Goal: Task Accomplishment & Management: Use online tool/utility

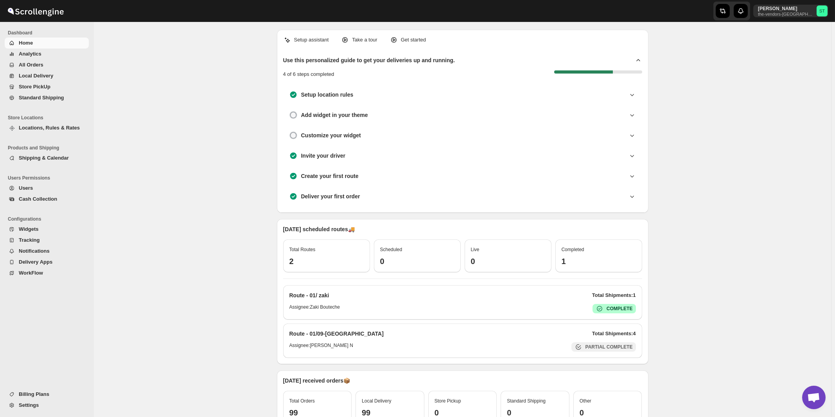
click at [37, 68] on span "All Orders" at bounding box center [31, 65] width 25 height 6
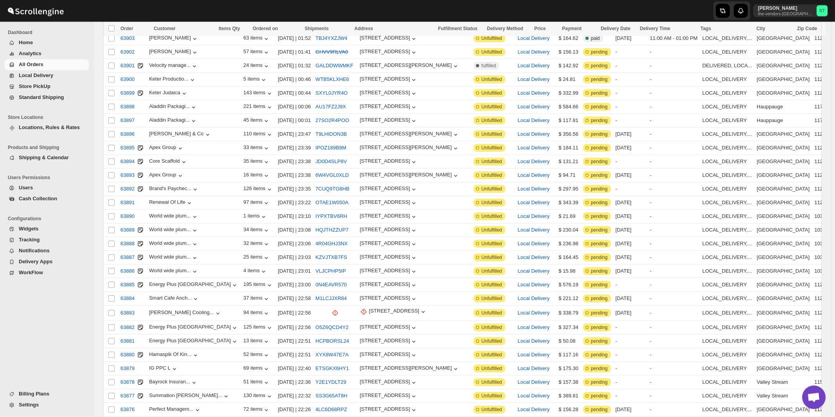
scroll to position [772, 0]
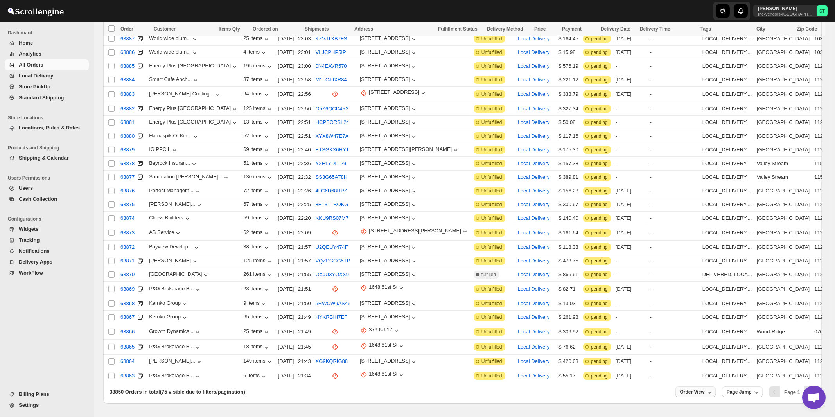
click at [713, 388] on icon "button" at bounding box center [709, 392] width 8 height 8
click at [704, 337] on input "75" at bounding box center [695, 338] width 27 height 13
click at [700, 352] on div "Set" at bounding box center [701, 350] width 39 height 9
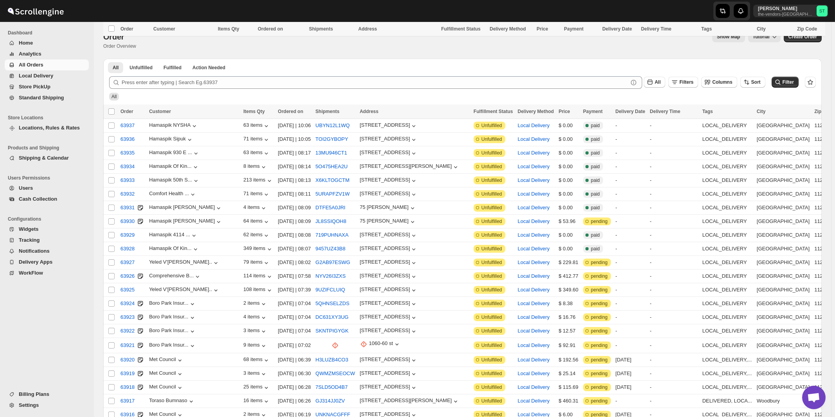
scroll to position [125, 0]
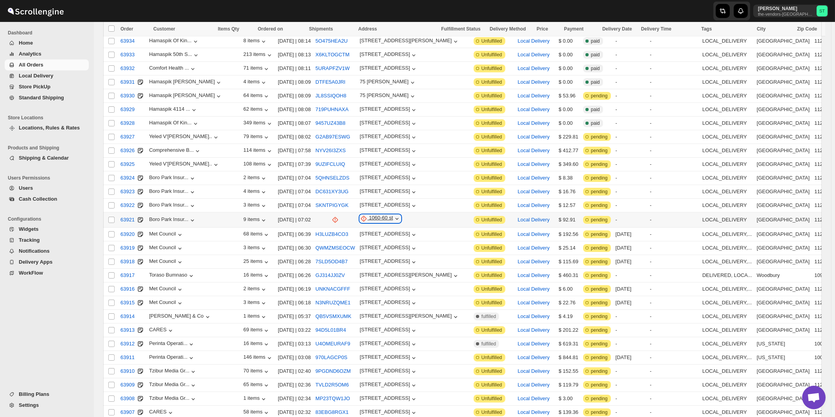
click at [378, 215] on div "1060-60 st" at bounding box center [381, 219] width 24 height 8
click at [379, 257] on span "Update manually" at bounding box center [382, 256] width 38 height 6
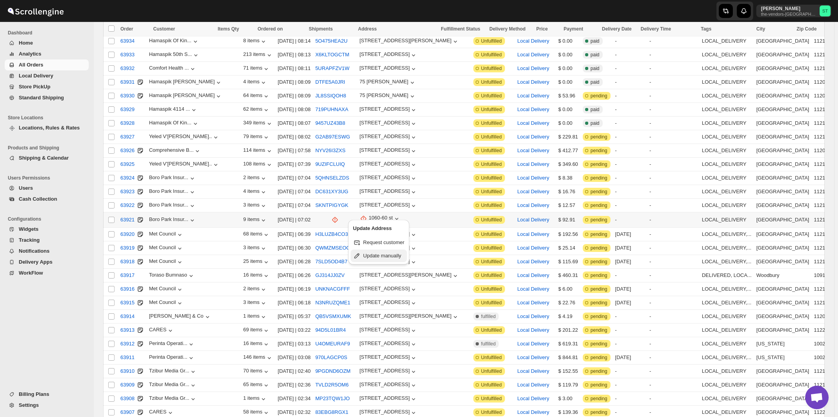
select select "US"
select select "[US_STATE]"
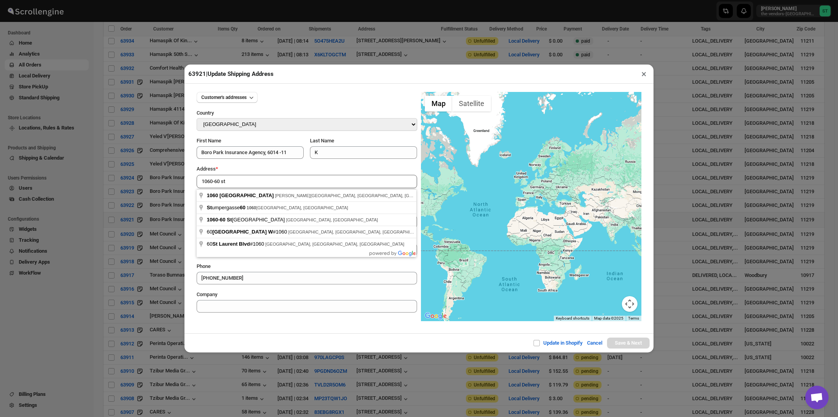
click at [258, 170] on div "Address *" at bounding box center [307, 169] width 220 height 8
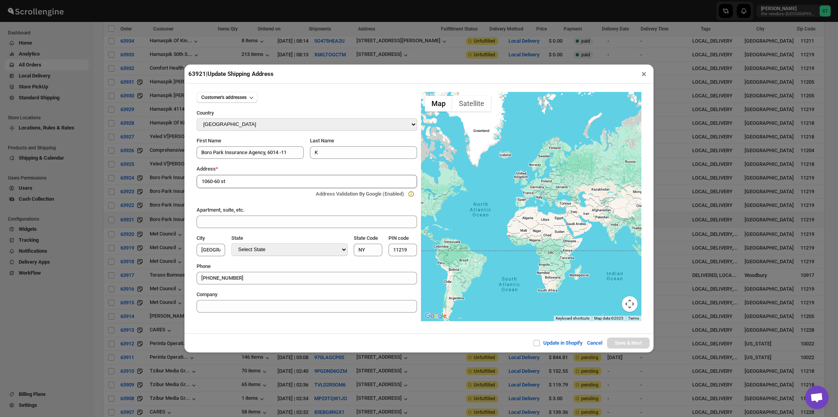
click at [246, 179] on input "1060-60 st" at bounding box center [307, 181] width 220 height 13
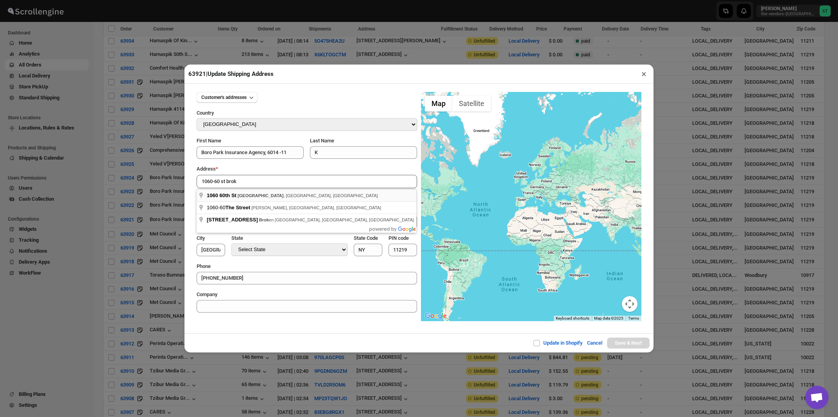
type input "1060 60th St, Brooklyn, NY, USA"
type input "[GEOGRAPHIC_DATA]"
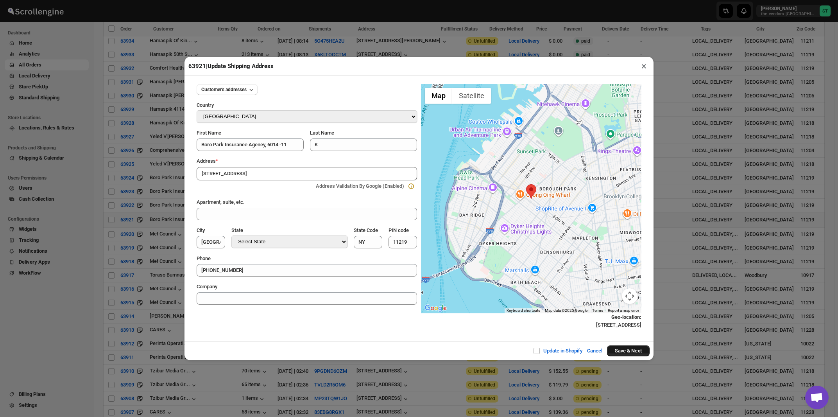
click at [616, 352] on button "Save & Next" at bounding box center [628, 350] width 43 height 11
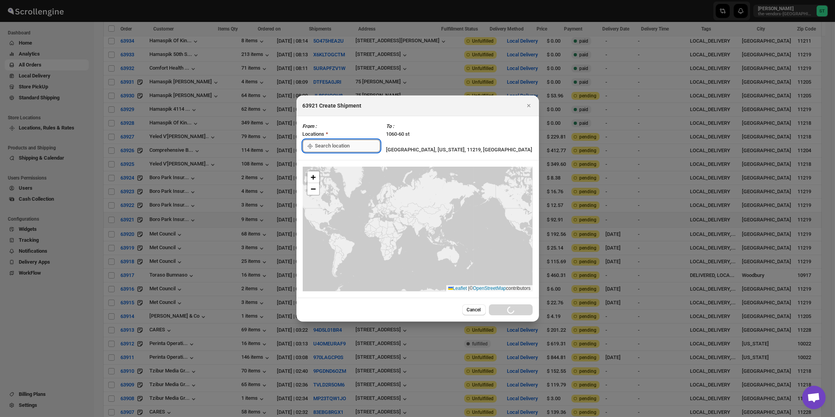
click at [360, 146] on input ":ra0:" at bounding box center [347, 146] width 65 height 13
click at [343, 162] on div "[STREET_ADDRESS]" at bounding box center [358, 163] width 96 height 8
type input "[STREET_ADDRESS]"
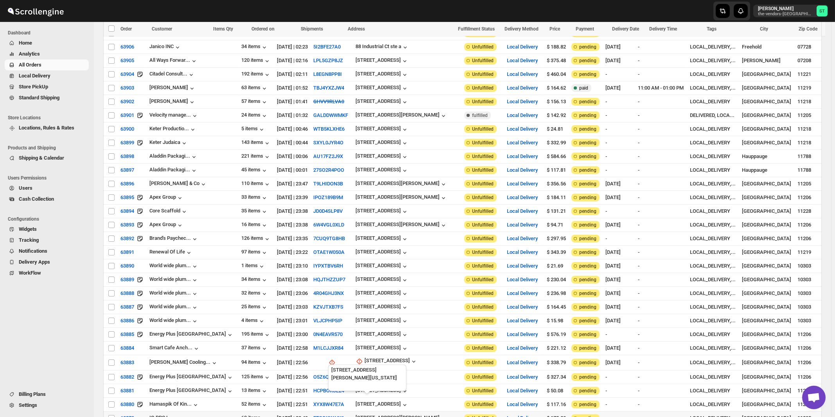
scroll to position [629, 0]
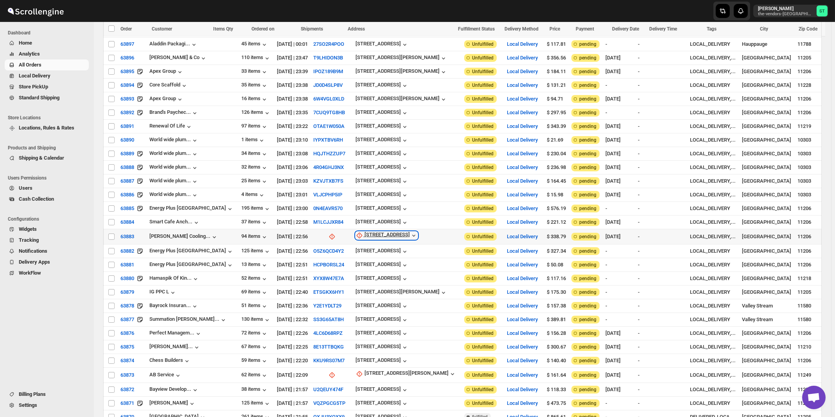
click at [370, 231] on div "[STREET_ADDRESS]" at bounding box center [386, 235] width 45 height 8
click at [370, 258] on span "Update manually" at bounding box center [375, 260] width 37 height 6
select select "US"
select select "[US_STATE]"
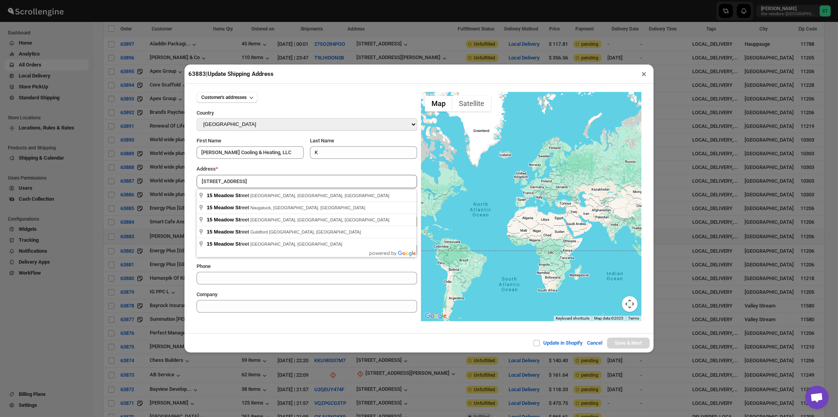
click at [258, 169] on div "Address *" at bounding box center [307, 169] width 220 height 8
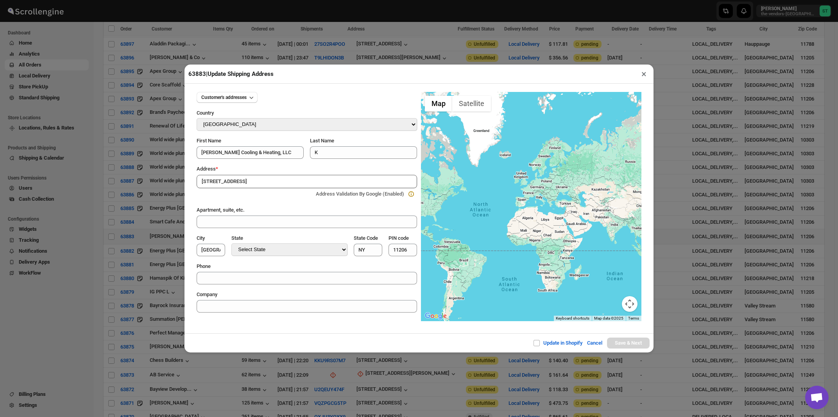
click at [259, 179] on input "[STREET_ADDRESS]" at bounding box center [307, 181] width 220 height 13
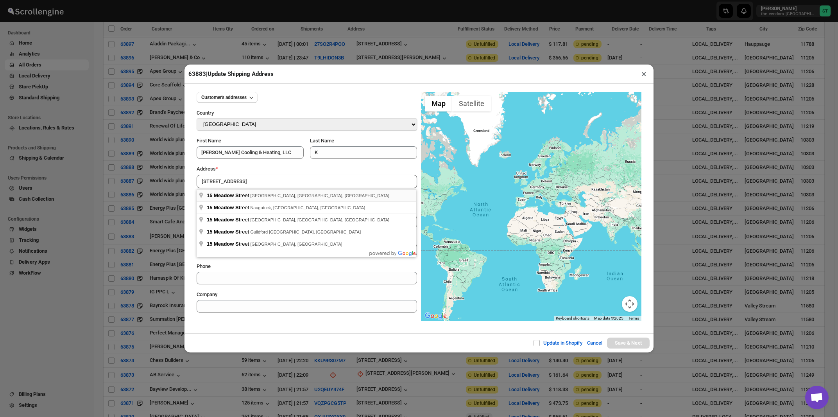
type input "15 Meadow Street, Brooklyn, NY, USA"
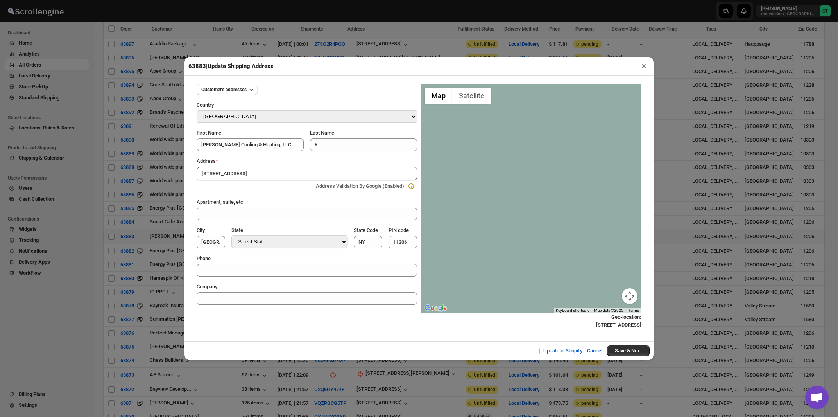
type input "[GEOGRAPHIC_DATA]"
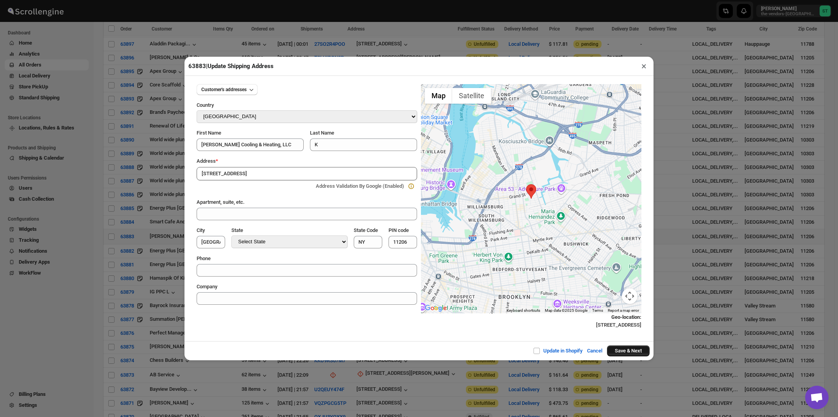
click at [635, 349] on button "Save & Next" at bounding box center [628, 350] width 43 height 11
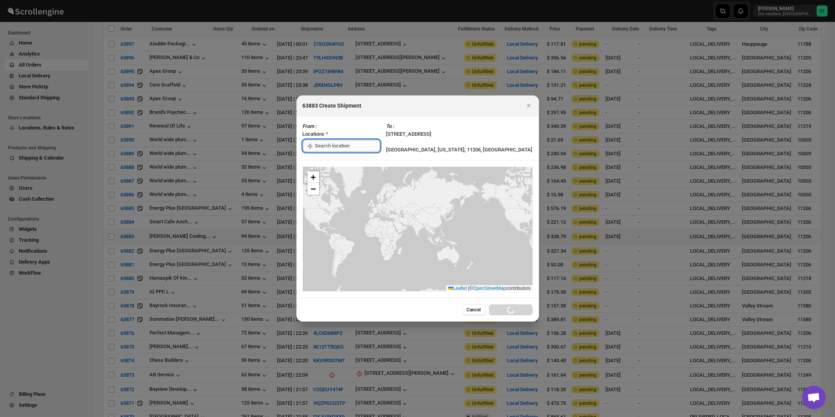
click at [366, 149] on input ":rnr:" at bounding box center [347, 146] width 65 height 13
click at [347, 163] on div "[STREET_ADDRESS]" at bounding box center [358, 163] width 96 height 8
type input "[STREET_ADDRESS]"
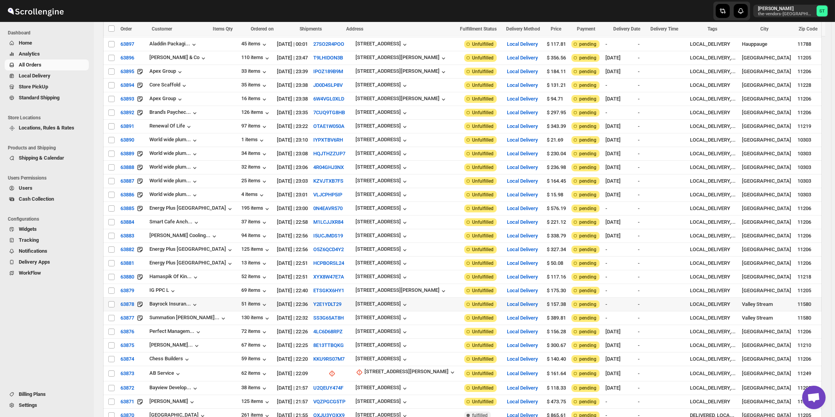
scroll to position [770, 0]
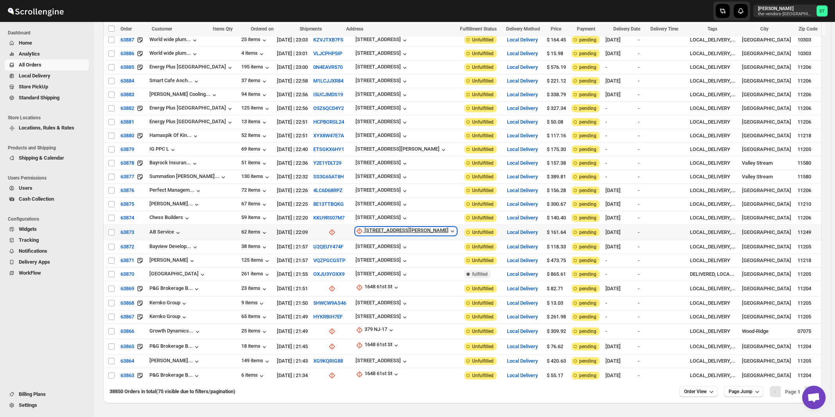
click at [367, 227] on div "18 Heyward St" at bounding box center [406, 231] width 84 height 8
click at [367, 249] on span "Update manually" at bounding box center [376, 253] width 41 height 8
select select "US"
select select "[US_STATE]"
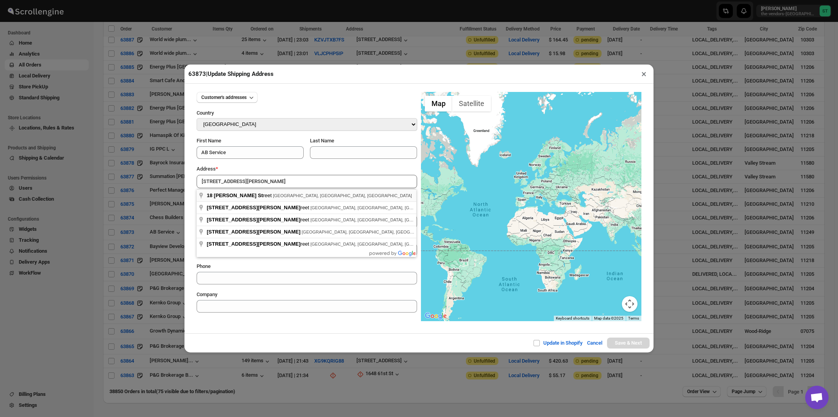
type input "18 Heyward Street, Brooklyn, NY, USA"
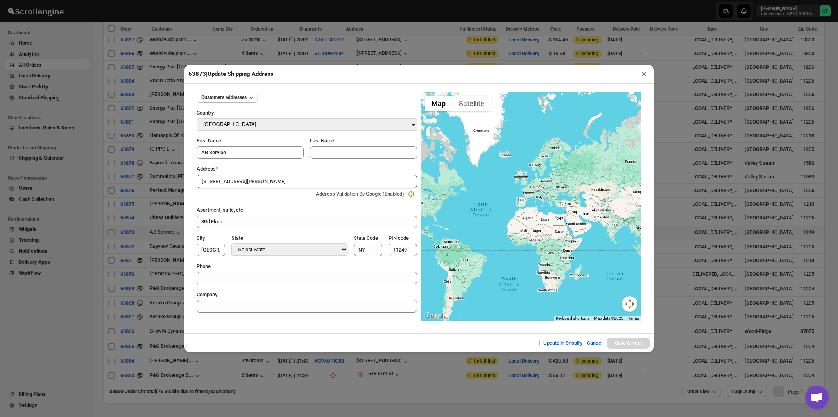
type input "[GEOGRAPHIC_DATA]"
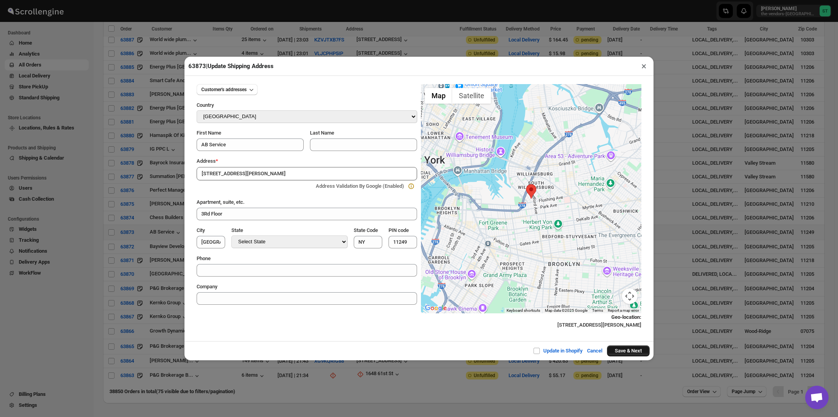
click at [617, 352] on button "Save & Next" at bounding box center [628, 350] width 43 height 11
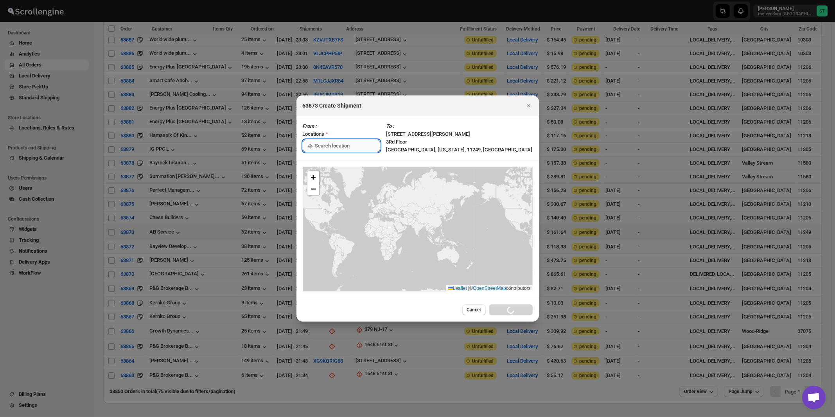
click at [330, 147] on input ":rrc:" at bounding box center [347, 146] width 65 height 13
click at [332, 159] on div "[STREET_ADDRESS]" at bounding box center [359, 163] width 106 height 13
type input "[STREET_ADDRESS]"
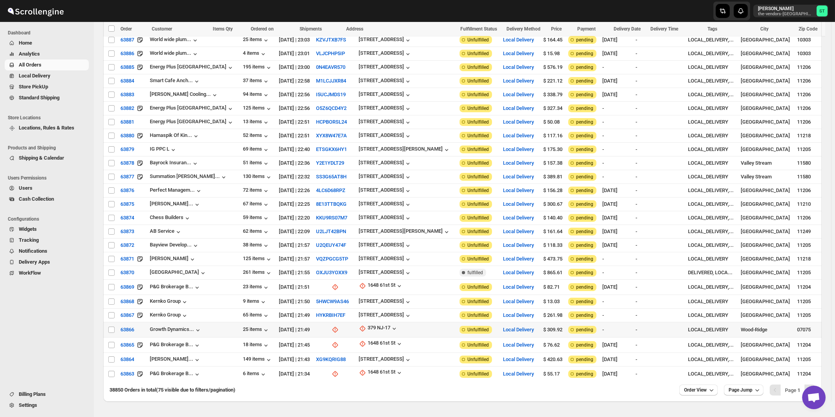
scroll to position [769, 0]
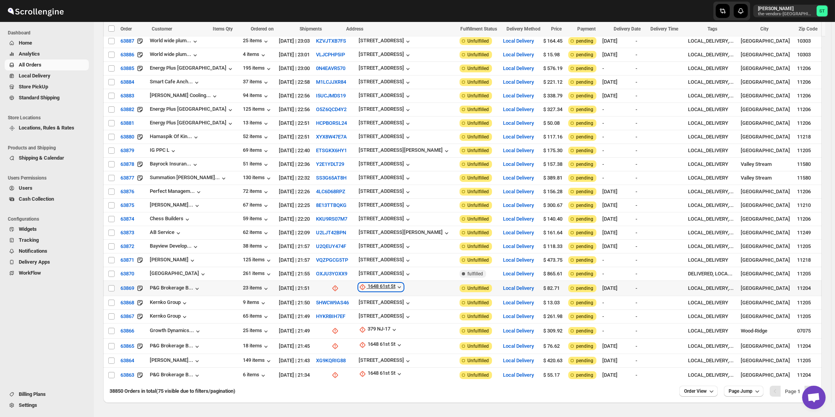
click at [367, 283] on div "1648 61st St" at bounding box center [381, 287] width 28 height 8
click at [367, 306] on span "Update manually" at bounding box center [371, 308] width 37 height 6
select select "US"
select select "[US_STATE]"
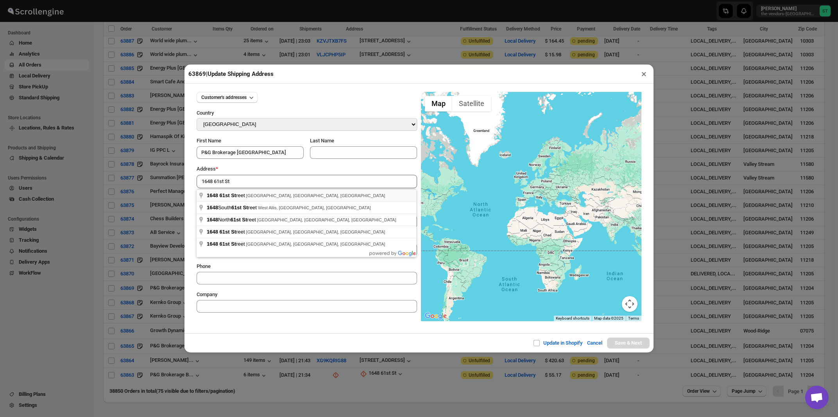
type input "1648 61st Street, Brooklyn, NY, USA"
type input "[GEOGRAPHIC_DATA]"
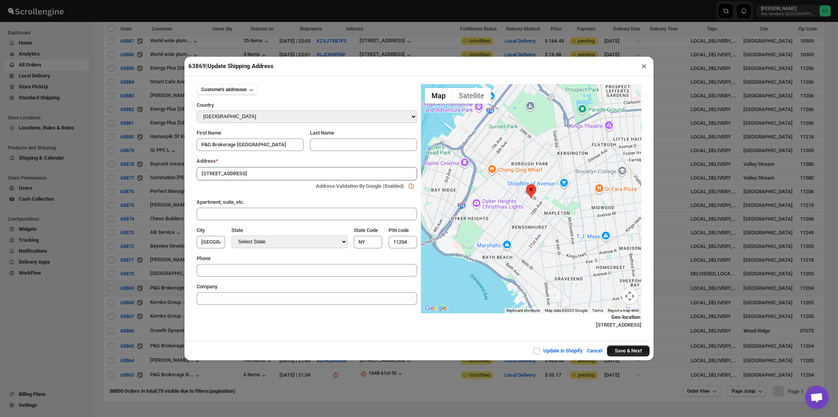
click at [619, 351] on button "Save & Next" at bounding box center [628, 350] width 43 height 11
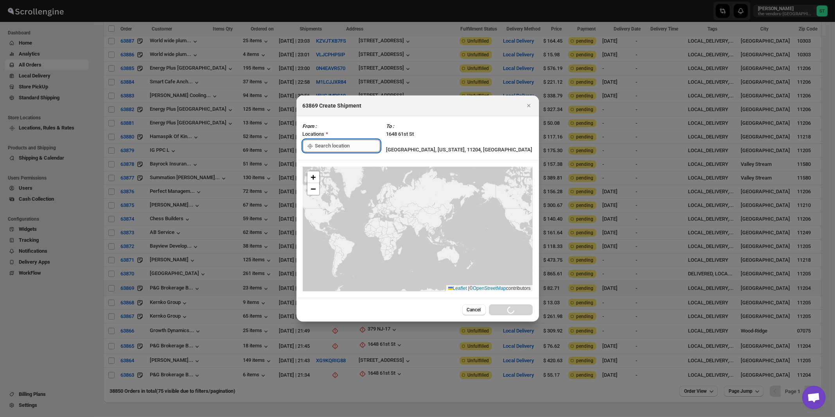
click at [348, 150] on input ":rsr:" at bounding box center [347, 146] width 65 height 13
click at [348, 161] on div "[STREET_ADDRESS]" at bounding box center [358, 163] width 96 height 8
type input "[STREET_ADDRESS]"
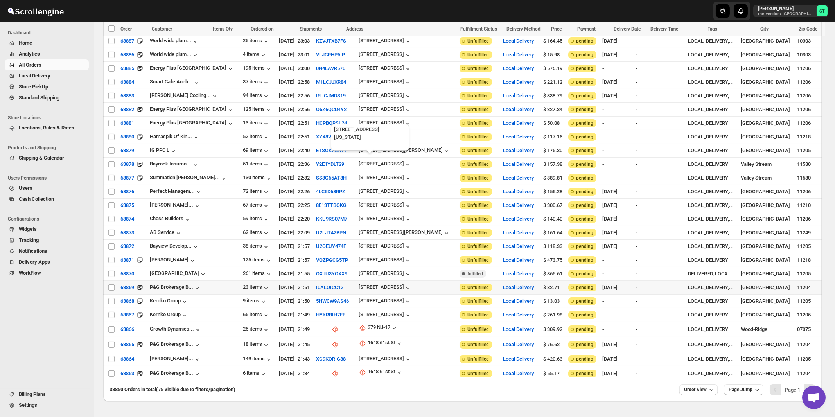
scroll to position [767, 0]
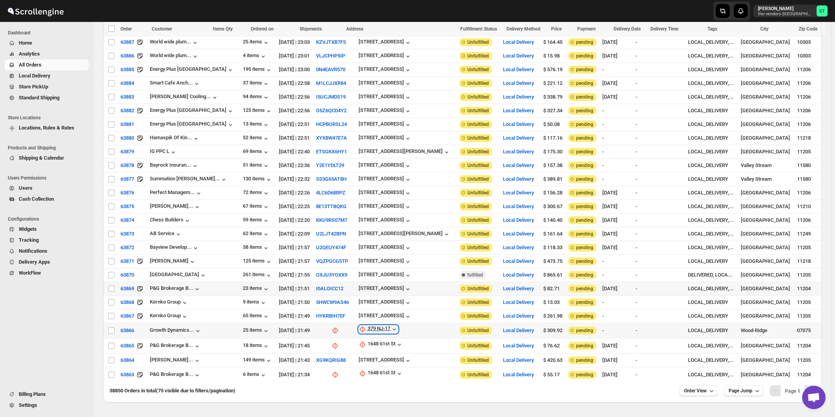
click at [367, 325] on div "379 NJ-17" at bounding box center [378, 329] width 23 height 8
click at [364, 345] on span "Update manually" at bounding box center [371, 349] width 41 height 8
select select "US"
select select "New Jersey"
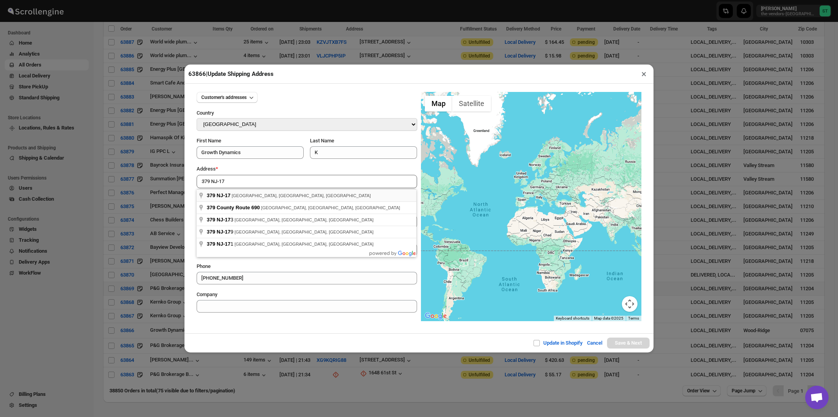
type input "379 NJ-17, Wood-Ridge, NJ, USA"
type input "[GEOGRAPHIC_DATA]"
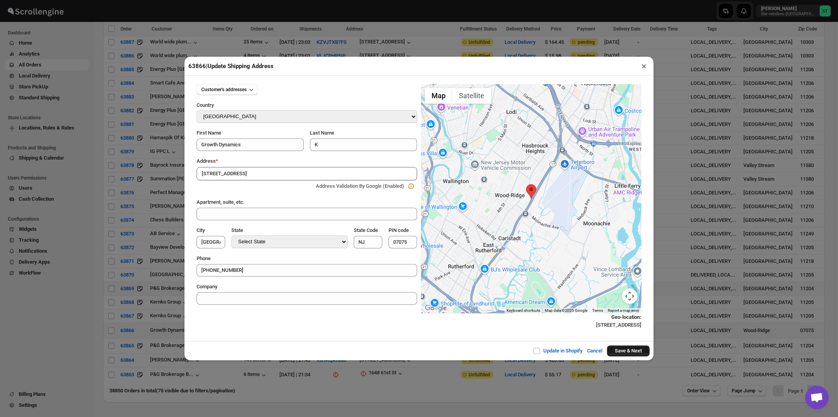
click at [618, 352] on button "Save & Next" at bounding box center [628, 350] width 43 height 11
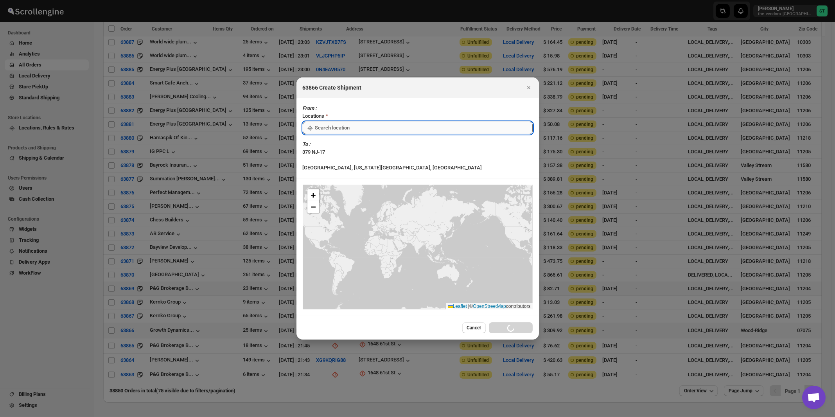
click at [359, 134] on input ":rtt:" at bounding box center [423, 128] width 217 height 13
click at [349, 161] on div "[STREET_ADDRESS]" at bounding box center [358, 163] width 96 height 8
type input "[STREET_ADDRESS]"
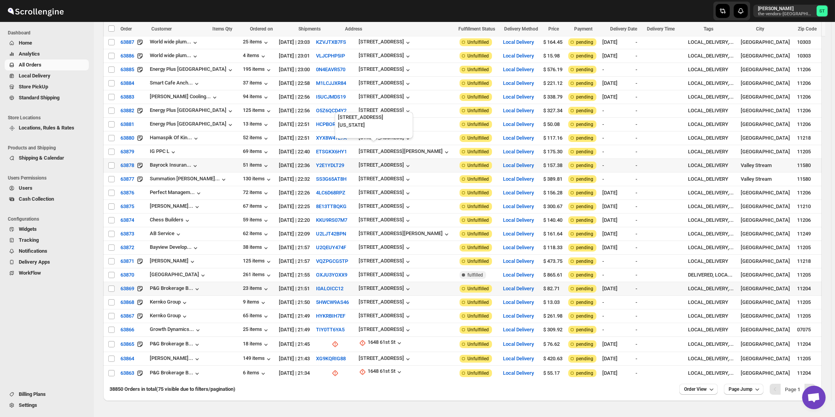
scroll to position [766, 0]
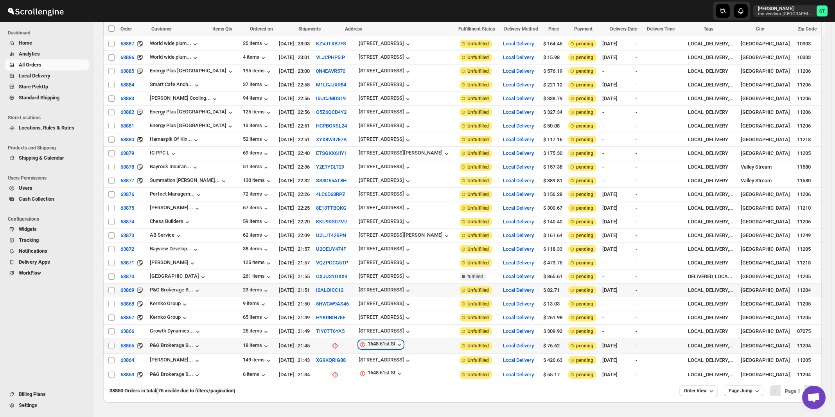
click at [367, 340] on div "1648 61st St" at bounding box center [381, 344] width 28 height 8
click at [362, 360] on span "Update manually" at bounding box center [370, 363] width 37 height 6
select select "US"
select select "[US_STATE]"
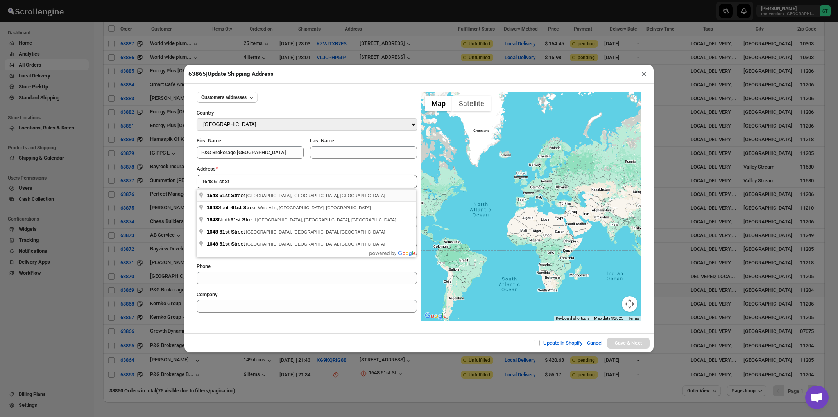
type input "1648 61st Street, Brooklyn, NY, USA"
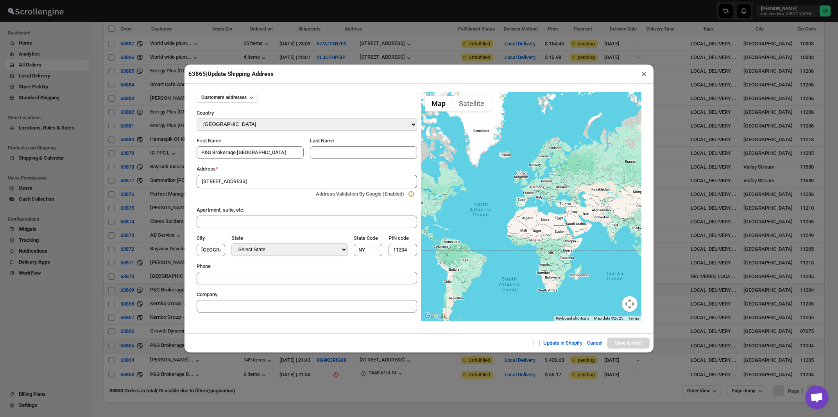
type input "[GEOGRAPHIC_DATA]"
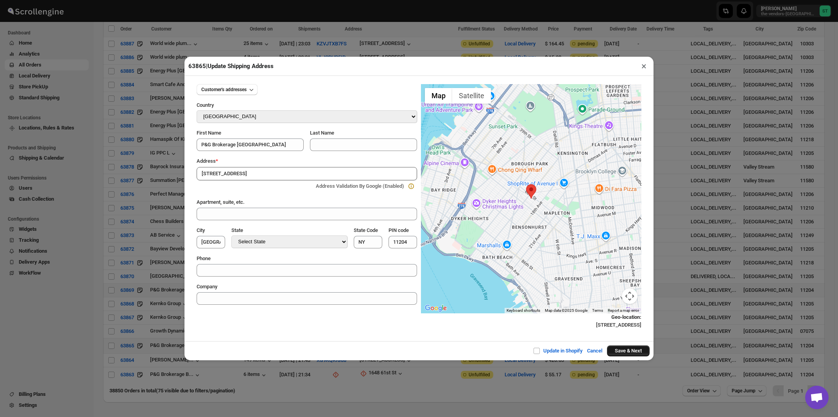
click at [622, 350] on button "Save & Next" at bounding box center [628, 350] width 43 height 11
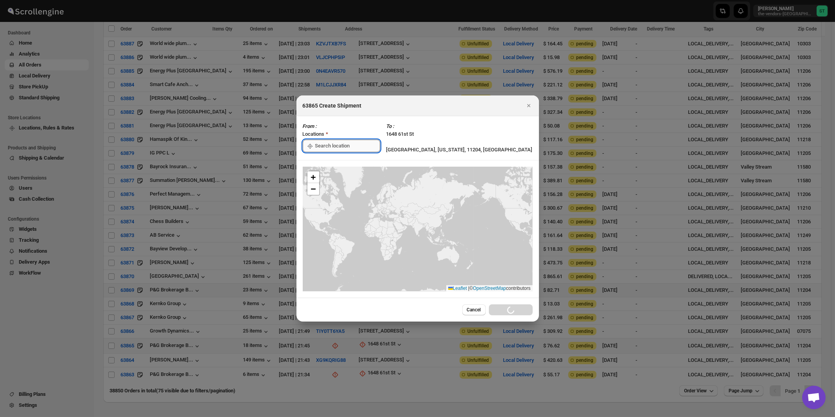
click at [336, 145] on input ":ru9:" at bounding box center [347, 146] width 65 height 13
click at [333, 163] on div "[STREET_ADDRESS]" at bounding box center [358, 163] width 96 height 8
type input "[STREET_ADDRESS]"
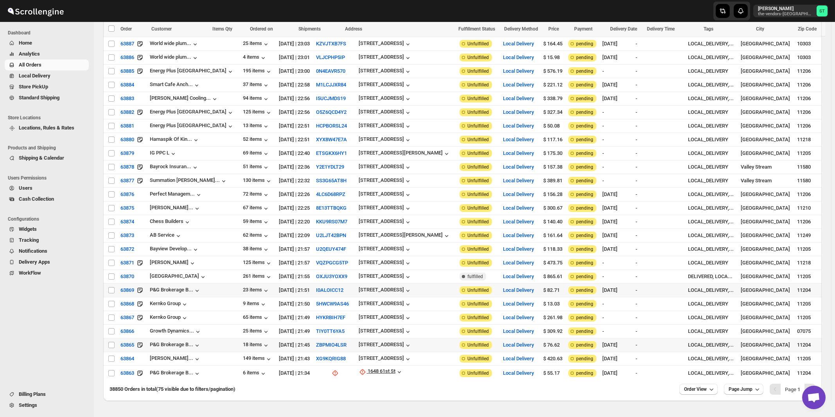
scroll to position [765, 0]
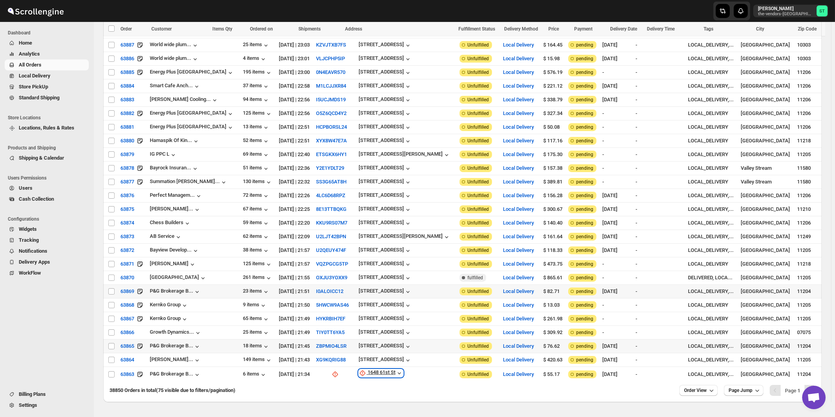
click at [368, 369] on div "1648 61st St" at bounding box center [381, 373] width 28 height 8
click at [363, 389] on span "Update manually" at bounding box center [370, 392] width 37 height 6
select select "US"
select select "[US_STATE]"
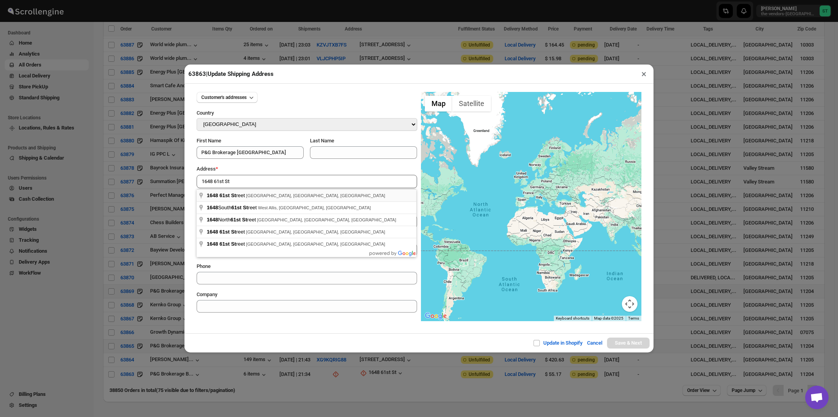
type input "1648 61st Street, Brooklyn, NY, USA"
type input "[GEOGRAPHIC_DATA]"
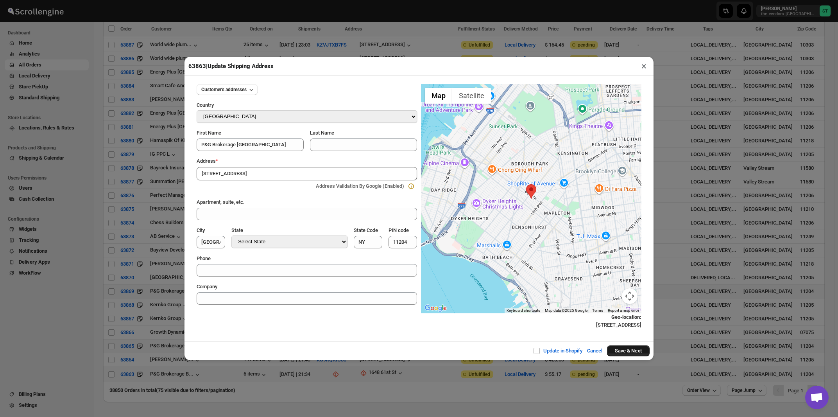
click at [616, 352] on button "Save & Next" at bounding box center [628, 350] width 43 height 11
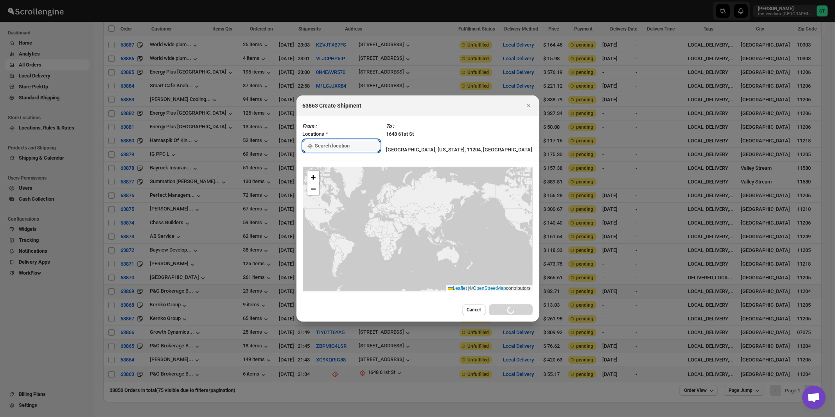
click at [335, 146] on input ":rv2:" at bounding box center [347, 146] width 65 height 13
click at [334, 163] on div "[STREET_ADDRESS]" at bounding box center [358, 163] width 96 height 8
type input "[STREET_ADDRESS]"
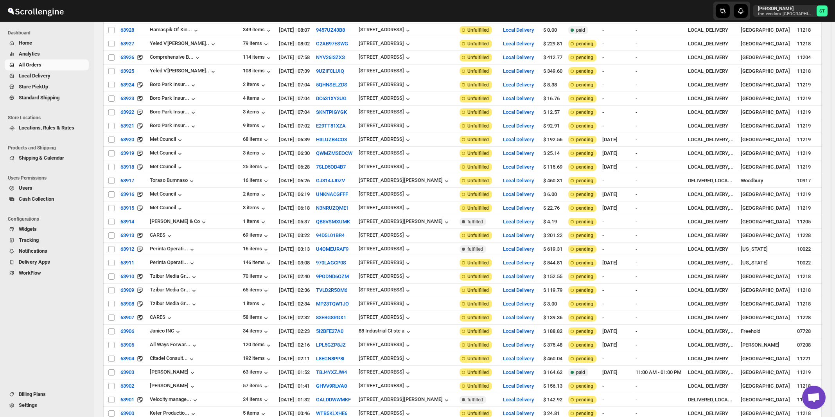
scroll to position [0, 0]
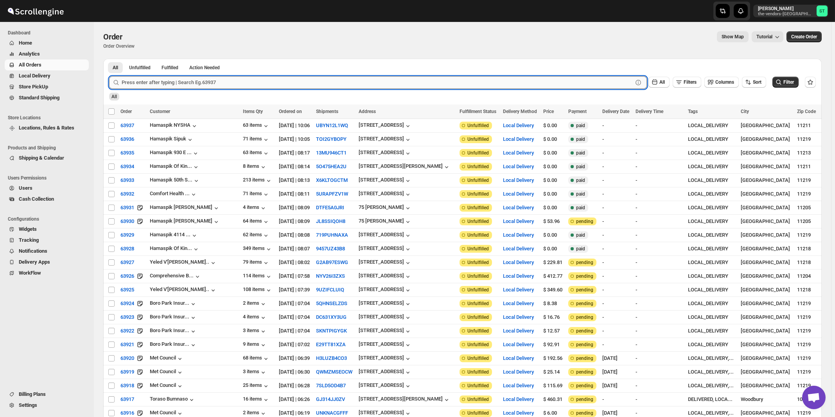
click at [295, 81] on input "text" at bounding box center [377, 82] width 511 height 13
type input "63855"
click at [109, 59] on button "Submit" at bounding box center [120, 63] width 22 height 8
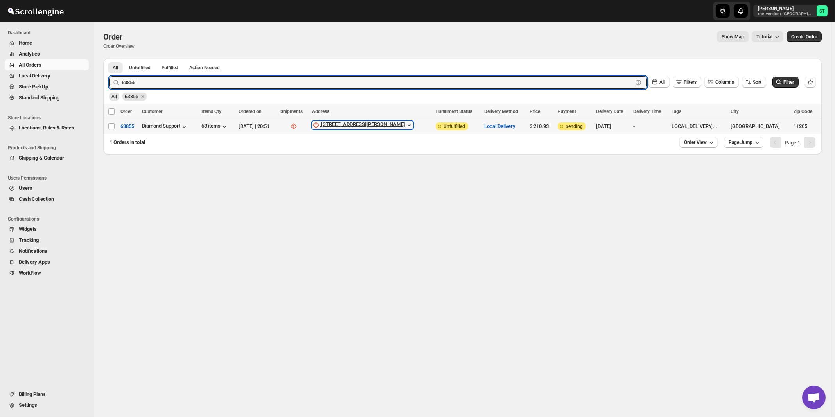
click at [371, 124] on div "99 Emerson Place" at bounding box center [363, 125] width 84 height 8
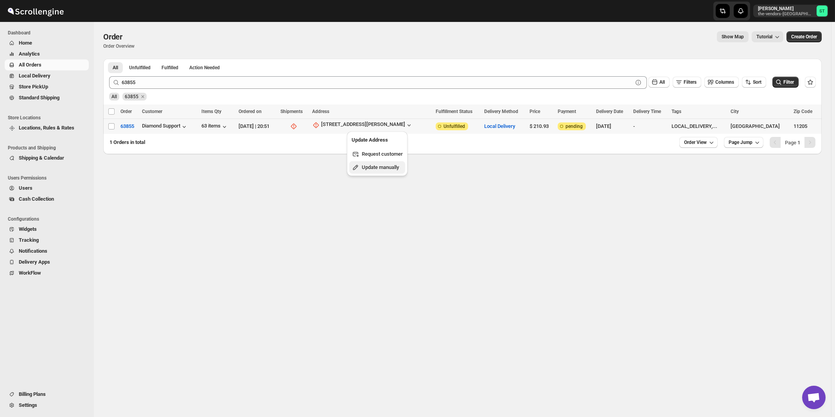
click at [376, 172] on button "Update manually" at bounding box center [377, 167] width 56 height 13
select select "US"
select select "[US_STATE]"
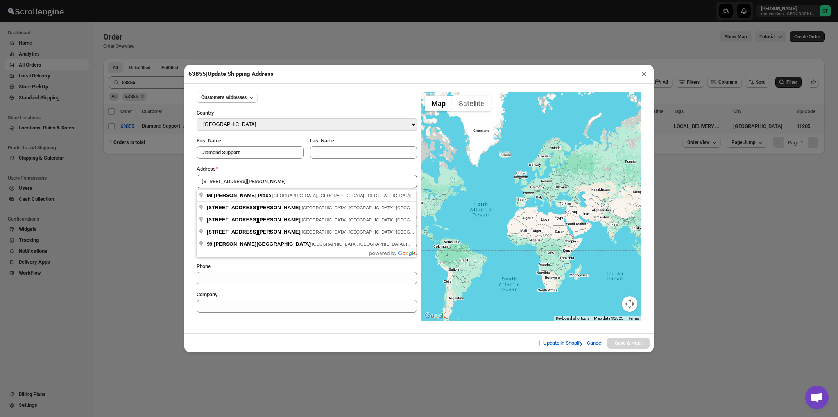
click at [267, 166] on div "Address *" at bounding box center [307, 169] width 220 height 8
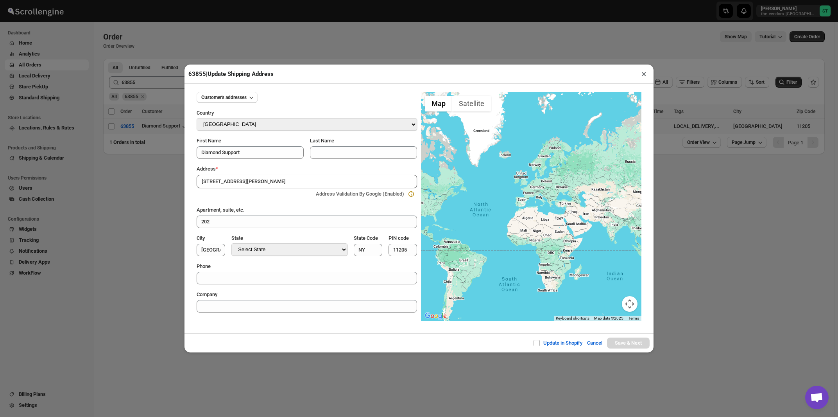
click at [264, 180] on input "99 Emerson Place" at bounding box center [307, 181] width 220 height 13
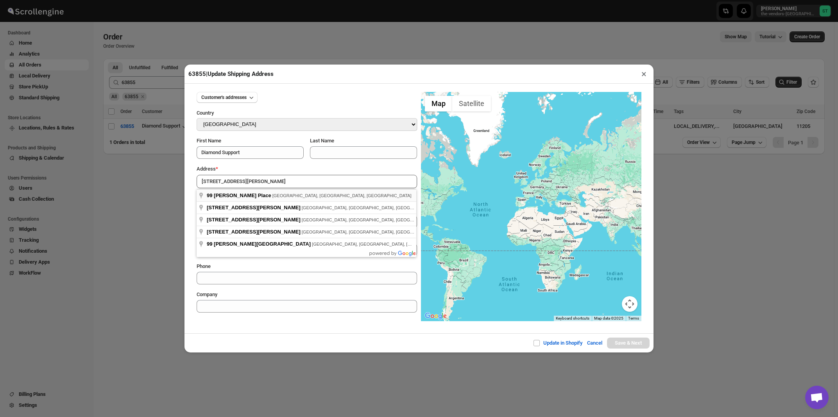
type input "99 Emerson Place, Brooklyn, NY, USA"
type input "[GEOGRAPHIC_DATA]"
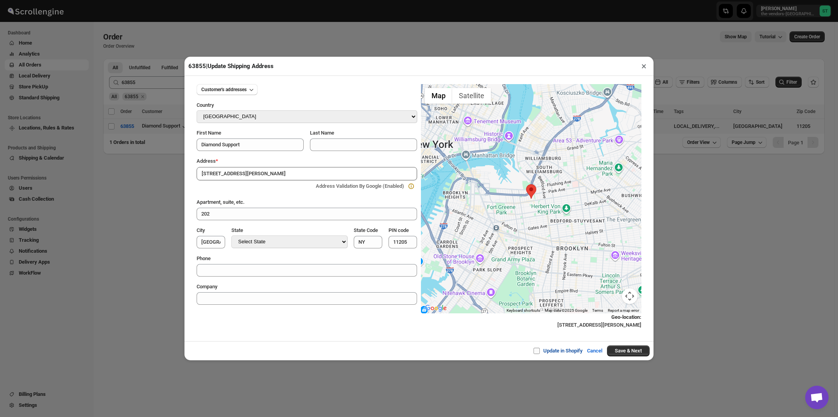
click at [537, 351] on input "Update in Shopify" at bounding box center [540, 351] width 6 height 6
checkbox input "true"
click at [626, 352] on button "Save & Next" at bounding box center [628, 350] width 43 height 11
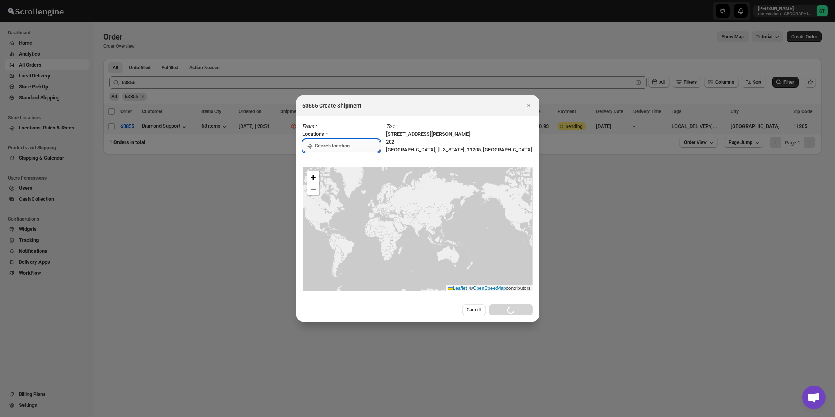
click at [342, 146] on input ":r1jl:" at bounding box center [347, 146] width 65 height 13
click at [335, 163] on div "[STREET_ADDRESS]" at bounding box center [358, 163] width 96 height 8
type input "[STREET_ADDRESS]"
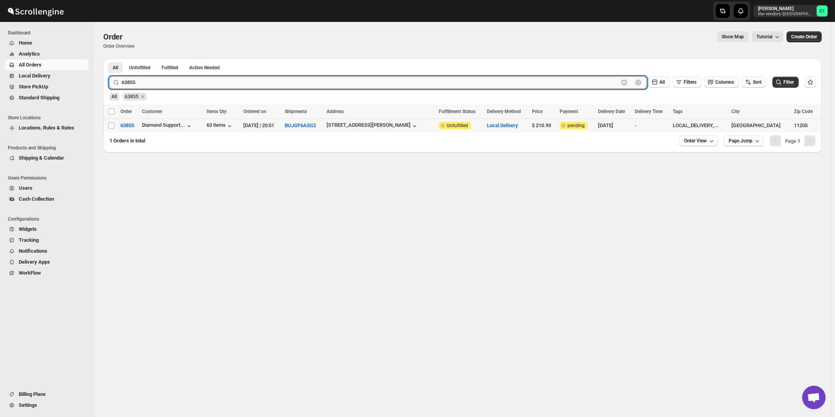
click at [166, 87] on input "63855" at bounding box center [370, 82] width 497 height 13
type input "63858"
click at [109, 59] on button "Submit" at bounding box center [120, 63] width 22 height 8
click at [369, 127] on div "99 Emerson Place" at bounding box center [364, 125] width 84 height 8
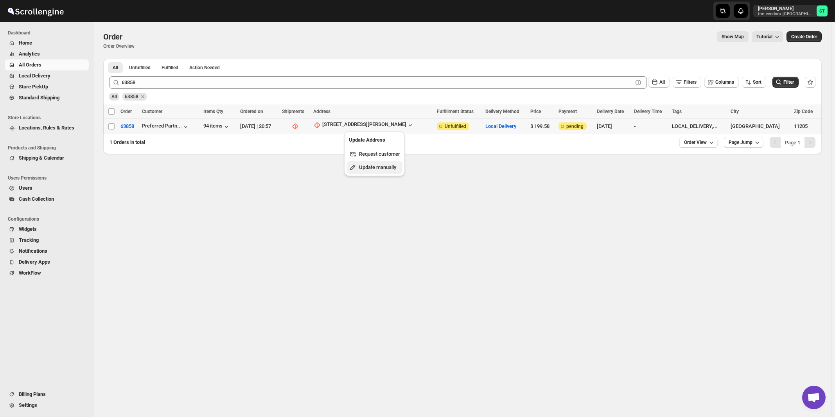
click at [375, 168] on span "Update manually" at bounding box center [377, 167] width 37 height 6
select select "US"
select select "[US_STATE]"
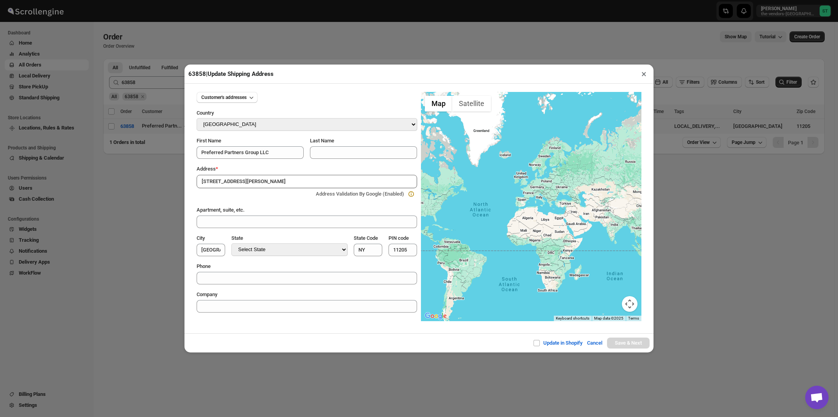
click at [263, 172] on div "Address *" at bounding box center [307, 169] width 220 height 8
click at [262, 183] on input "99 Emerson Place" at bounding box center [307, 181] width 220 height 13
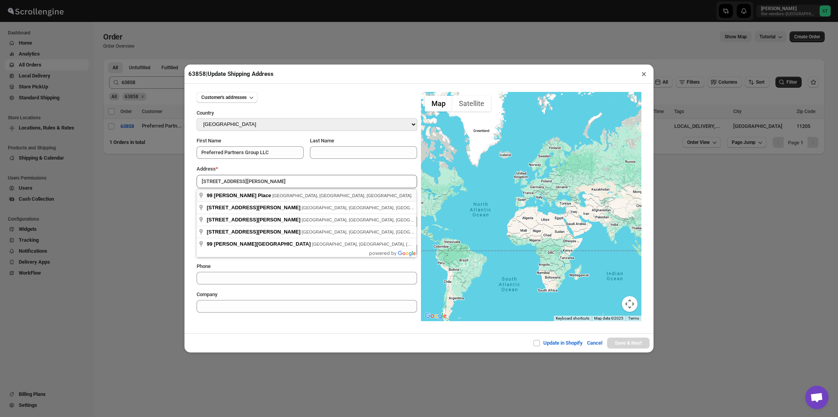
type input "99 Emerson Place, Brooklyn, NY, USA"
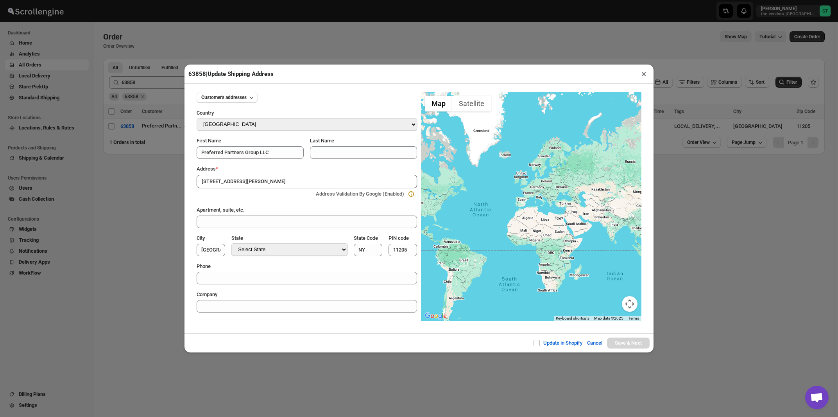
type input "[GEOGRAPHIC_DATA]"
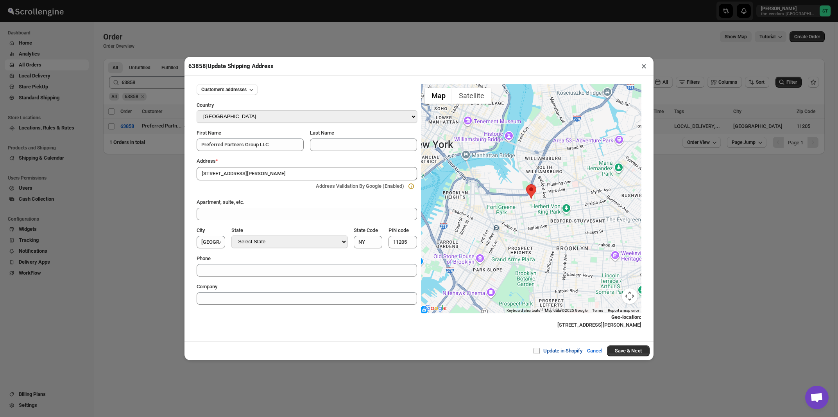
click at [535, 352] on span at bounding box center [537, 351] width 6 height 6
click at [537, 352] on input "Update in Shopify" at bounding box center [540, 351] width 6 height 6
checkbox input "true"
click at [622, 352] on button "Save & Next" at bounding box center [628, 350] width 43 height 11
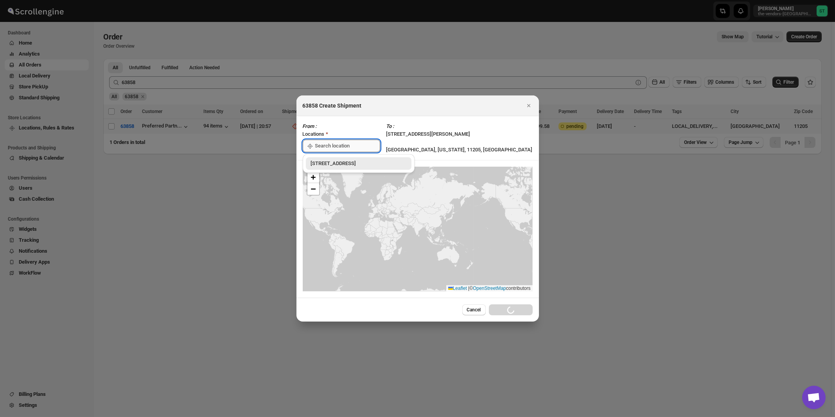
click at [341, 148] on input ":r1kv:" at bounding box center [347, 146] width 65 height 13
click at [335, 165] on div "[STREET_ADDRESS]" at bounding box center [358, 163] width 96 height 8
type input "[STREET_ADDRESS]"
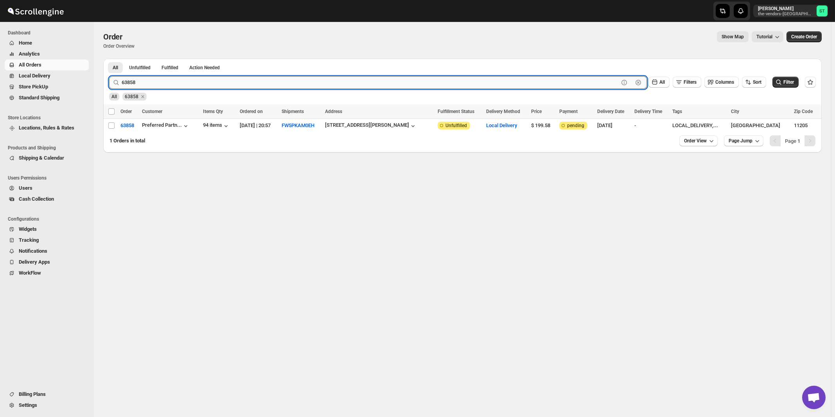
click at [160, 82] on input "63858" at bounding box center [370, 82] width 497 height 13
type input "63847"
click at [109, 59] on button "Submit" at bounding box center [120, 63] width 22 height 8
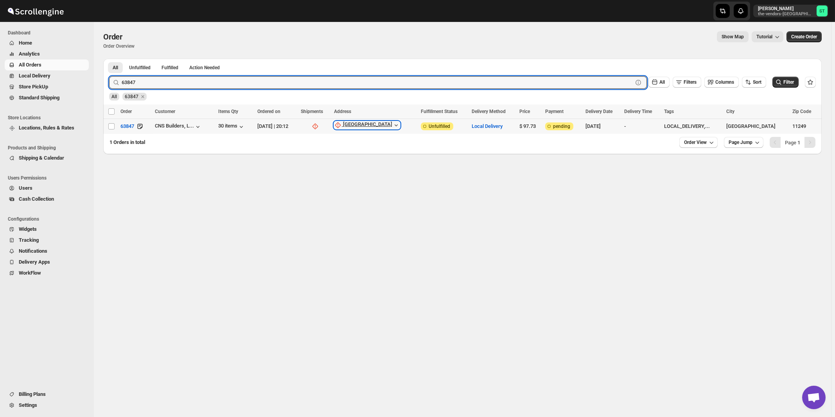
click at [378, 127] on div "Brooklyn Navy Yard" at bounding box center [367, 125] width 49 height 8
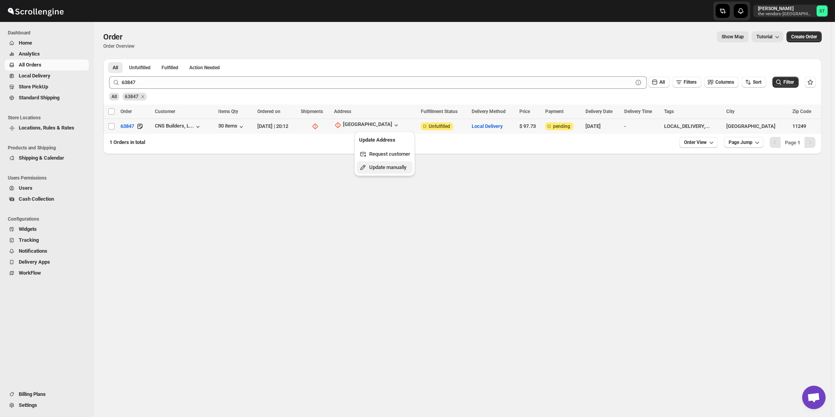
click at [377, 171] on span "Update manually" at bounding box center [389, 167] width 41 height 8
select select "US"
select select "[US_STATE]"
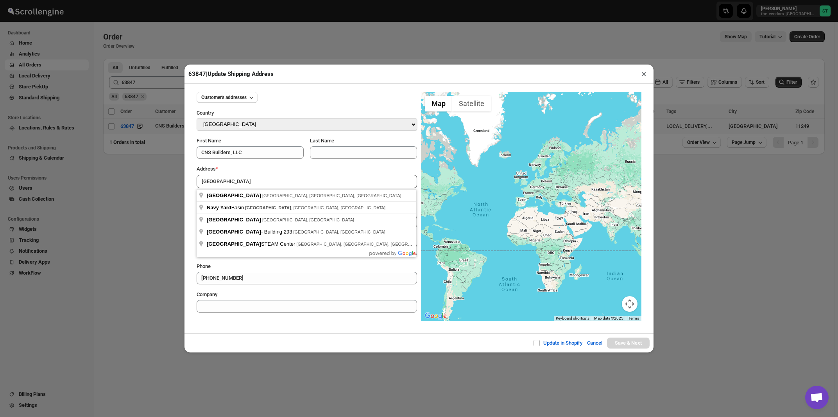
click at [280, 171] on div "Address *" at bounding box center [307, 169] width 220 height 8
click at [274, 182] on input "Brooklyn Navy Yard" at bounding box center [307, 181] width 220 height 13
type input "Brooklyn Navy Yard, Brooklyn, NY, USA"
type input "[GEOGRAPHIC_DATA]"
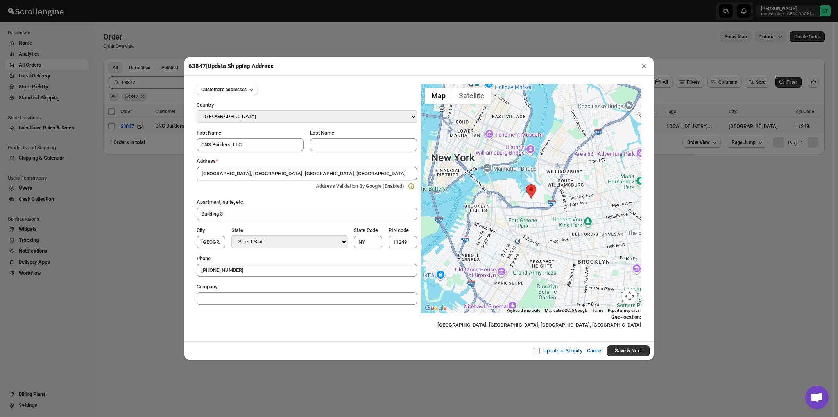
click at [537, 350] on input "Update in Shopify" at bounding box center [540, 351] width 6 height 6
checkbox input "true"
click at [622, 351] on button "Save & Next" at bounding box center [628, 350] width 43 height 11
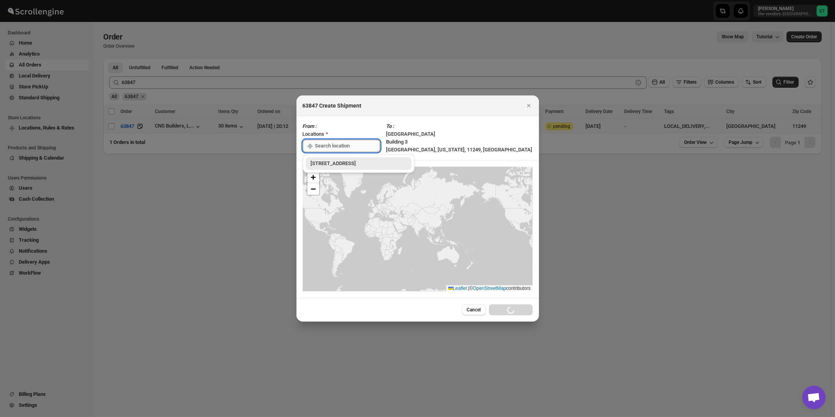
click at [346, 147] on input ":r1m9:" at bounding box center [347, 146] width 65 height 13
click at [342, 164] on div "[STREET_ADDRESS]" at bounding box center [358, 163] width 96 height 8
type input "[STREET_ADDRESS]"
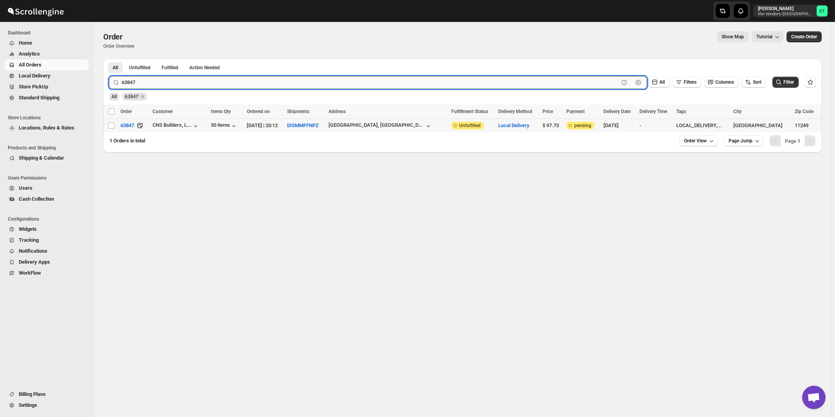
drag, startPoint x: 158, startPoint y: 78, endPoint x: 194, endPoint y: 83, distance: 36.0
click at [159, 78] on input "63847" at bounding box center [370, 82] width 497 height 13
type input "63848"
click at [109, 59] on button "Submit" at bounding box center [120, 63] width 22 height 8
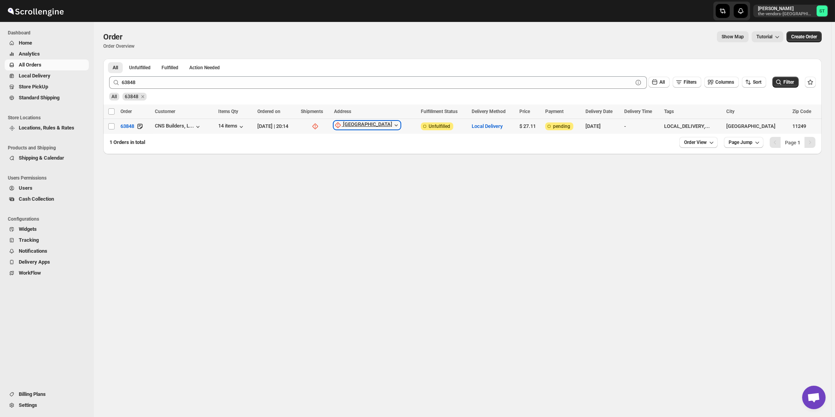
click at [383, 125] on div "Brooklyn Navy Yard" at bounding box center [367, 125] width 49 height 8
click at [375, 167] on span "Update manually" at bounding box center [387, 167] width 37 height 6
select select "US"
select select "[US_STATE]"
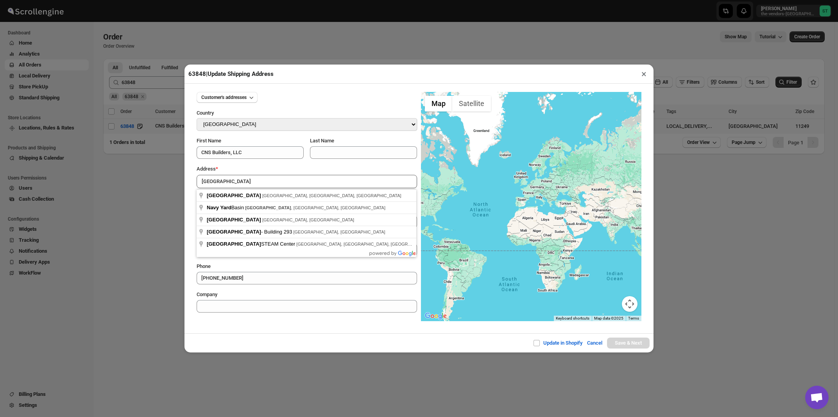
click at [281, 169] on div "Address *" at bounding box center [307, 169] width 220 height 8
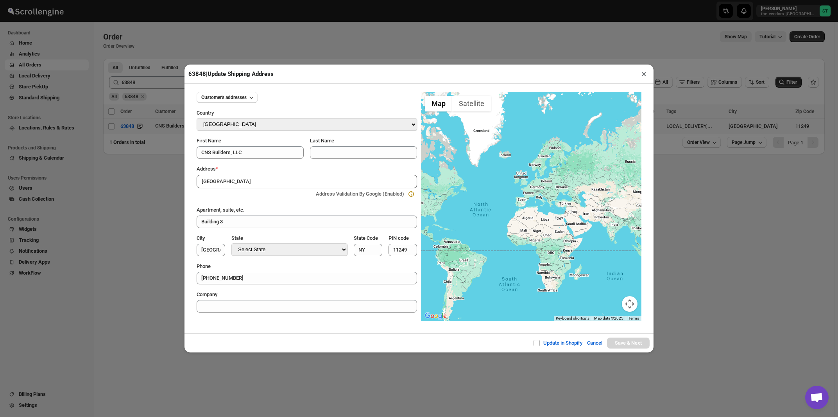
click at [276, 180] on input "Brooklyn Navy Yard" at bounding box center [307, 181] width 220 height 13
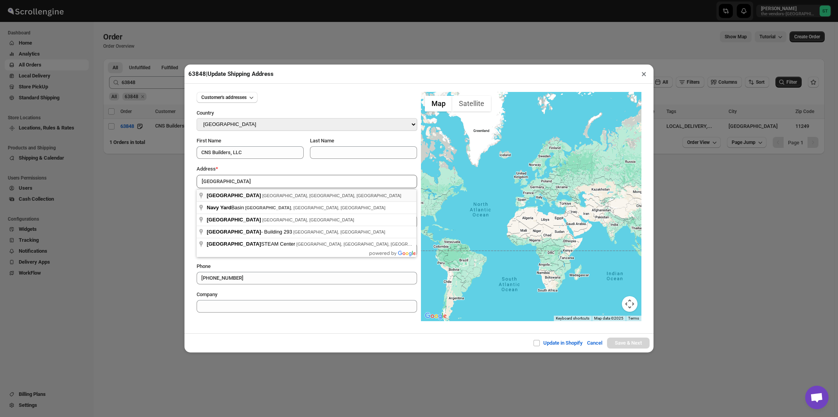
type input "Brooklyn Navy Yard, Brooklyn, NY, USA"
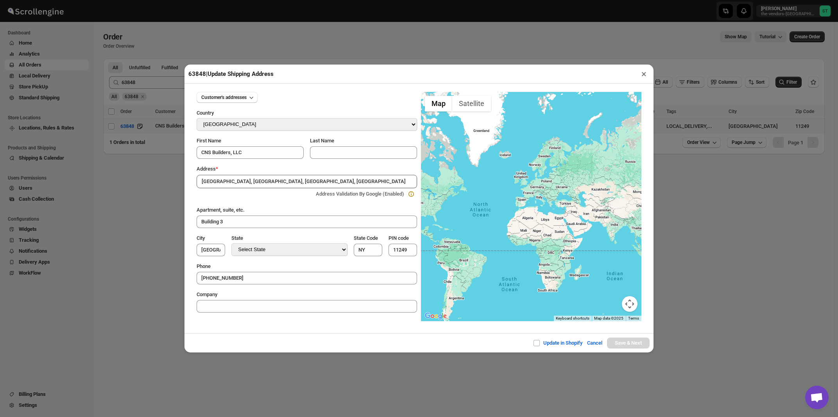
type input "[GEOGRAPHIC_DATA]"
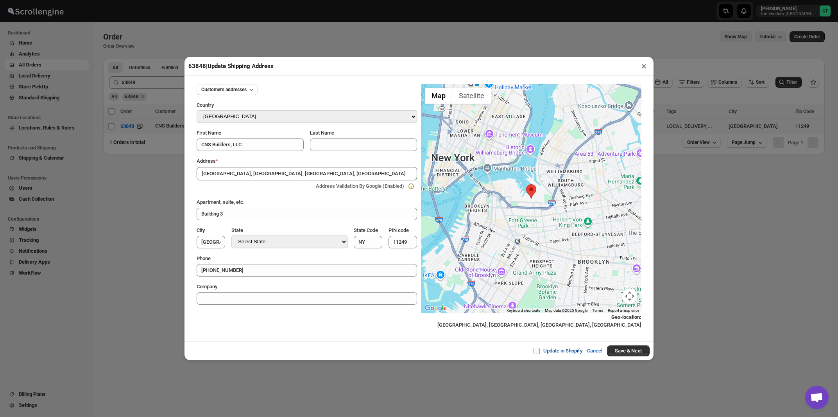
click at [534, 352] on span at bounding box center [537, 351] width 6 height 6
click at [537, 352] on input "Update in Shopify" at bounding box center [540, 351] width 6 height 6
checkbox input "true"
click at [614, 355] on button "Save & Next" at bounding box center [628, 350] width 43 height 11
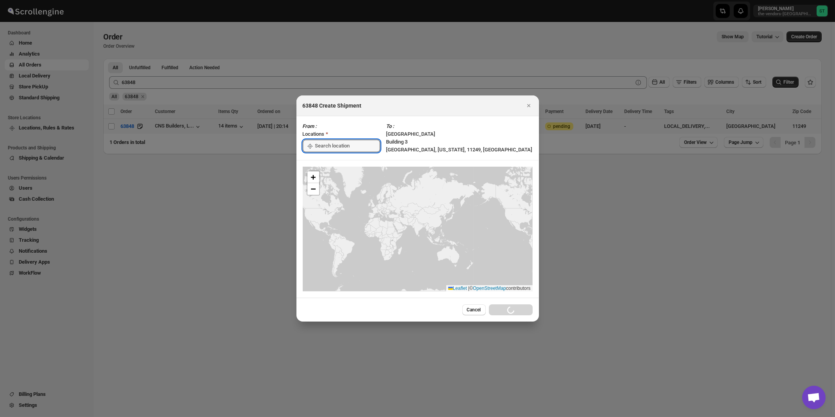
click at [342, 145] on input ":r1nk:" at bounding box center [347, 146] width 65 height 13
click at [339, 164] on div "[STREET_ADDRESS]" at bounding box center [358, 163] width 96 height 8
type input "[STREET_ADDRESS]"
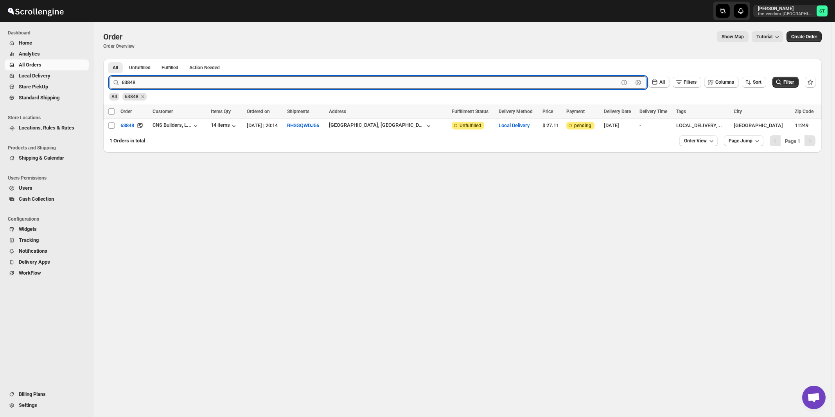
click at [148, 79] on input "63848" at bounding box center [370, 82] width 497 height 13
type input "63853"
click at [109, 59] on button "Submit" at bounding box center [120, 63] width 22 height 8
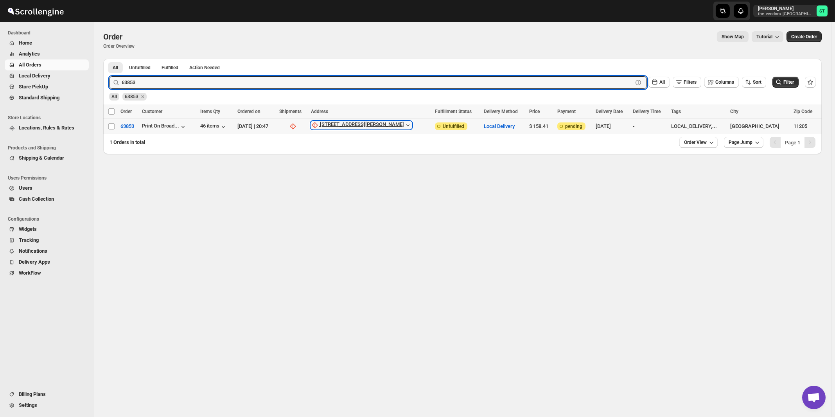
click at [374, 125] on div "91 Emerson Place" at bounding box center [362, 125] width 84 height 8
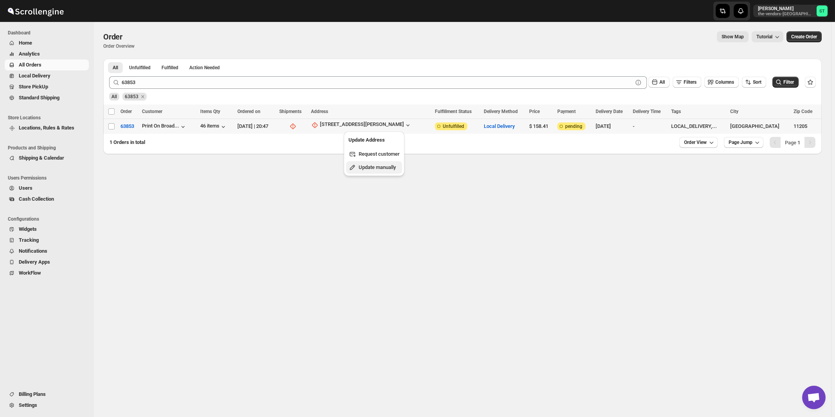
click at [373, 167] on span "Update manually" at bounding box center [376, 167] width 37 height 6
select select "US"
select select "[US_STATE]"
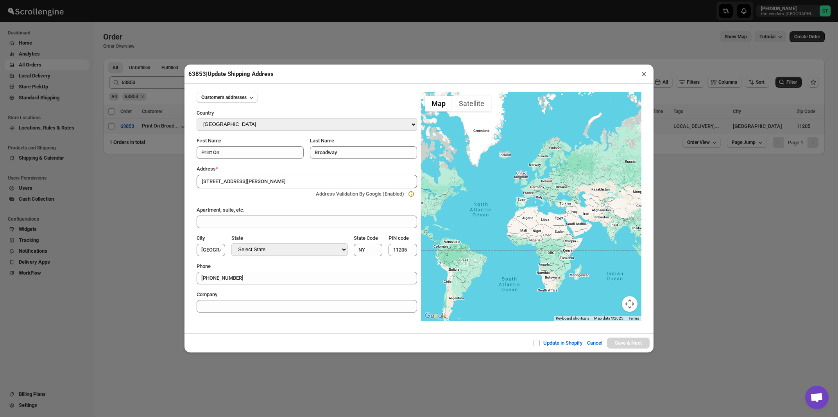
click at [272, 171] on div "Address *" at bounding box center [307, 169] width 220 height 8
click at [267, 181] on input "91 Emerson Place" at bounding box center [307, 181] width 220 height 13
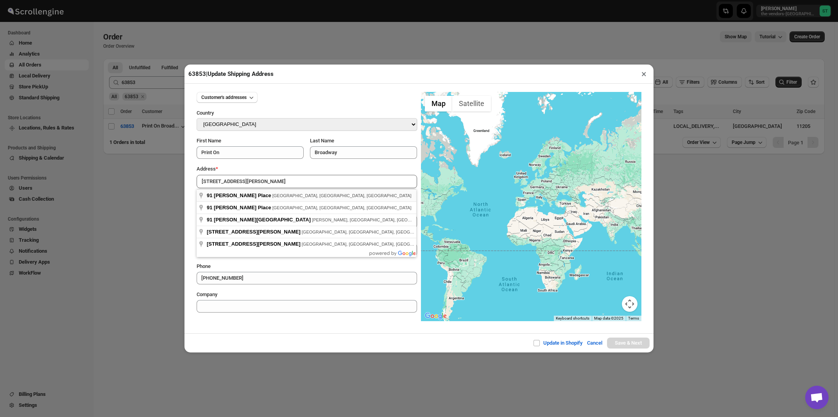
type input "91 Emerson Place, Brooklyn, NY, USA"
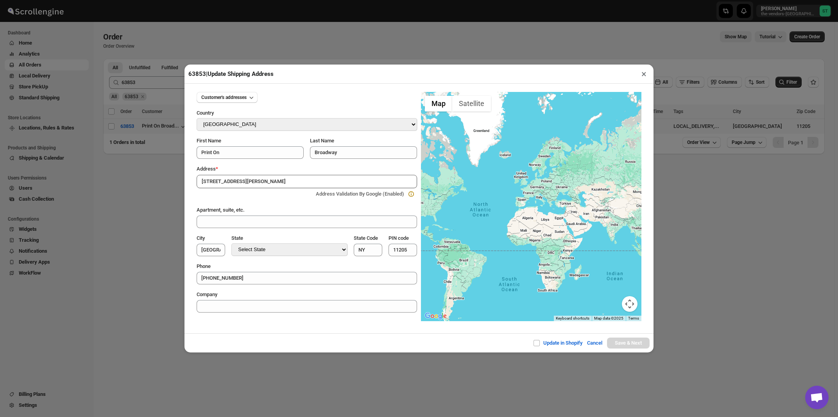
type input "[GEOGRAPHIC_DATA]"
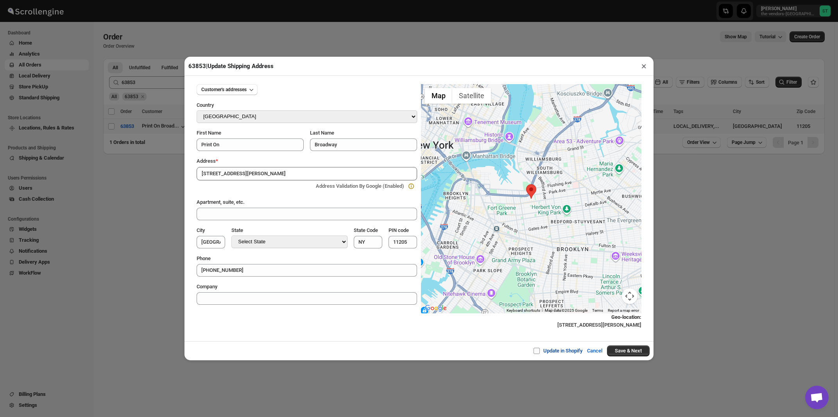
click at [538, 351] on input "Update in Shopify" at bounding box center [540, 351] width 6 height 6
checkbox input "true"
click at [620, 351] on button "Save & Next" at bounding box center [628, 350] width 43 height 11
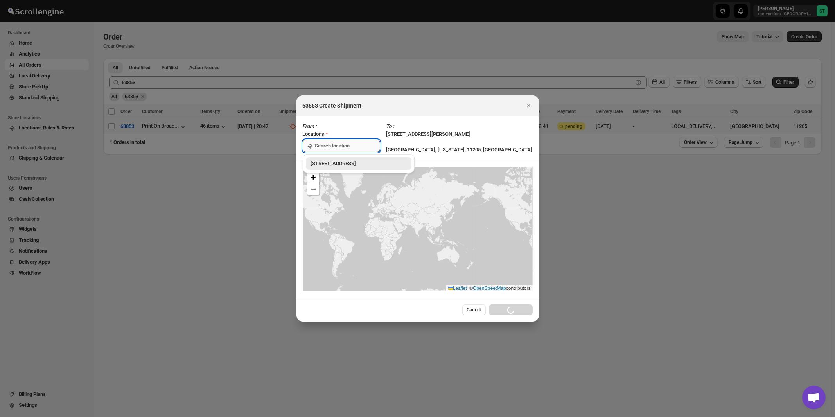
click at [325, 145] on input ":r1ou:" at bounding box center [347, 146] width 65 height 13
click at [321, 165] on div "[STREET_ADDRESS]" at bounding box center [358, 163] width 96 height 8
type input "[STREET_ADDRESS]"
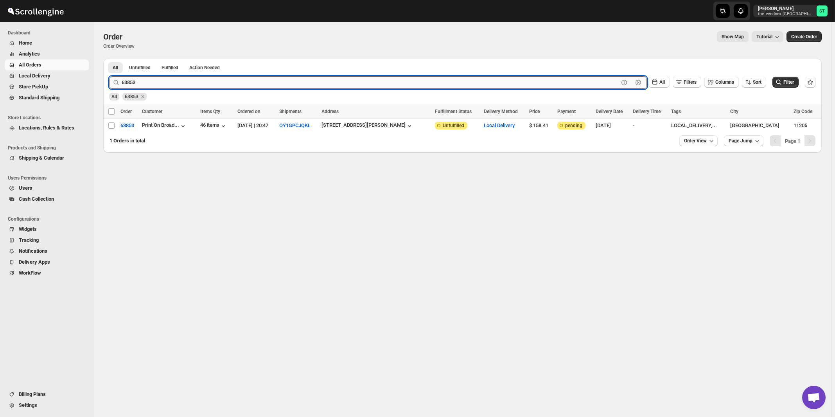
click at [153, 83] on input "63853" at bounding box center [370, 82] width 497 height 13
type input "63846"
click at [109, 59] on button "Submit" at bounding box center [120, 63] width 22 height 8
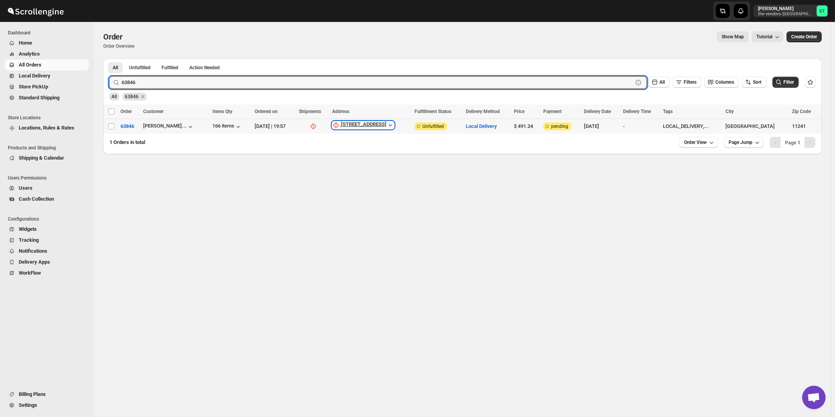
click at [373, 125] on div "[STREET_ADDRESS]" at bounding box center [363, 125] width 45 height 8
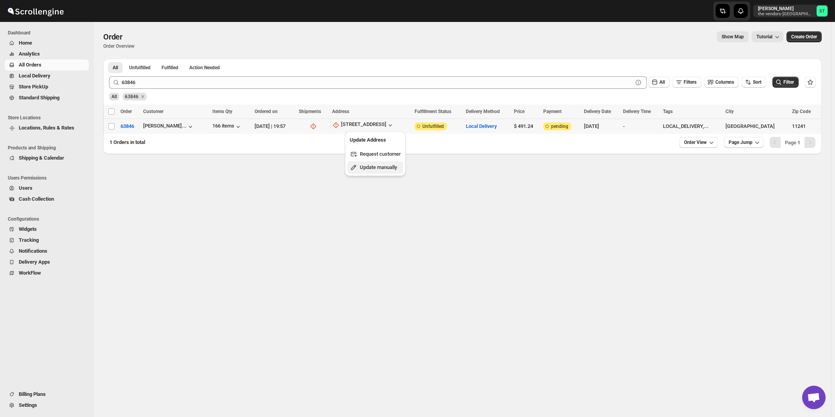
click at [381, 165] on span "Update manually" at bounding box center [378, 167] width 37 height 6
select select "US"
select select "[US_STATE]"
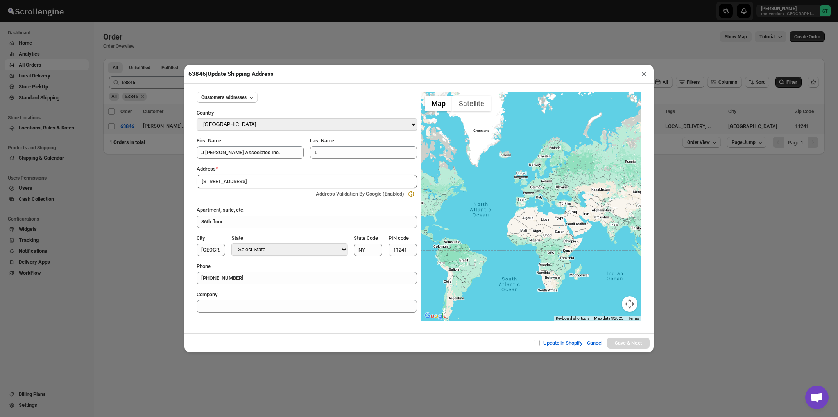
click at [267, 168] on div "Address *" at bounding box center [307, 169] width 220 height 8
click at [266, 179] on input "[STREET_ADDRESS]" at bounding box center [307, 181] width 220 height 13
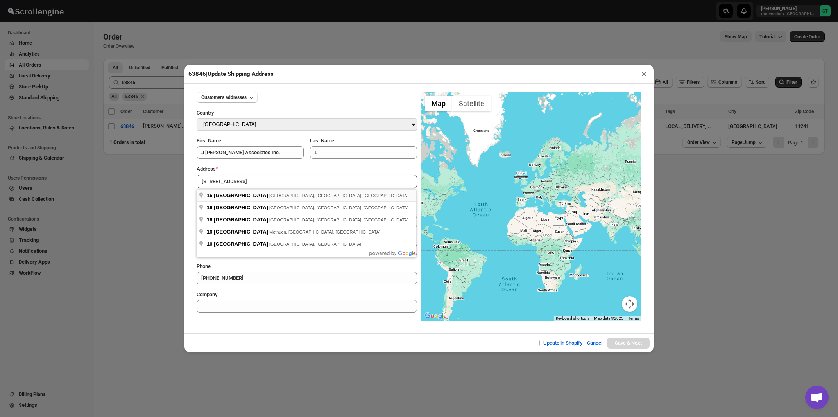
type input "16 Court Street, Brooklyn, NY, USA"
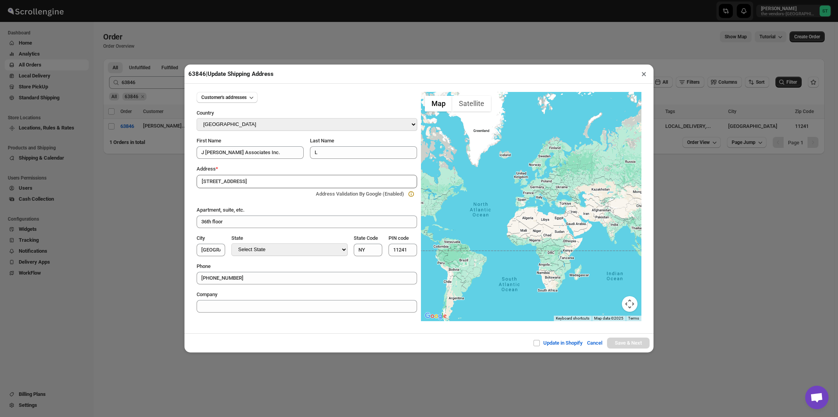
type input "[GEOGRAPHIC_DATA]"
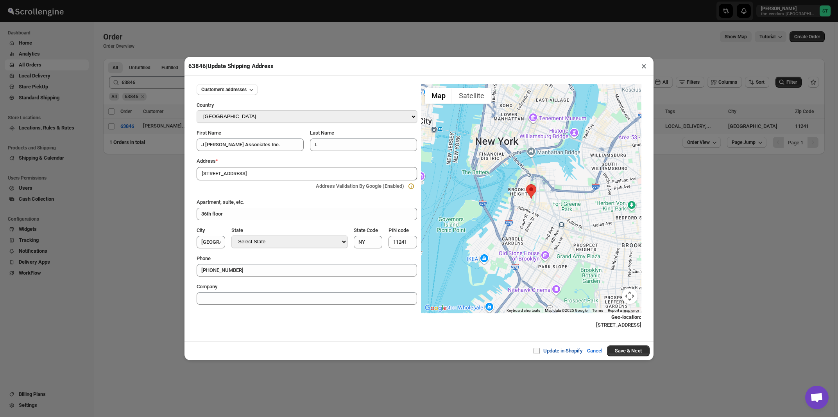
click at [537, 351] on input "Update in Shopify" at bounding box center [540, 351] width 6 height 6
checkbox input "true"
click at [616, 353] on button "Save & Next" at bounding box center [628, 350] width 43 height 11
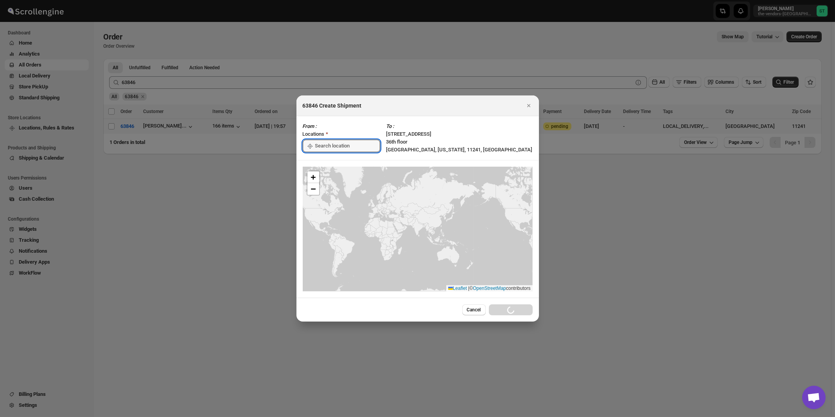
click at [324, 145] on input ":r1q9:" at bounding box center [347, 146] width 65 height 13
click at [329, 165] on div "[STREET_ADDRESS]" at bounding box center [358, 163] width 96 height 8
type input "[STREET_ADDRESS]"
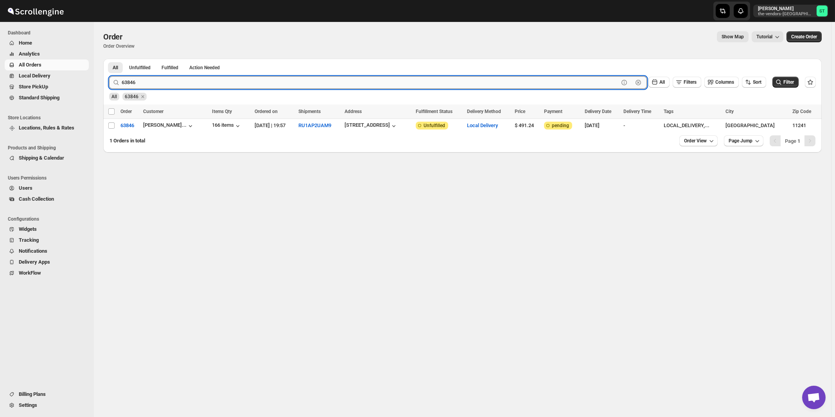
click at [175, 86] on input "63846" at bounding box center [370, 82] width 497 height 13
click at [109, 59] on button "Submit" at bounding box center [120, 63] width 22 height 8
click at [162, 123] on div "[PERSON_NAME]..." at bounding box center [164, 125] width 43 height 6
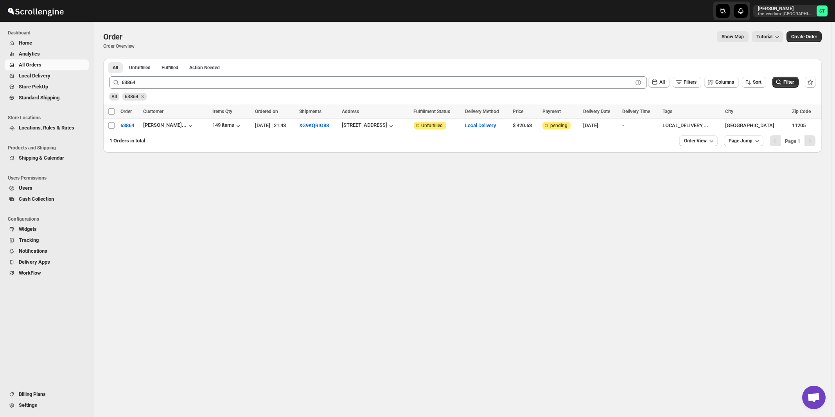
click at [371, 218] on div "Order. This page is ready Order Order Overview Show Map Tutorial More actions S…" at bounding box center [462, 219] width 737 height 395
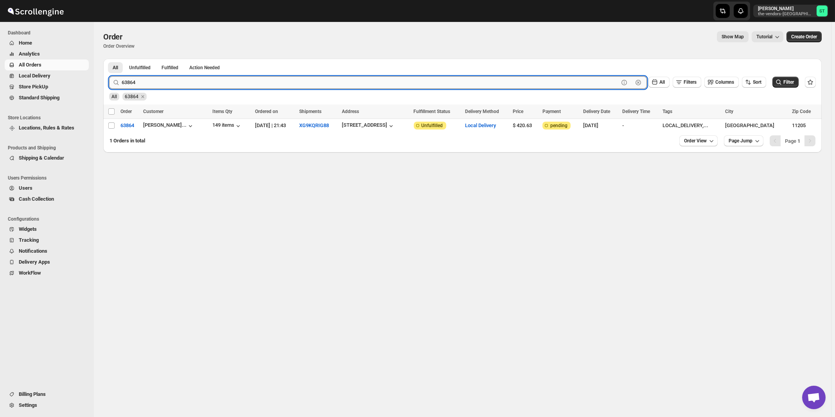
click at [192, 86] on input "63864" at bounding box center [370, 82] width 497 height 13
type input "63903"
click at [109, 59] on button "Submit" at bounding box center [120, 63] width 22 height 8
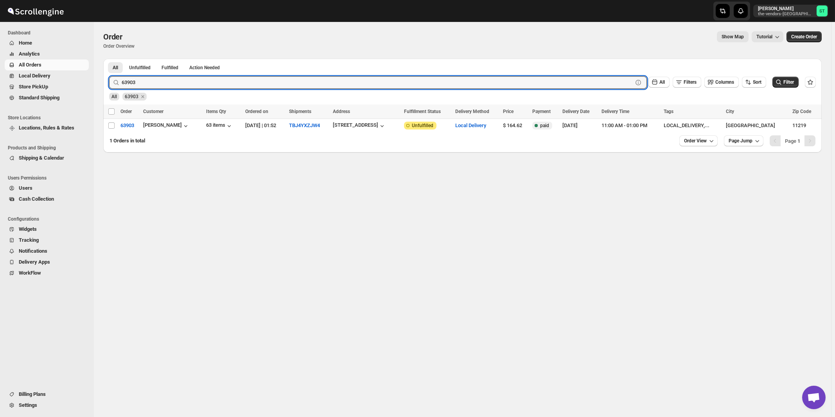
click at [48, 63] on span "All Orders" at bounding box center [53, 65] width 68 height 8
click at [193, 79] on input "63903" at bounding box center [370, 82] width 497 height 13
type input "63862"
click at [109, 59] on button "Submit" at bounding box center [120, 63] width 22 height 8
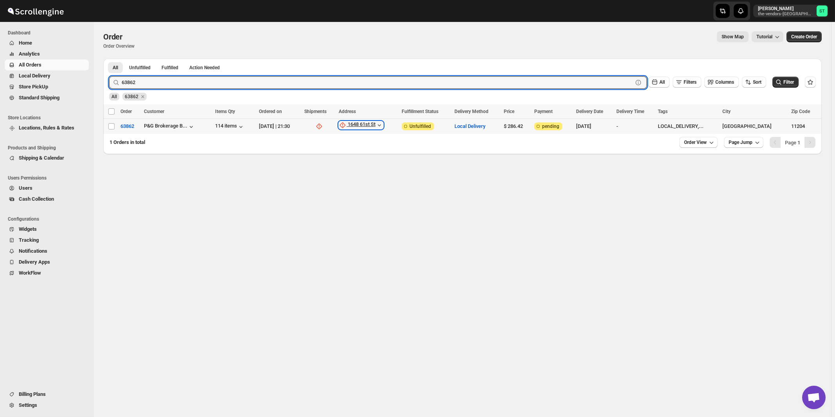
click at [375, 126] on div "1648 61st St" at bounding box center [362, 125] width 28 height 8
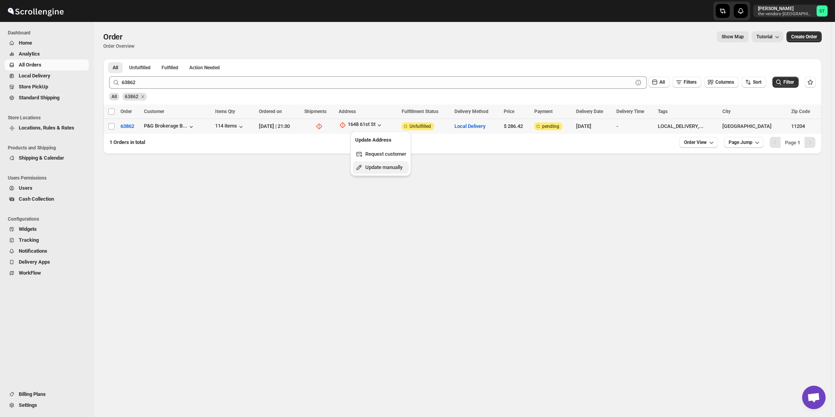
click at [384, 170] on span "Update manually" at bounding box center [383, 167] width 37 height 6
select select "US"
select select "[US_STATE]"
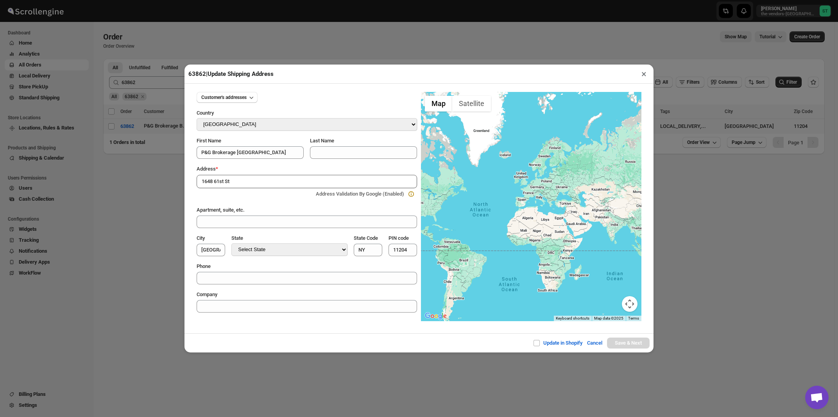
click at [250, 168] on div "Address *" at bounding box center [307, 169] width 220 height 8
click at [250, 179] on input "1648 61st St" at bounding box center [307, 181] width 220 height 13
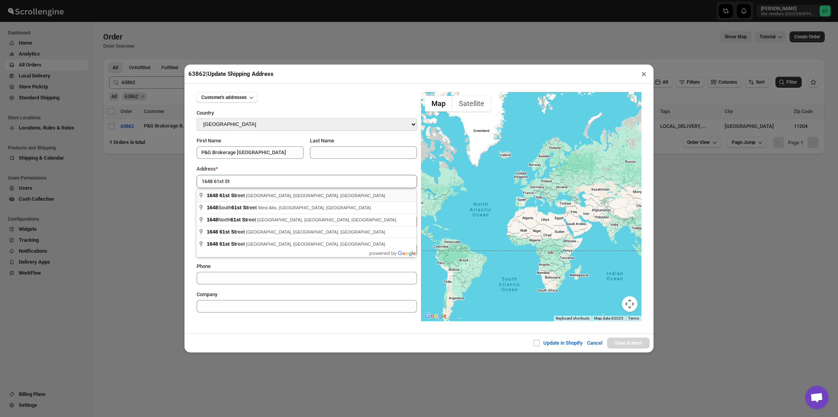
type input "1648 61st Street, Brooklyn, NY, USA"
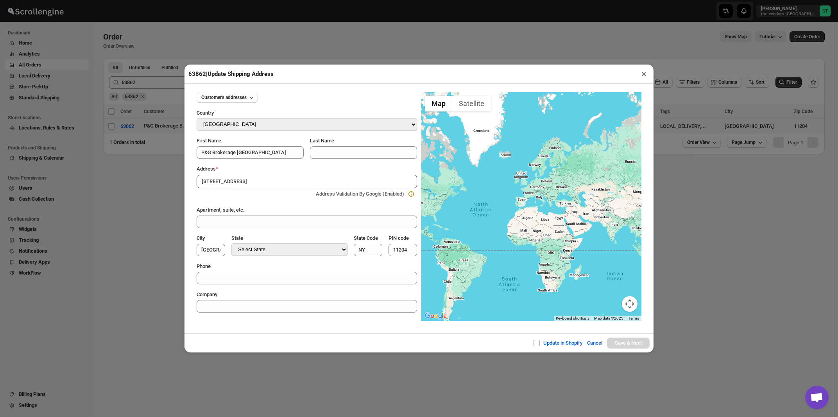
type input "[GEOGRAPHIC_DATA]"
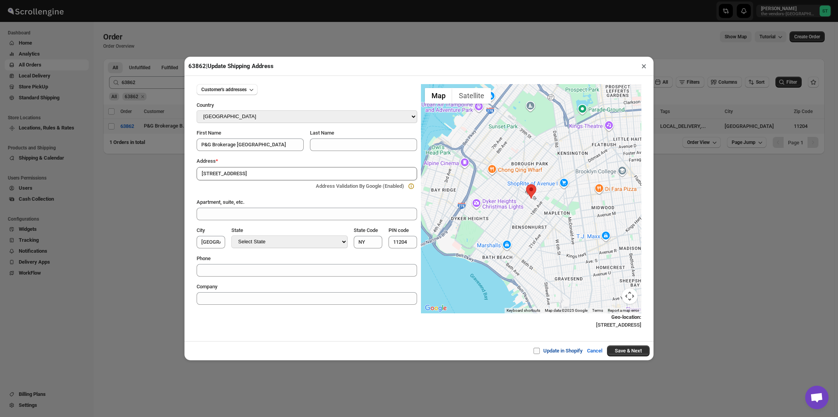
click at [534, 351] on span at bounding box center [537, 351] width 6 height 6
click at [537, 351] on input "Update in Shopify" at bounding box center [540, 351] width 6 height 6
checkbox input "true"
click at [620, 352] on button "Save & Next" at bounding box center [628, 350] width 43 height 11
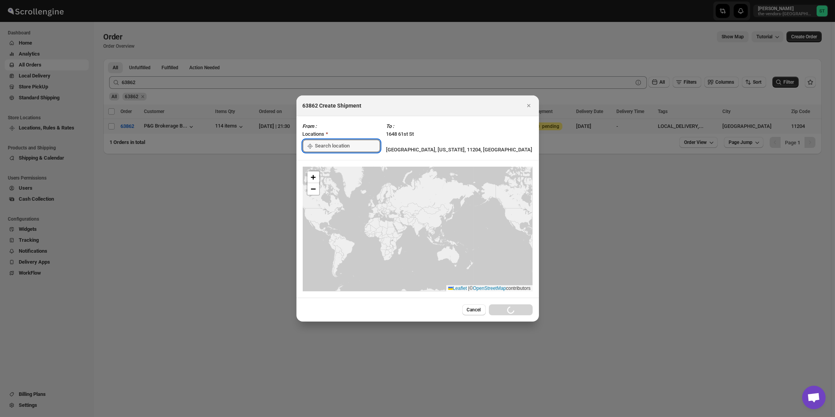
click at [341, 145] on input ":r1so:" at bounding box center [347, 146] width 65 height 13
click at [338, 161] on div "[STREET_ADDRESS]" at bounding box center [358, 163] width 96 height 8
type input "[STREET_ADDRESS]"
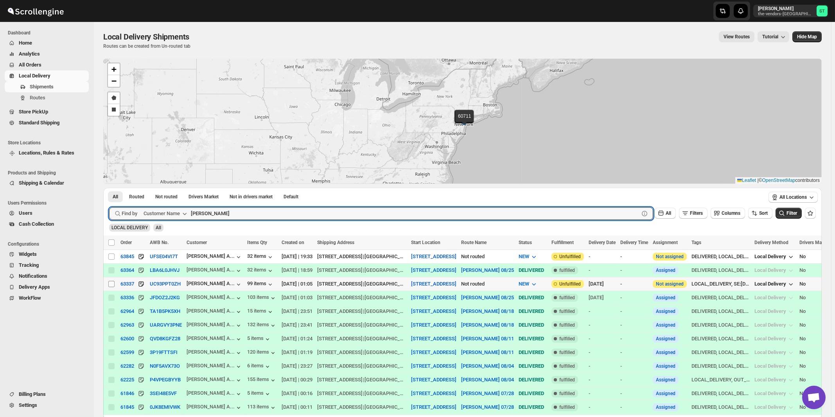
click at [113, 284] on input "Select shipment" at bounding box center [111, 284] width 6 height 6
checkbox input "true"
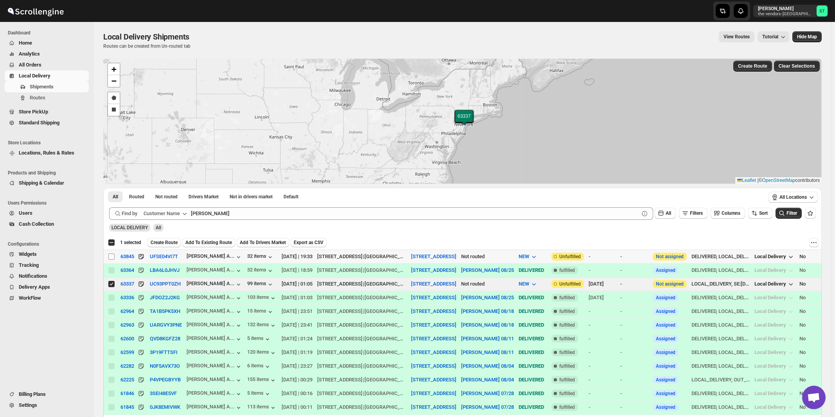
click at [109, 256] on input "Select shipment" at bounding box center [111, 256] width 6 height 6
checkbox input "true"
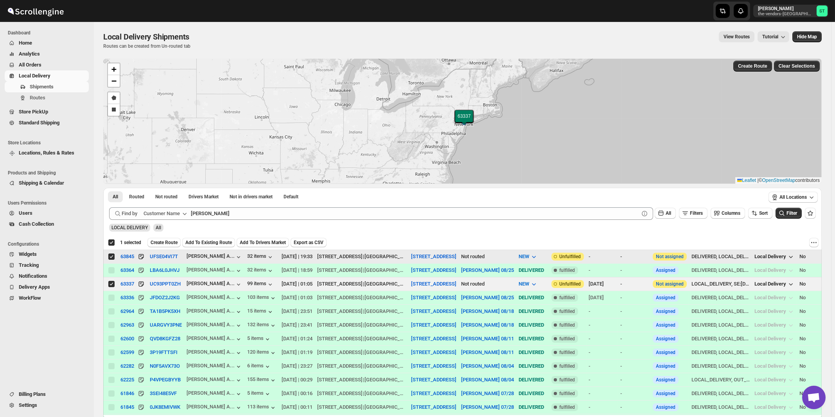
checkbox input "true"
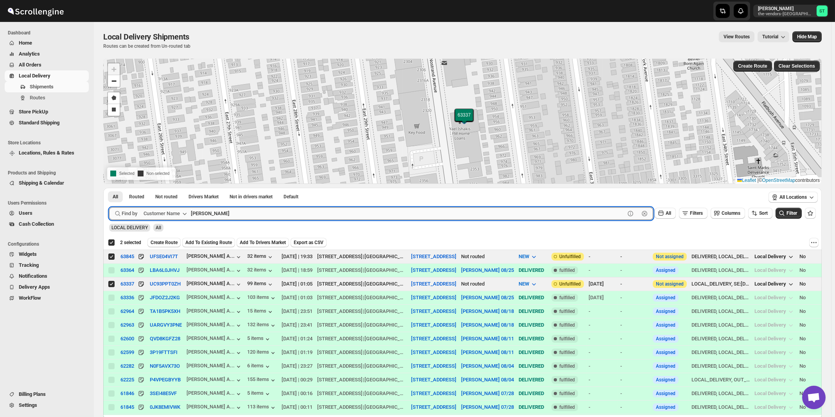
click at [269, 210] on input "[PERSON_NAME]" at bounding box center [408, 213] width 434 height 13
paste input "Chess Builders"
type input "Chess Builders"
click at [109, 188] on button "Submit" at bounding box center [120, 192] width 22 height 8
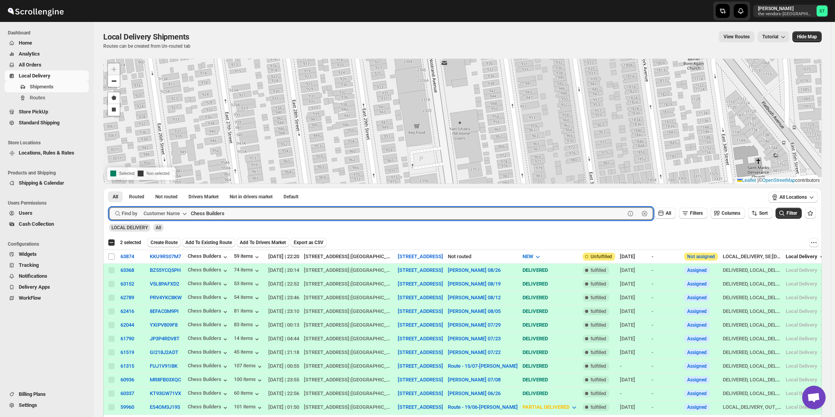
checkbox input "false"
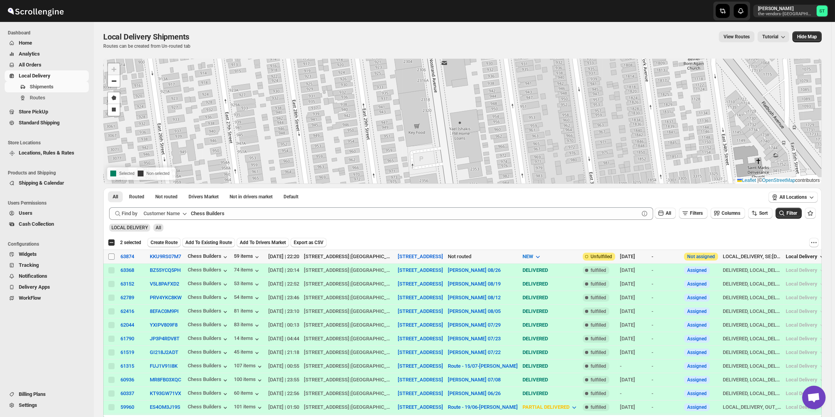
click at [112, 257] on input "Select shipment" at bounding box center [111, 256] width 6 height 6
checkbox input "true"
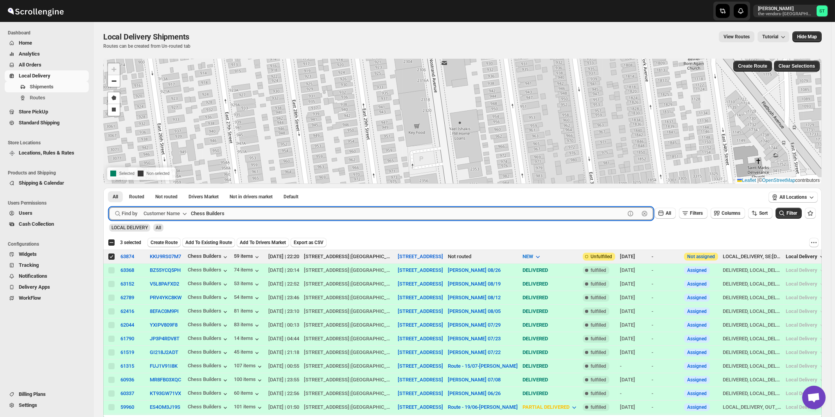
click at [251, 213] on input "Chess Builders" at bounding box center [408, 213] width 434 height 13
paste input "Hamaspik [STREET_ADDRESS]"
type input "Hamaspik [STREET_ADDRESS]"
click at [109, 188] on button "Submit" at bounding box center [120, 192] width 22 height 8
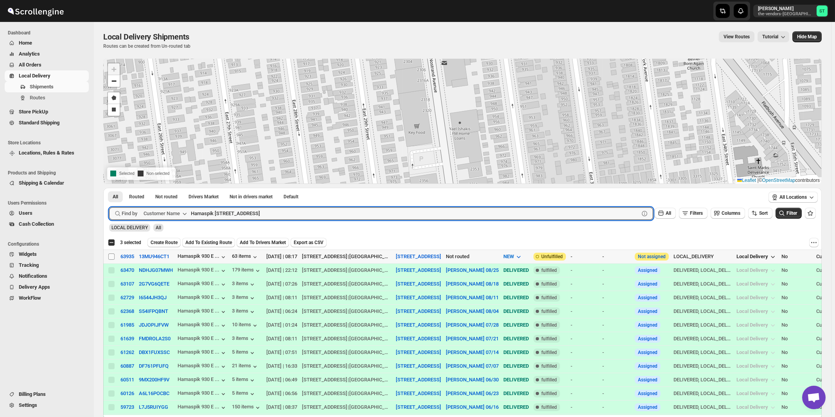
click at [111, 255] on input "Select shipment" at bounding box center [111, 256] width 6 height 6
checkbox input "true"
click at [254, 216] on input "Hamaspik [STREET_ADDRESS]" at bounding box center [408, 213] width 434 height 13
paste input "Blue Elm Management"
click at [109, 188] on button "Submit" at bounding box center [120, 192] width 22 height 8
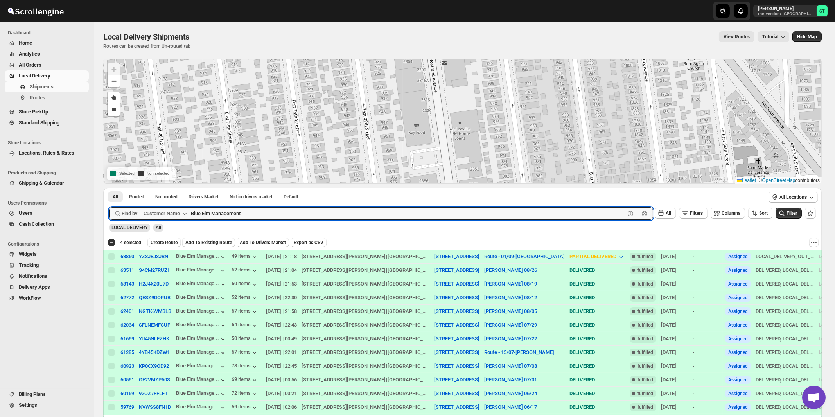
paste input "Citadel Consulting Group"
type input "Citadel Consulting Group"
click at [109, 188] on button "Submit" at bounding box center [120, 192] width 22 height 8
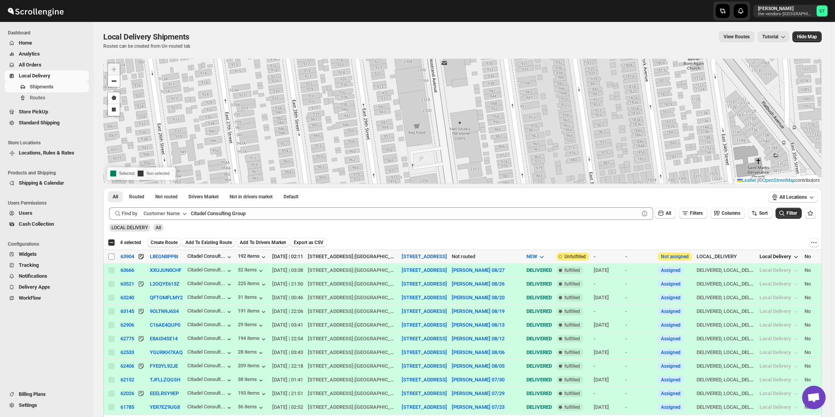
click at [110, 256] on input "Select shipment" at bounding box center [111, 256] width 6 height 6
checkbox input "true"
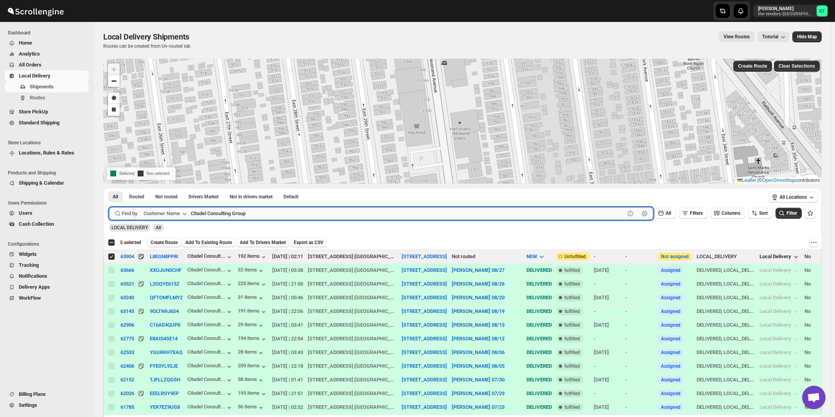
click at [270, 213] on input "Citadel Consulting Group" at bounding box center [408, 213] width 434 height 13
paste input "J [PERSON_NAME] Associates Inc."
click at [109, 188] on button "Submit" at bounding box center [120, 192] width 22 height 8
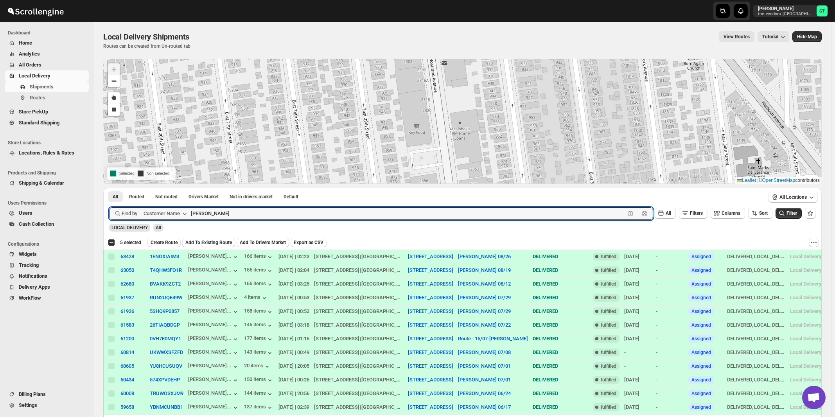
click at [109, 188] on button "Submit" at bounding box center [120, 192] width 22 height 8
paste input "Associates Inc."
click at [109, 188] on button "Submit" at bounding box center [120, 192] width 22 height 8
type input "Associates Inc."
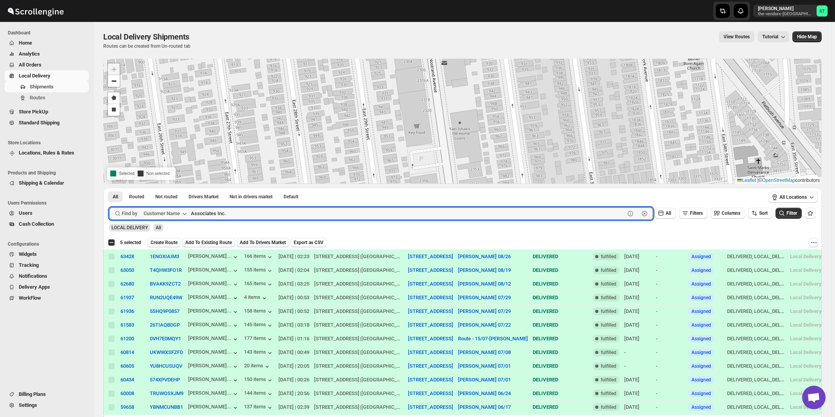
click at [109, 188] on button "Submit" at bounding box center [120, 192] width 22 height 8
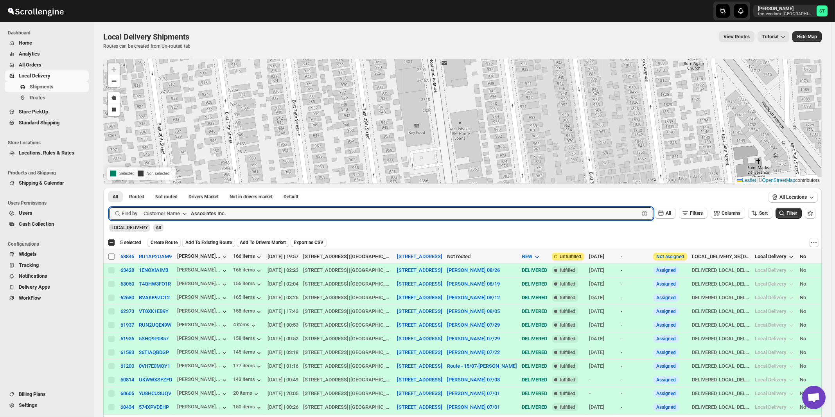
click at [111, 256] on input "Select shipment" at bounding box center [111, 256] width 6 height 6
checkbox input "true"
click at [250, 214] on input "Associates Inc." at bounding box center [408, 213] width 434 height 13
paste input "Smart Cafe Anchor Health Homecare Services Inc"
type input "Smart Cafe Anchor Health Homecare Services Inc"
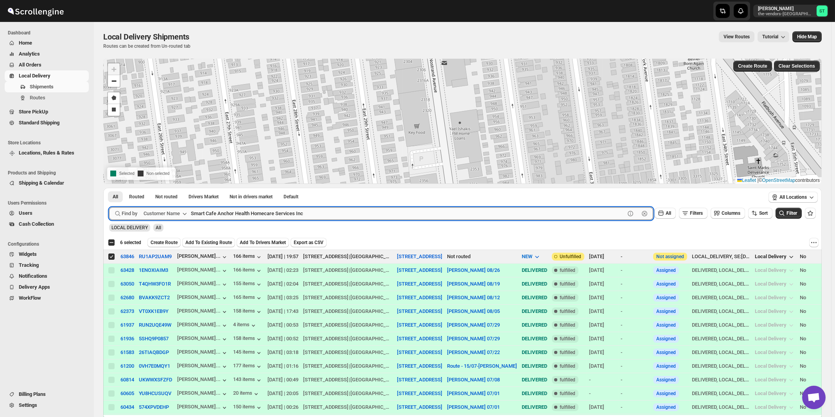
click at [109, 188] on button "Submit" at bounding box center [120, 192] width 22 height 8
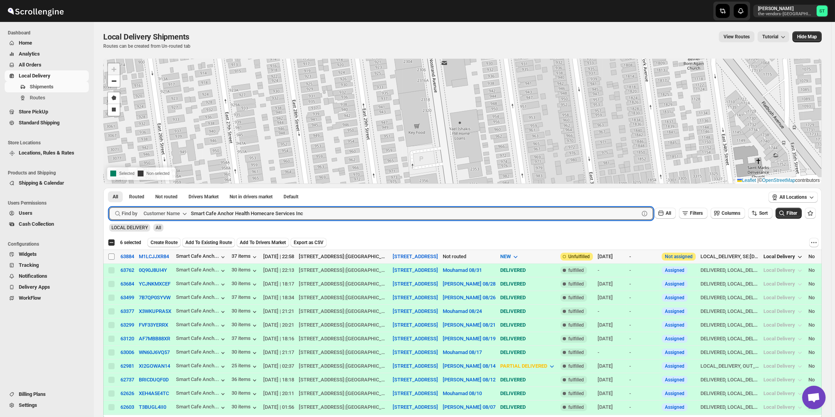
click at [111, 256] on input "Select shipment" at bounding box center [111, 256] width 6 height 6
checkbox input "true"
click at [311, 210] on input "Smart Cafe Anchor Health Homecare Services Inc" at bounding box center [408, 213] width 434 height 13
paste input "The Rabsky Group (downstairs)"
click at [109, 188] on button "Submit" at bounding box center [120, 192] width 22 height 8
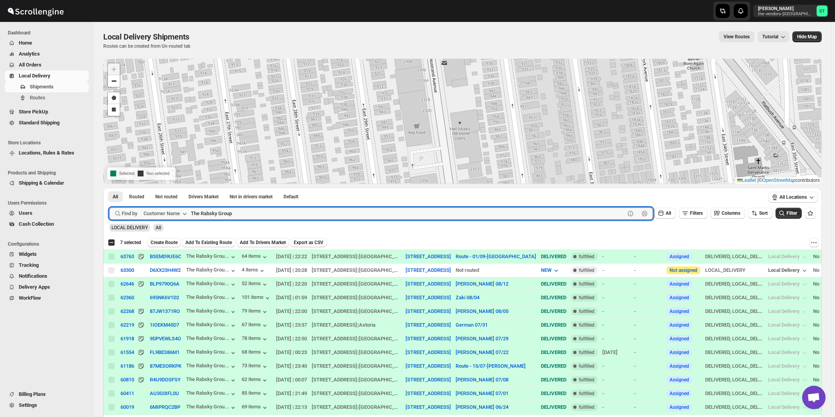
paste input "urf Office Furniture"
type input "Turf Office Furniture"
click at [109, 188] on button "Submit" at bounding box center [120, 192] width 22 height 8
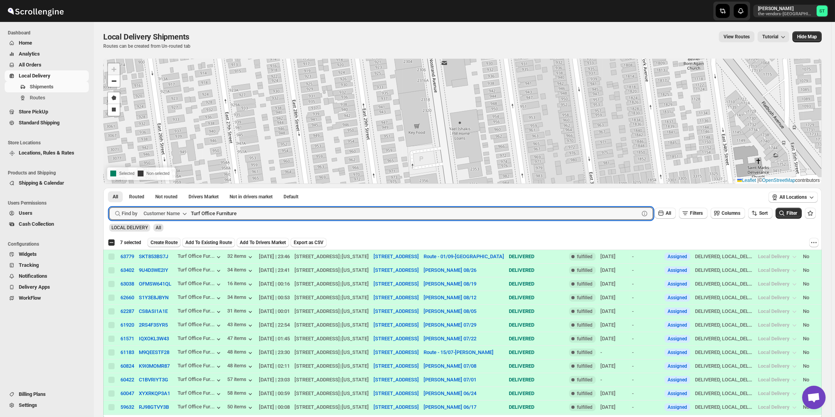
click at [168, 242] on span "Create Route" at bounding box center [164, 242] width 27 height 6
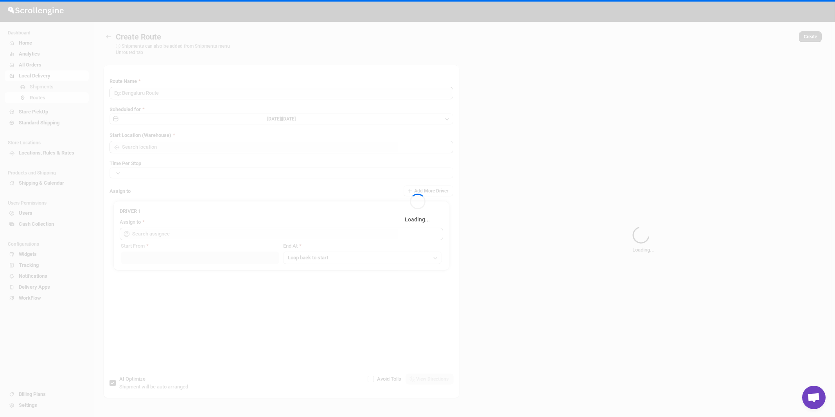
type input "Route - 02/09-1115"
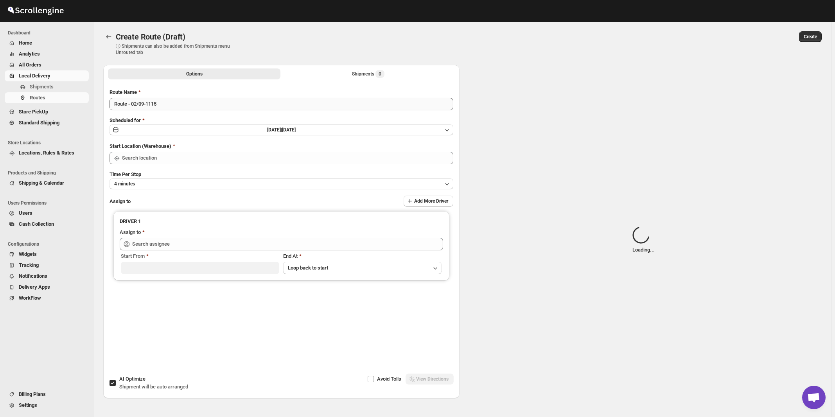
type input "[STREET_ADDRESS]"
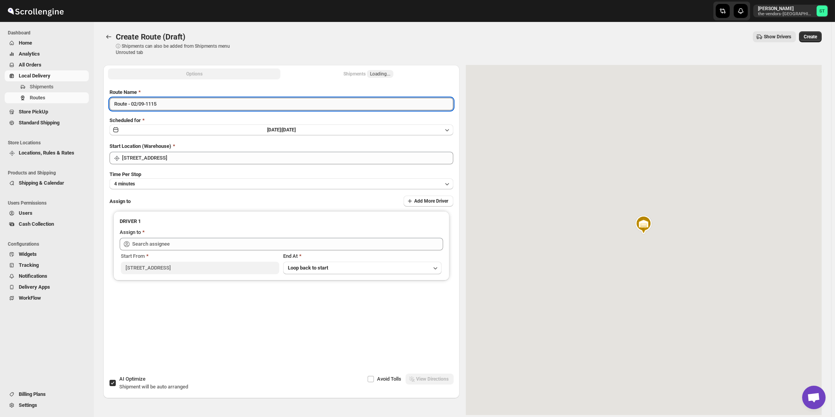
click at [209, 109] on input "Route - 02/09-1115" at bounding box center [281, 104] width 344 height 13
paste input "[PERSON_NAME]"
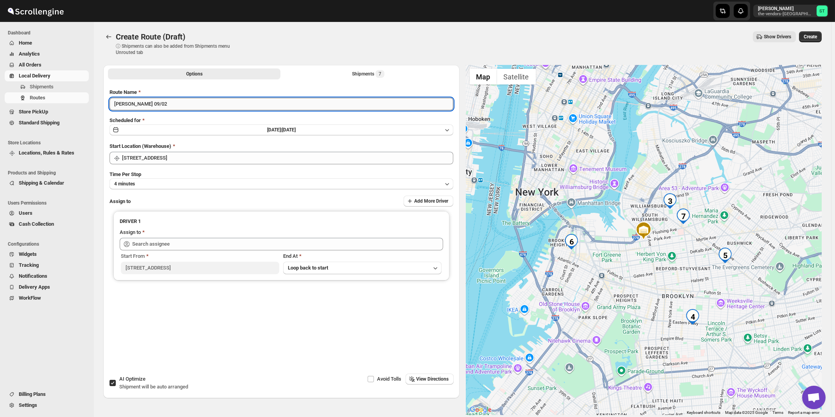
type input "[PERSON_NAME] 09/02"
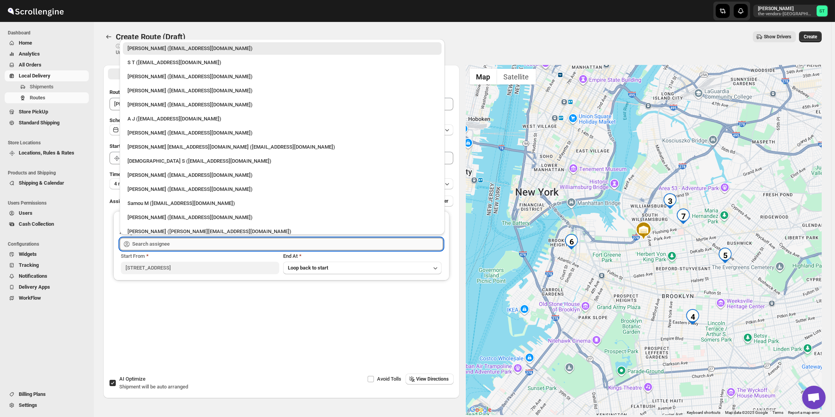
click at [163, 240] on input "text" at bounding box center [287, 244] width 311 height 13
click at [157, 79] on div "[PERSON_NAME] ([EMAIL_ADDRESS][DOMAIN_NAME])" at bounding box center [281, 77] width 309 height 8
type input "[PERSON_NAME] ([EMAIL_ADDRESS][DOMAIN_NAME])"
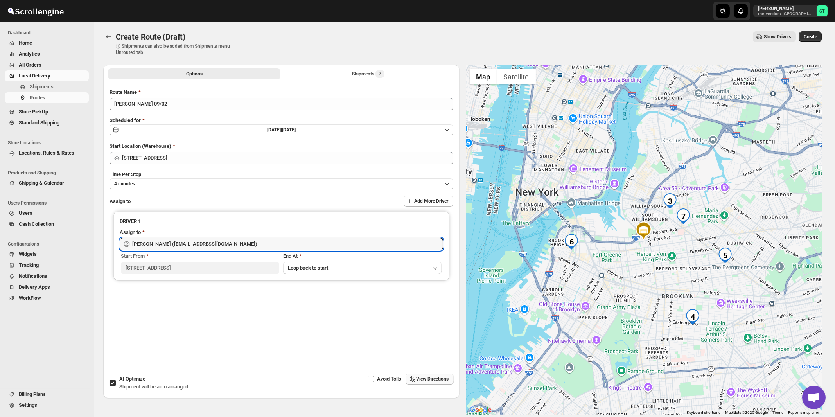
click at [448, 379] on span "View Directions" at bounding box center [432, 379] width 32 height 6
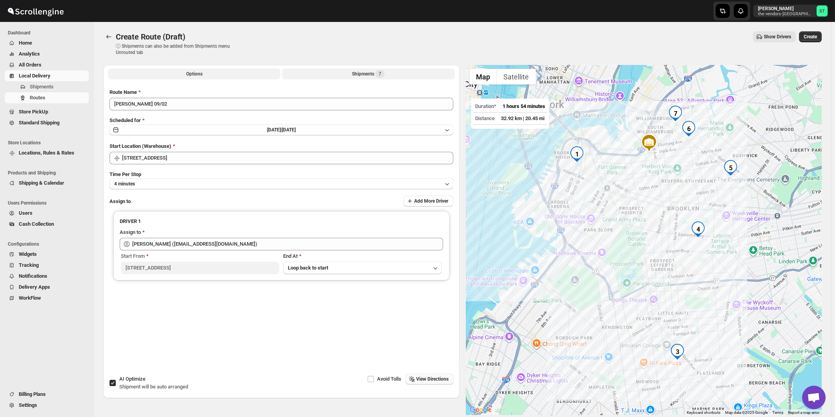
click at [372, 72] on div "Shipments 7" at bounding box center [368, 74] width 32 height 8
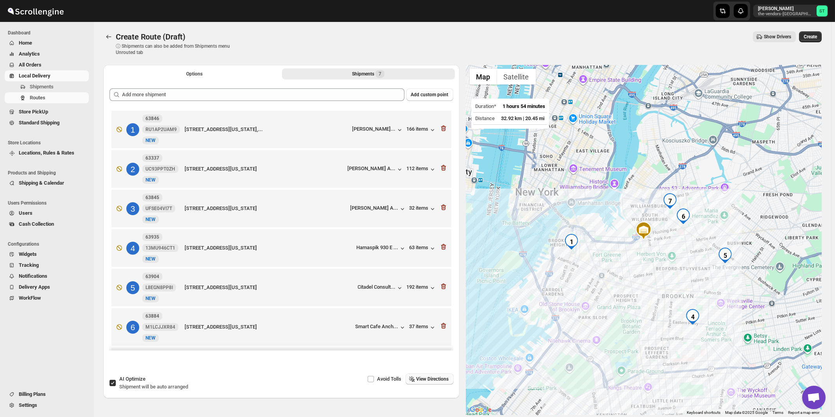
drag, startPoint x: 130, startPoint y: 387, endPoint x: 138, endPoint y: 382, distance: 9.5
click at [131, 387] on span "Shipment will be auto arranged" at bounding box center [153, 386] width 69 height 6
click at [153, 383] on div "AI Optimize Shipment will be auto arranged" at bounding box center [153, 383] width 69 height 16
click at [116, 383] on input "AI Optimize Shipment will be auto arranged" at bounding box center [112, 383] width 6 height 6
checkbox input "false"
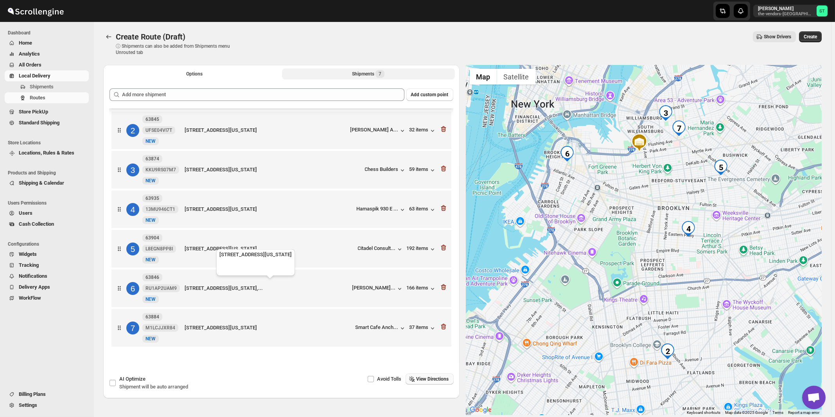
scroll to position [43, 0]
click at [434, 378] on span "View Directions" at bounding box center [432, 379] width 32 height 6
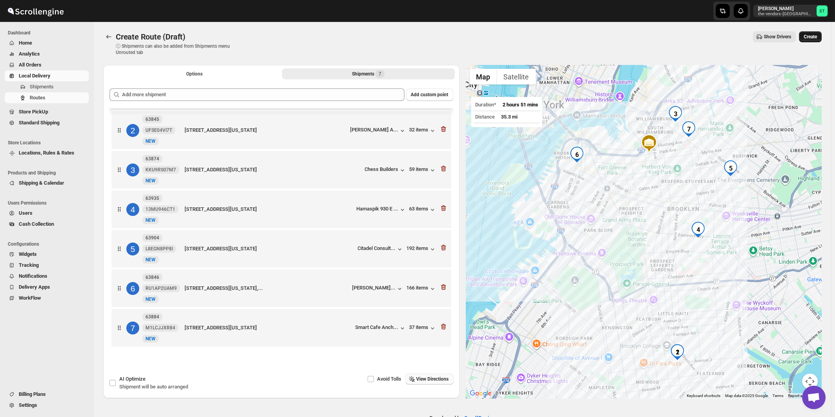
click at [815, 38] on span "Create" at bounding box center [809, 37] width 13 height 6
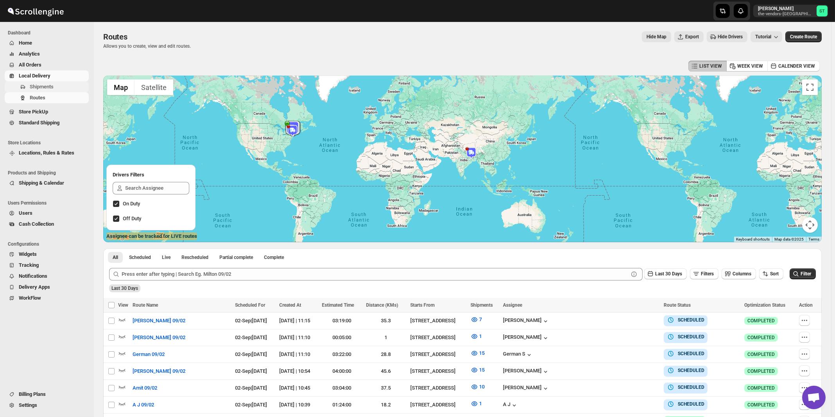
click at [46, 87] on span "Shipments" at bounding box center [42, 87] width 24 height 6
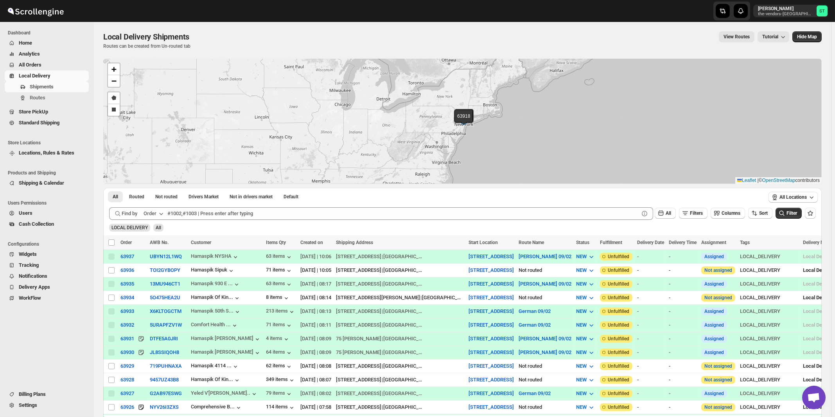
click at [151, 216] on div "Order" at bounding box center [149, 214] width 13 height 8
click at [154, 271] on div "Customer Name" at bounding box center [155, 272] width 36 height 8
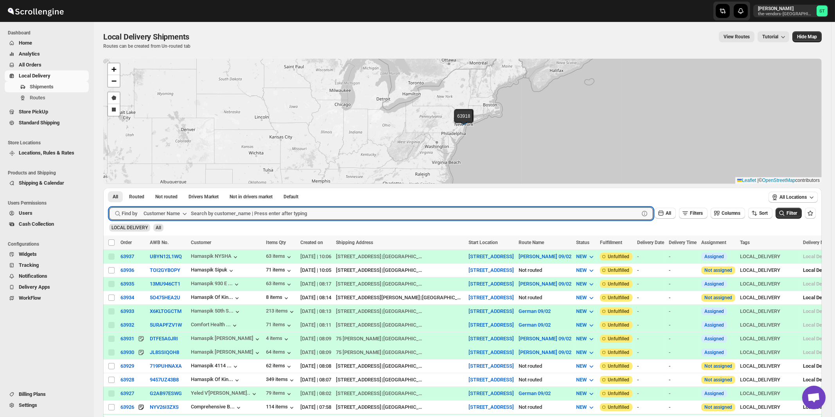
paste input "IG PPC"
type input "IG PPC"
click at [109, 188] on button "Submit" at bounding box center [120, 192] width 22 height 8
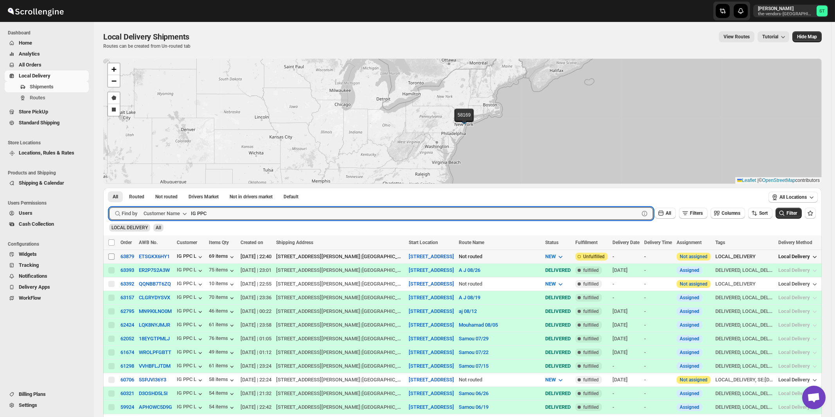
click at [111, 255] on input "Select shipment" at bounding box center [111, 256] width 6 height 6
checkbox input "true"
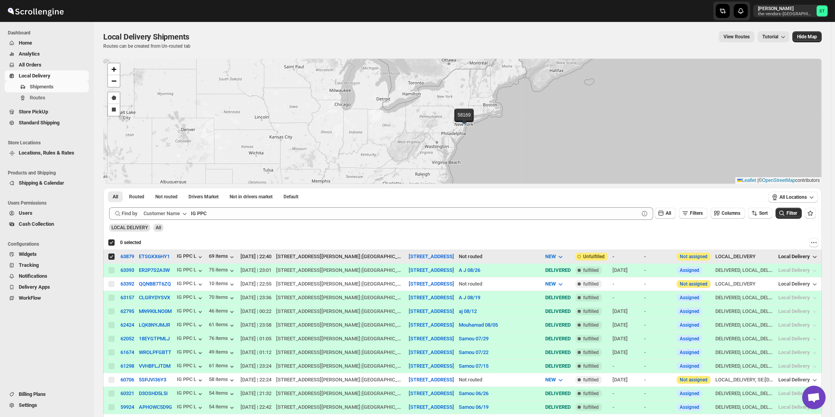
checkbox input "true"
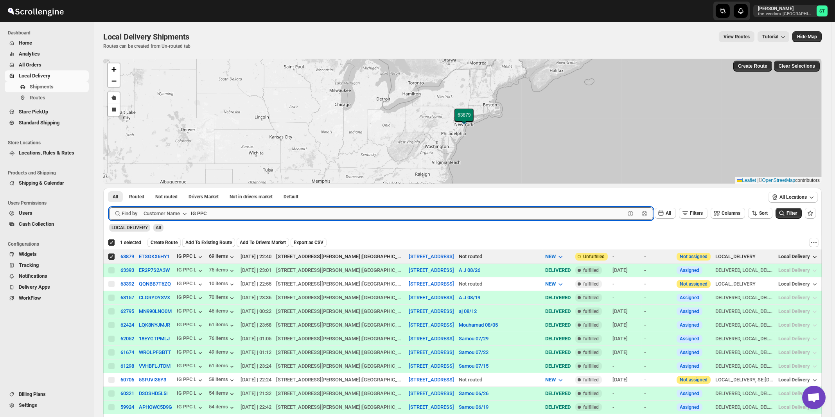
click at [243, 214] on input "IG PPC" at bounding box center [408, 213] width 434 height 13
paste input "Core Scaffold"
type input "Core Scaffold"
click at [109, 188] on button "Submit" at bounding box center [120, 192] width 22 height 8
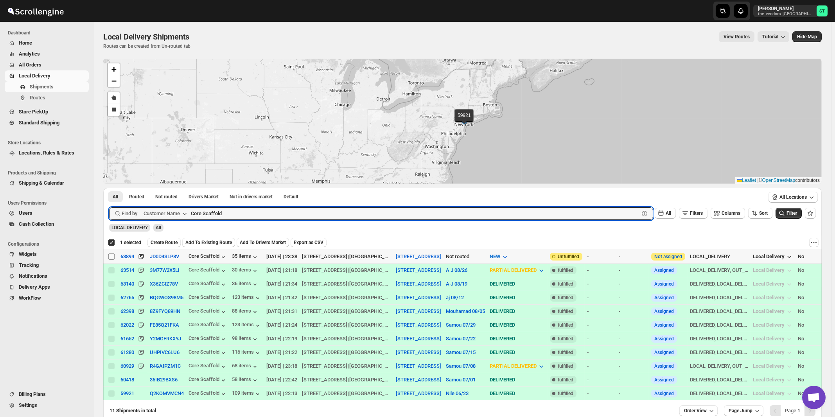
click at [111, 256] on input "Select shipment" at bounding box center [111, 256] width 6 height 6
checkbox input "true"
checkbox input "false"
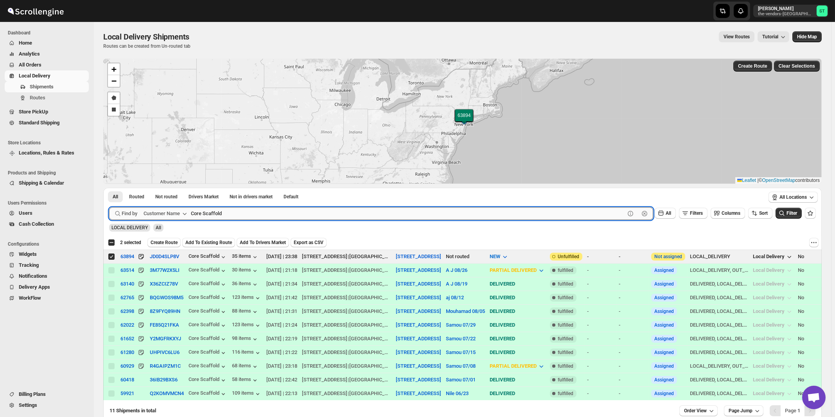
click at [284, 211] on input "Core Scaffold" at bounding box center [408, 213] width 434 height 13
paste input "[PERSON_NAME] Cooling & Heating, LLC"
type input "[PERSON_NAME] Cooling & Heating, LLC"
click at [109, 188] on button "Submit" at bounding box center [120, 192] width 22 height 8
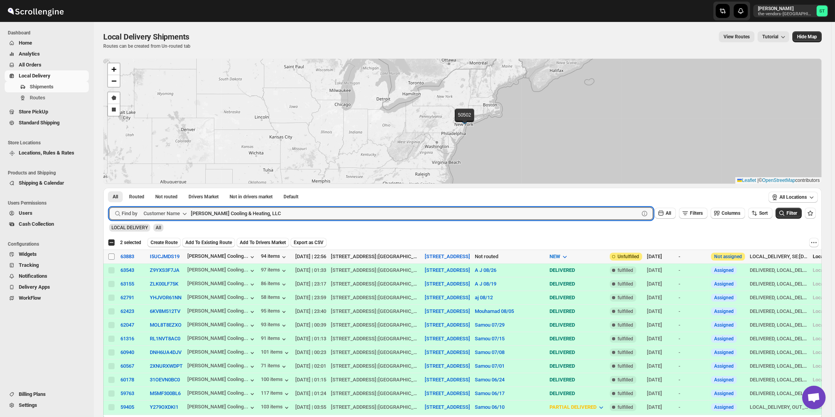
click at [111, 256] on input "Select shipment" at bounding box center [111, 256] width 6 height 6
checkbox input "true"
click at [263, 213] on input "[PERSON_NAME] Cooling & Heating, LLC" at bounding box center [408, 213] width 434 height 13
paste input "[PERSON_NAME] Sky Builders"
click at [109, 188] on button "Submit" at bounding box center [120, 192] width 22 height 8
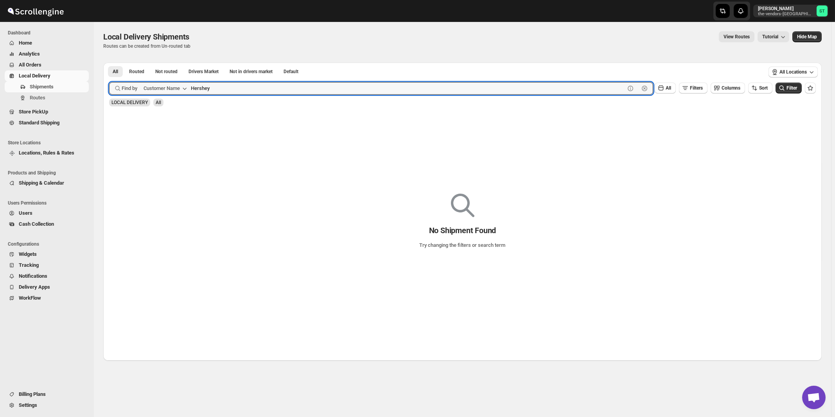
click at [109, 63] on button "Submit" at bounding box center [120, 67] width 22 height 8
click at [220, 87] on input "Hershey" at bounding box center [408, 88] width 434 height 13
type input "[PERSON_NAME]"
click at [109, 63] on button "Submit" at bounding box center [120, 67] width 22 height 8
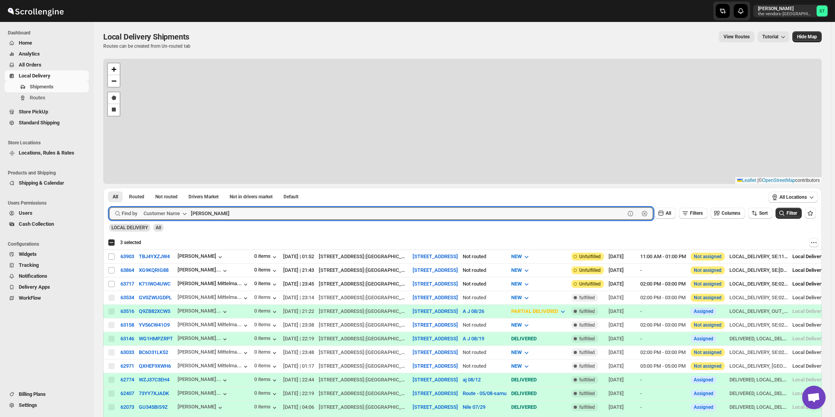
checkbox input "true"
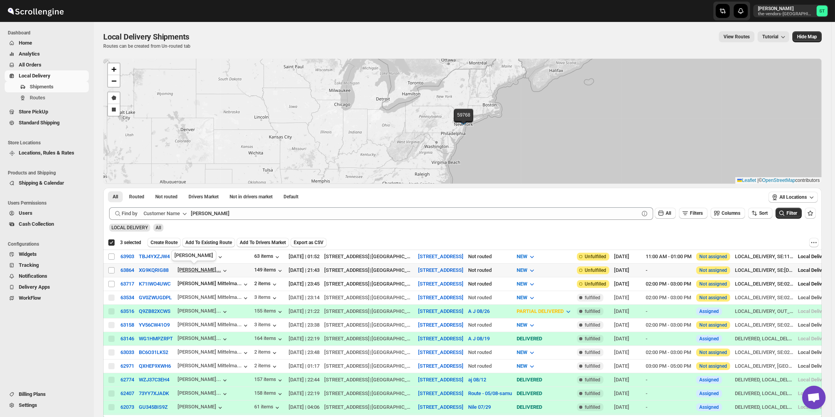
click at [199, 270] on div "[PERSON_NAME]..." at bounding box center [198, 270] width 43 height 6
click at [201, 258] on div "[PERSON_NAME]" at bounding box center [200, 257] width 47 height 8
click at [203, 281] on div "[PERSON_NAME] Mittelma..." at bounding box center [209, 283] width 64 height 6
click at [203, 272] on div "[PERSON_NAME]..." at bounding box center [198, 270] width 43 height 6
click at [113, 269] on input "Select shipment" at bounding box center [111, 270] width 6 height 6
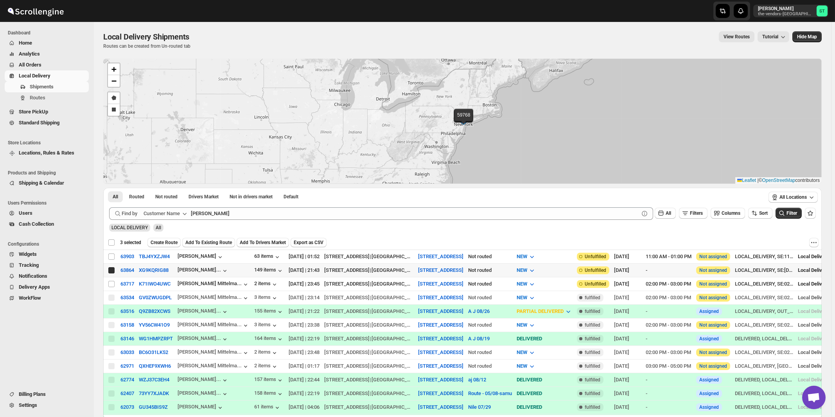
checkbox input "true"
checkbox input "false"
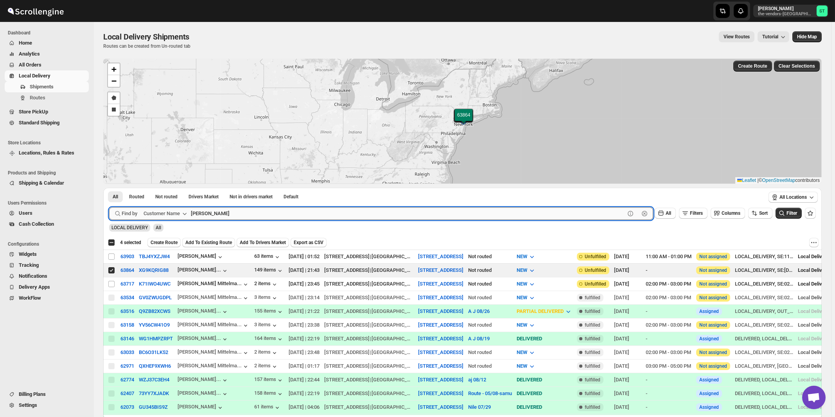
click at [300, 212] on input "[PERSON_NAME]" at bounding box center [408, 213] width 434 height 13
paste input "[PERSON_NAME]"
type input "[PERSON_NAME]"
click at [109, 188] on button "Submit" at bounding box center [120, 192] width 22 height 8
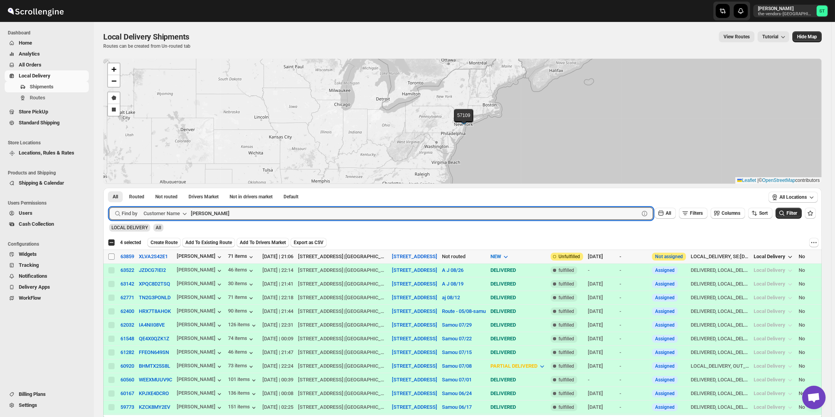
click at [111, 254] on input "Select shipment" at bounding box center [111, 256] width 6 height 6
checkbox input "true"
click at [257, 210] on input "[PERSON_NAME]" at bounding box center [408, 213] width 434 height 13
paste input "[PERSON_NAME] - Pesach Tikvah 3rd floor"
click at [109, 188] on button "Submit" at bounding box center [120, 192] width 22 height 8
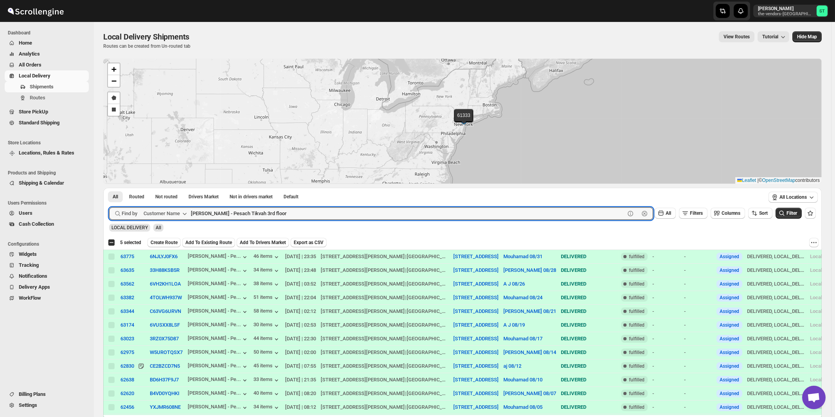
paste input "Kernko Group"
type input "Kernko Group"
click at [109, 188] on button "Submit" at bounding box center [120, 192] width 22 height 8
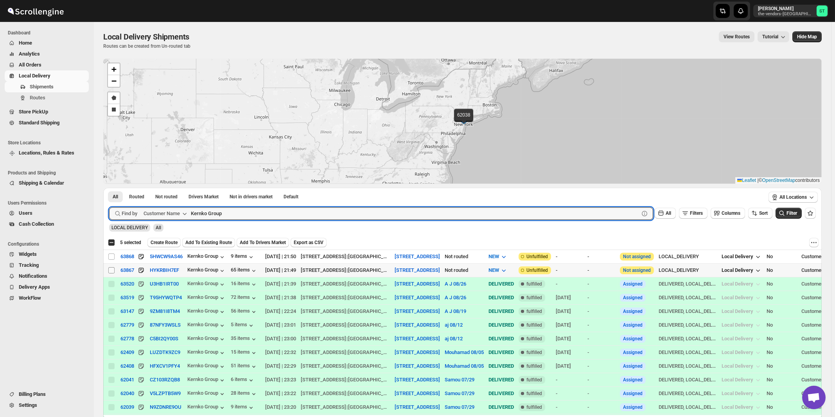
click at [111, 267] on input "Select shipment" at bounding box center [111, 270] width 6 height 6
checkbox input "true"
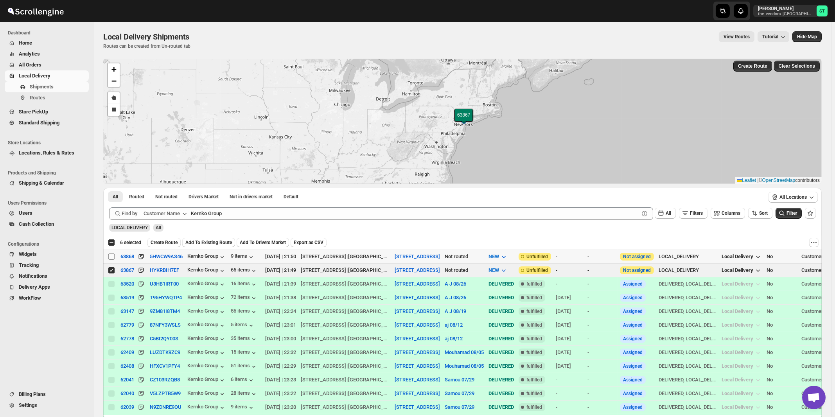
click at [109, 254] on input "Select shipment" at bounding box center [111, 256] width 6 height 6
checkbox input "true"
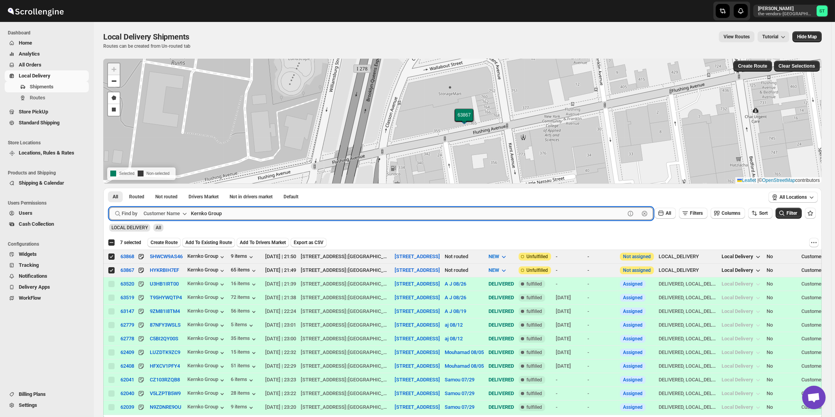
click at [352, 219] on input "Kernko Group" at bounding box center [408, 213] width 434 height 13
paste input "Pelican Interiors"
click at [109, 188] on button "Submit" at bounding box center [120, 192] width 22 height 8
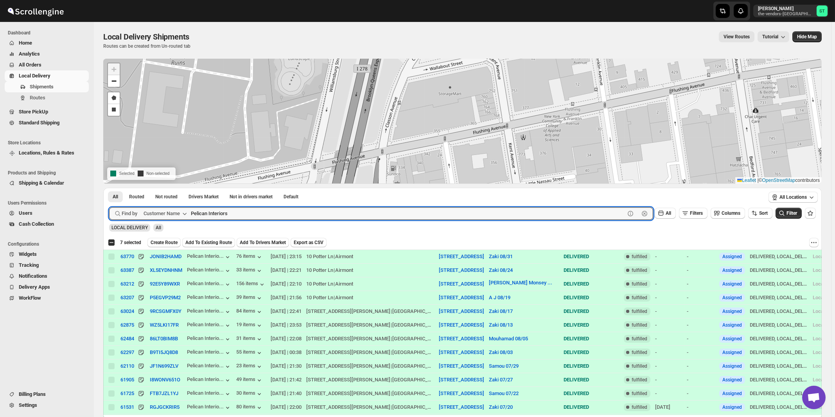
paste input "Heartfelt Builde"
click at [109, 188] on button "Submit" at bounding box center [120, 192] width 22 height 8
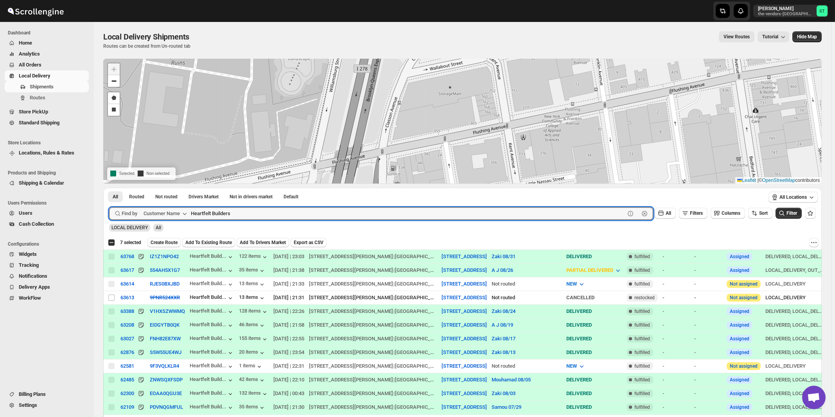
paste input "[PERSON_NAME]"
click at [109, 188] on button "Submit" at bounding box center [120, 192] width 22 height 8
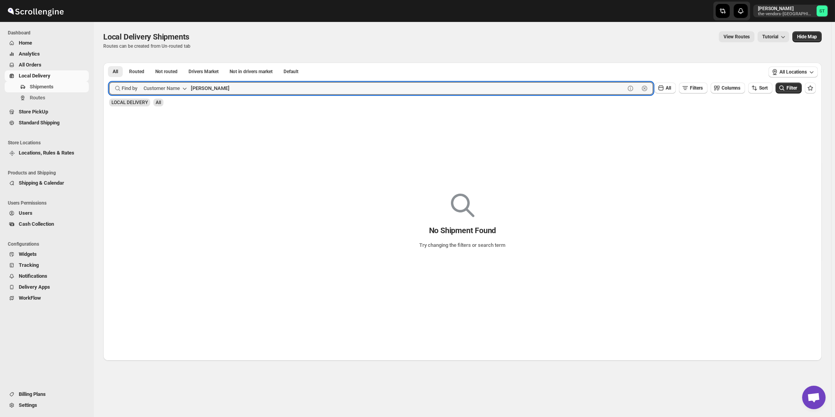
type input "[PERSON_NAME]"
click at [109, 63] on button "Submit" at bounding box center [120, 67] width 22 height 8
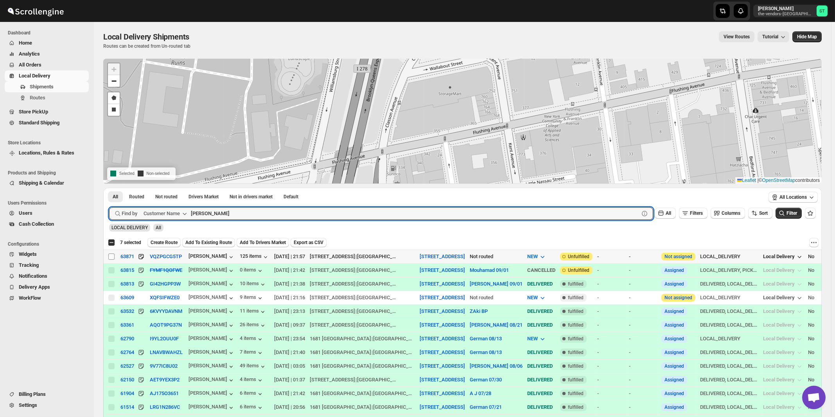
click at [113, 256] on input "Select shipment" at bounding box center [111, 256] width 6 height 6
checkbox input "true"
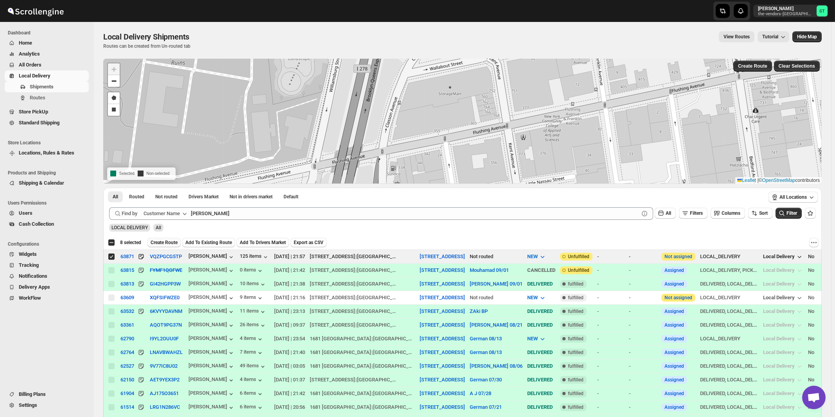
click at [171, 240] on span "Create Route" at bounding box center [164, 242] width 27 height 6
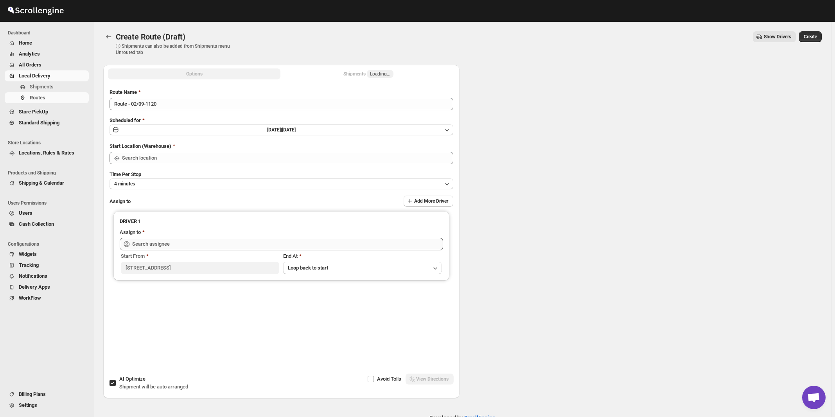
type input "[STREET_ADDRESS]"
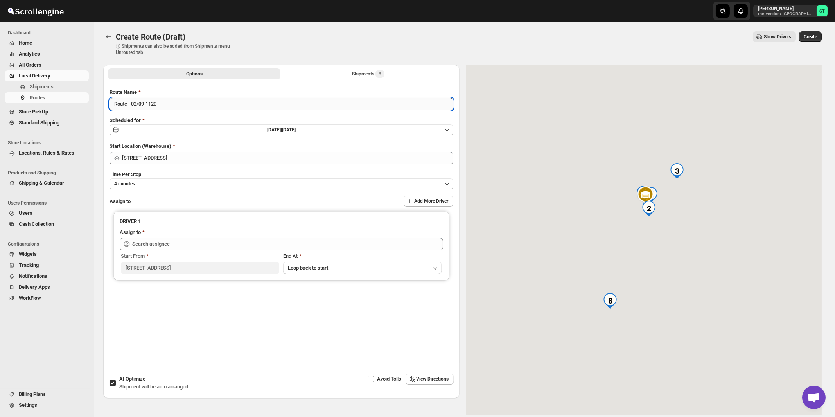
click at [197, 106] on input "Route - 02/09-1120" at bounding box center [281, 104] width 344 height 13
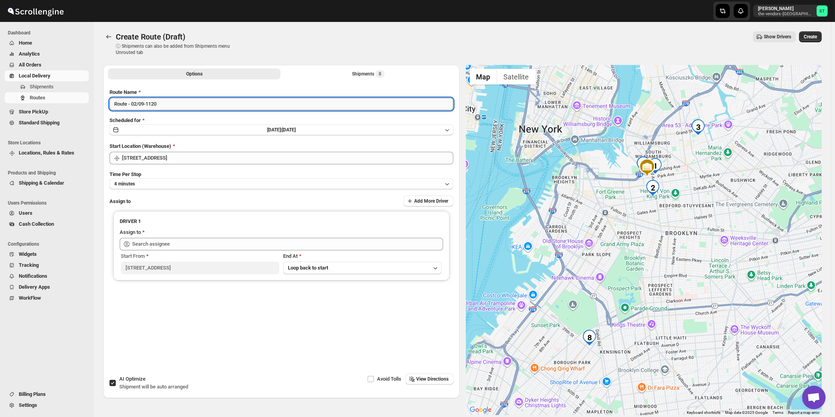
paste input "Mouhamad"
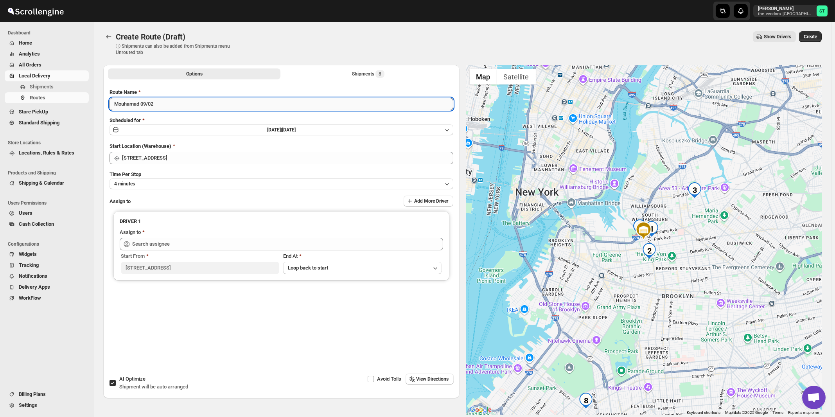
type input "Mouhamad 09/02"
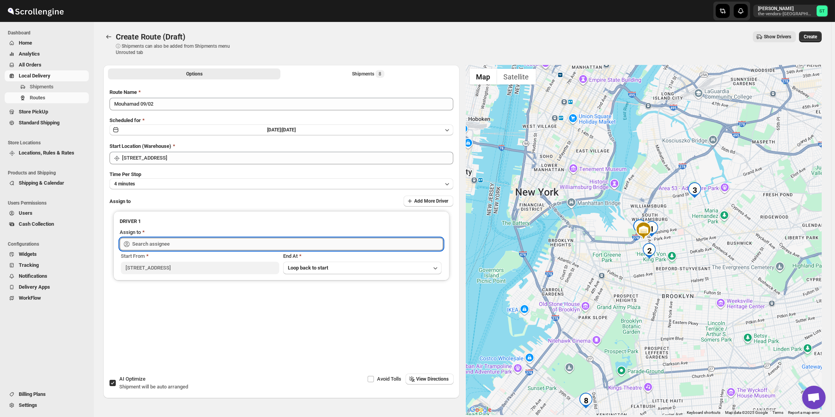
click at [147, 245] on input "text" at bounding box center [287, 244] width 311 height 13
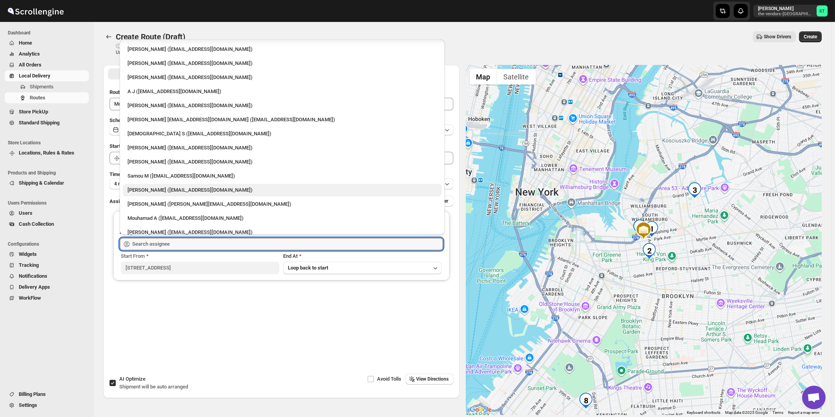
scroll to position [34, 0]
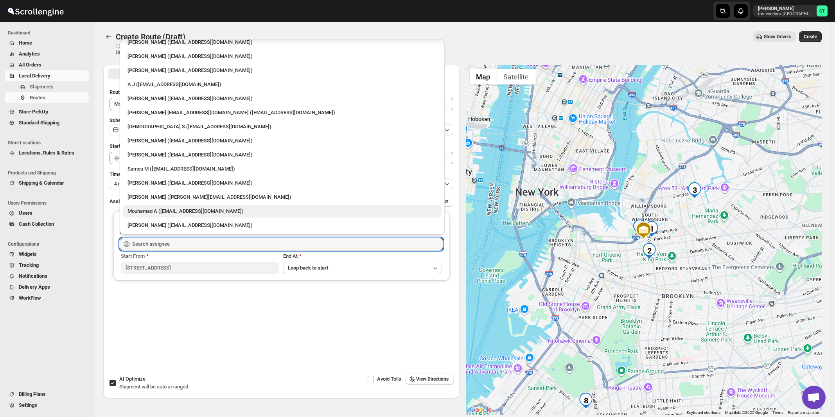
click at [149, 211] on div "Mouhamad A ([EMAIL_ADDRESS][DOMAIN_NAME])" at bounding box center [281, 211] width 309 height 8
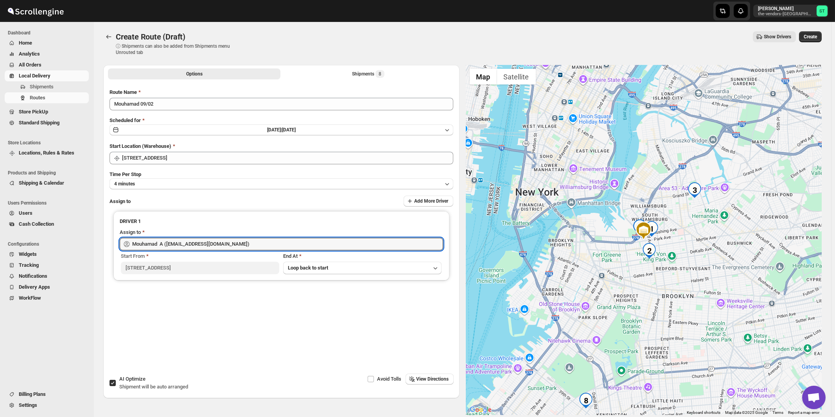
type input "Mouhamad A ([EMAIL_ADDRESS][DOMAIN_NAME])"
click at [430, 380] on span "View Directions" at bounding box center [432, 379] width 32 height 6
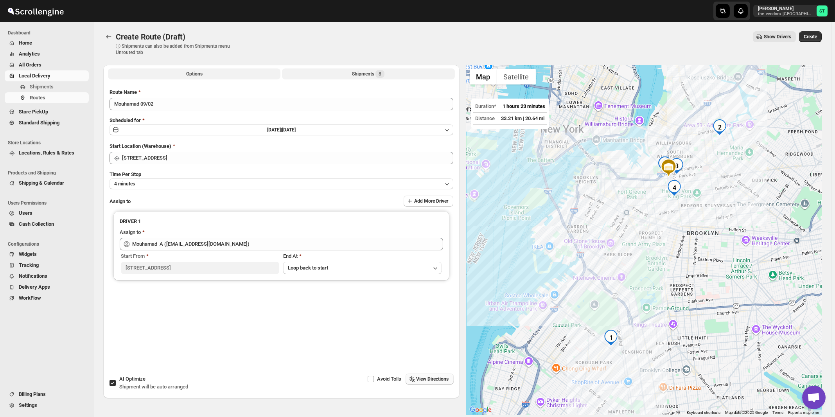
click at [374, 72] on div "Shipments 8" at bounding box center [368, 74] width 32 height 8
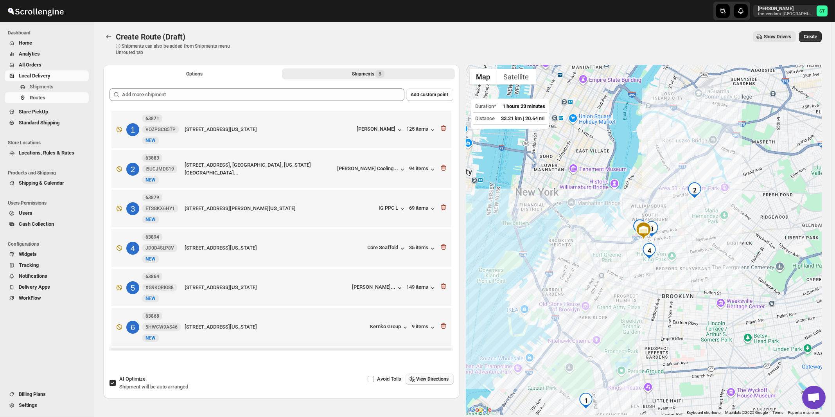
click at [141, 383] on span "Shipment will be auto arranged" at bounding box center [153, 386] width 69 height 6
click at [116, 383] on input "AI Optimize Shipment will be auto arranged" at bounding box center [112, 383] width 6 height 6
checkbox input "false"
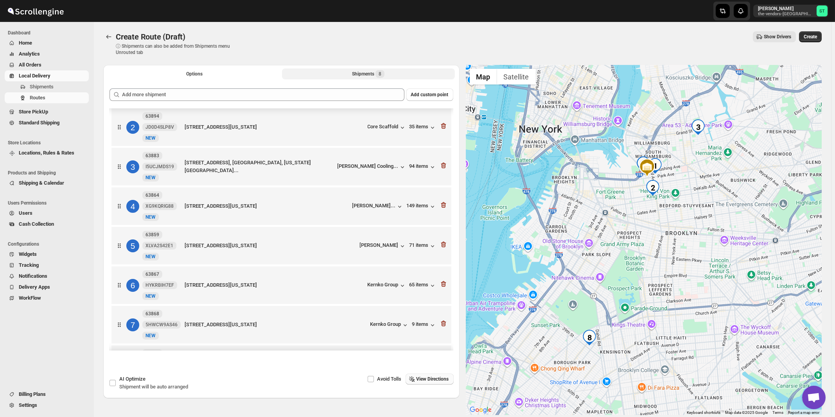
scroll to position [83, 0]
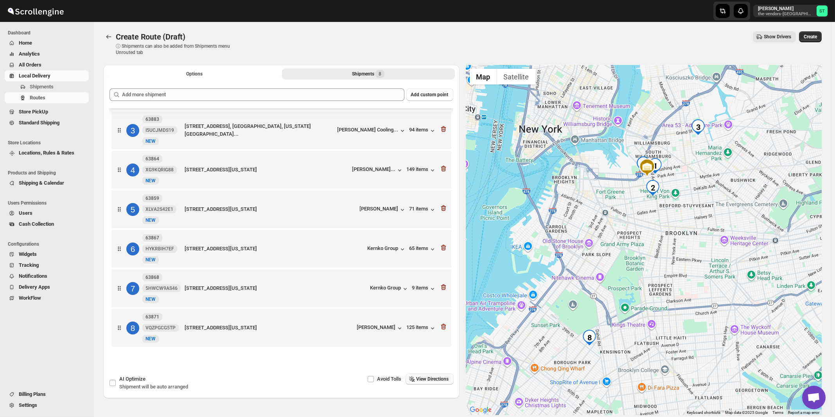
click at [430, 375] on button "View Directions" at bounding box center [429, 378] width 48 height 11
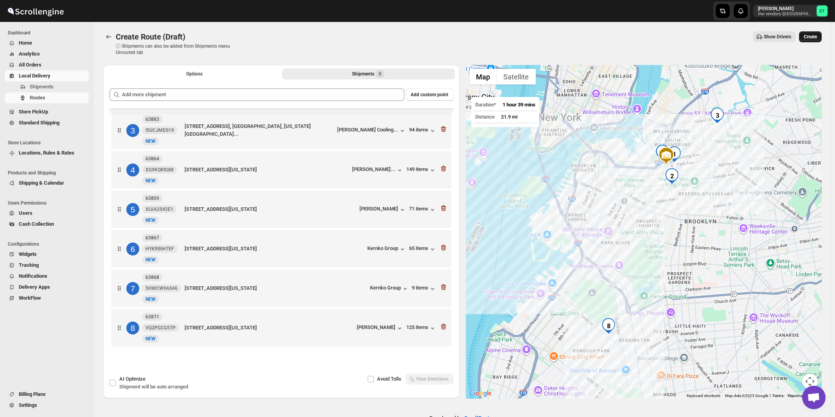
click at [812, 38] on span "Create" at bounding box center [809, 37] width 13 height 6
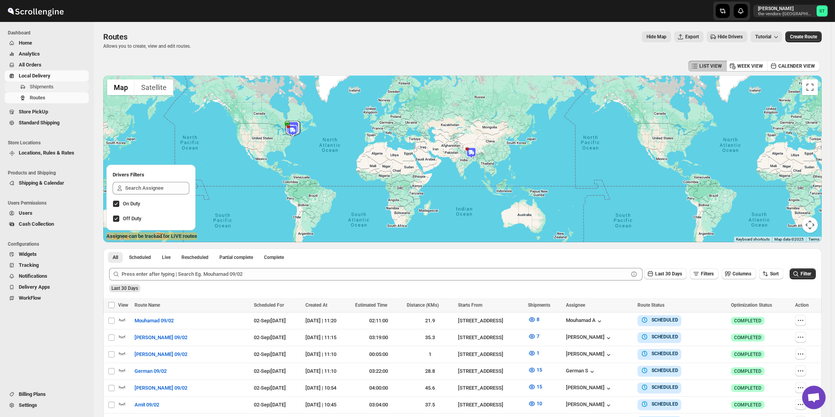
click at [41, 88] on span "Shipments" at bounding box center [42, 87] width 24 height 6
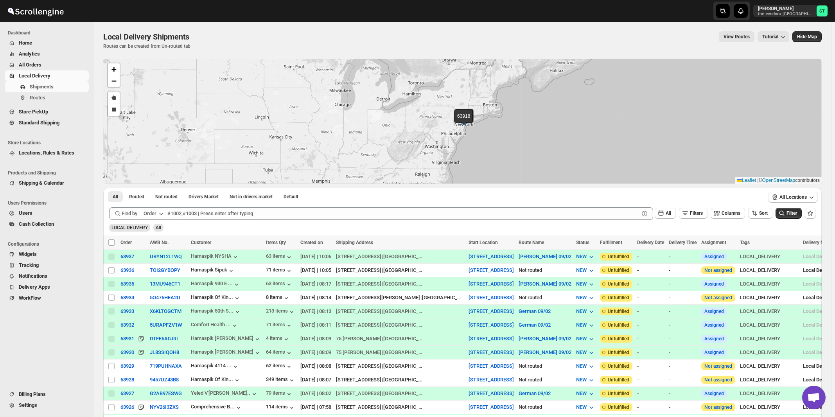
click at [153, 214] on div "Order" at bounding box center [149, 214] width 13 height 8
click at [161, 273] on div "Customer Name" at bounding box center [155, 272] width 36 height 8
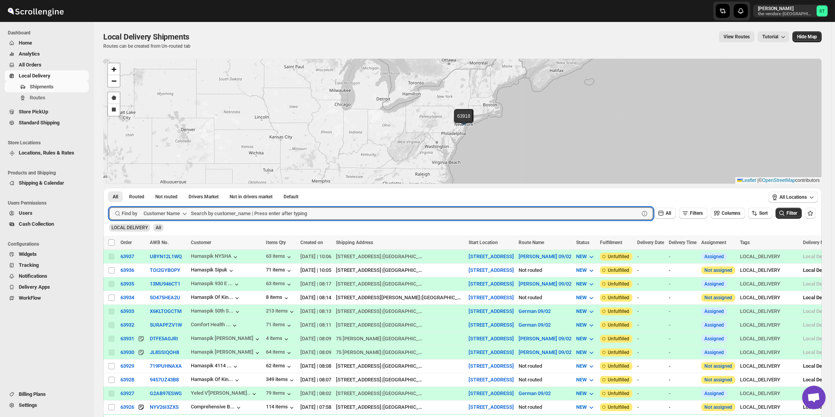
paste input "Ner Mitzvah"
click at [109, 188] on button "Submit" at bounding box center [120, 192] width 22 height 8
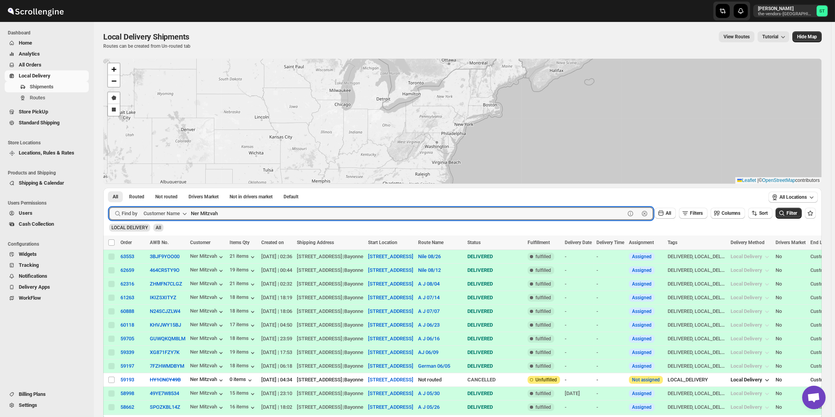
paste input "World Wide Plumbing"
type input "World Wide Plumbing"
click at [109, 188] on button "Submit" at bounding box center [120, 192] width 22 height 8
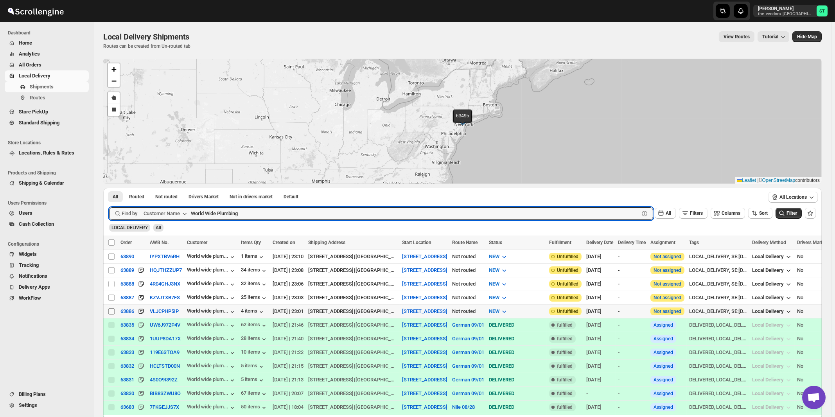
click at [110, 310] on input "Select shipment" at bounding box center [111, 311] width 6 height 6
checkbox input "true"
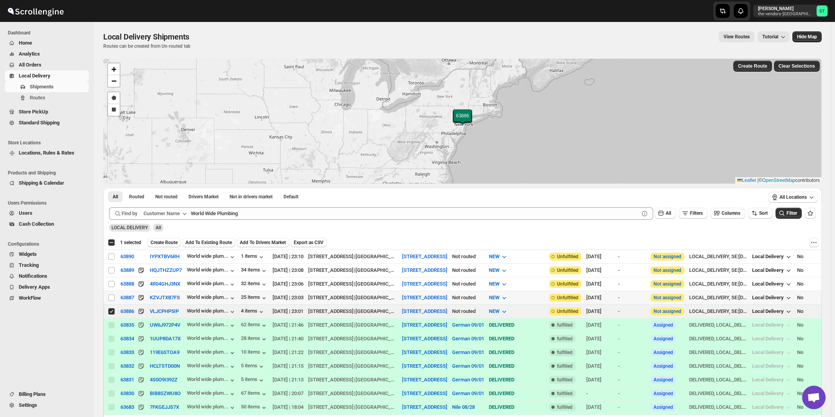
click at [111, 299] on span at bounding box center [111, 297] width 7 height 7
click at [111, 299] on input "Select shipment" at bounding box center [111, 297] width 6 height 6
checkbox input "false"
click at [111, 282] on input "Select shipment" at bounding box center [111, 284] width 6 height 6
checkbox input "true"
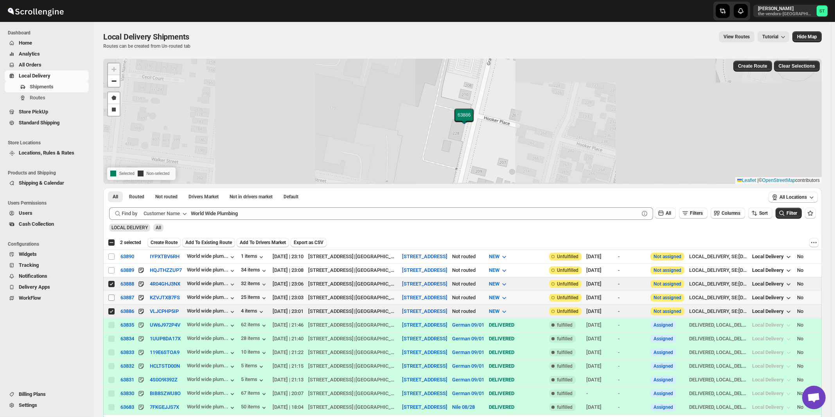
click at [111, 296] on input "Select shipment" at bounding box center [111, 297] width 6 height 6
checkbox input "true"
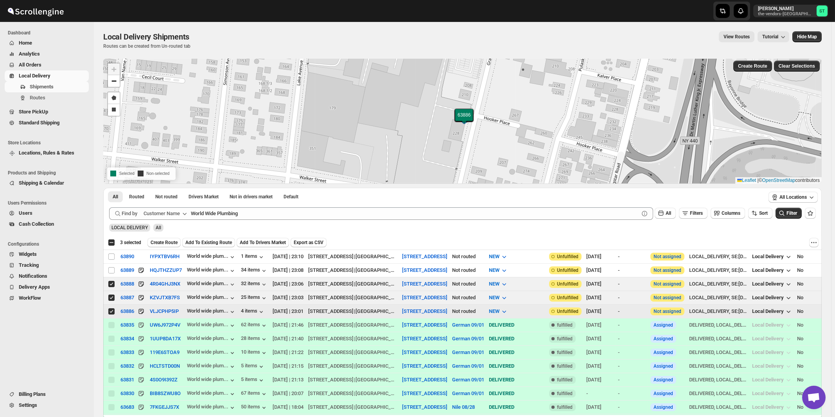
drag, startPoint x: 113, startPoint y: 310, endPoint x: 106, endPoint y: 291, distance: 20.7
click at [113, 308] on input "Select shipment" at bounding box center [111, 311] width 6 height 6
checkbox input "false"
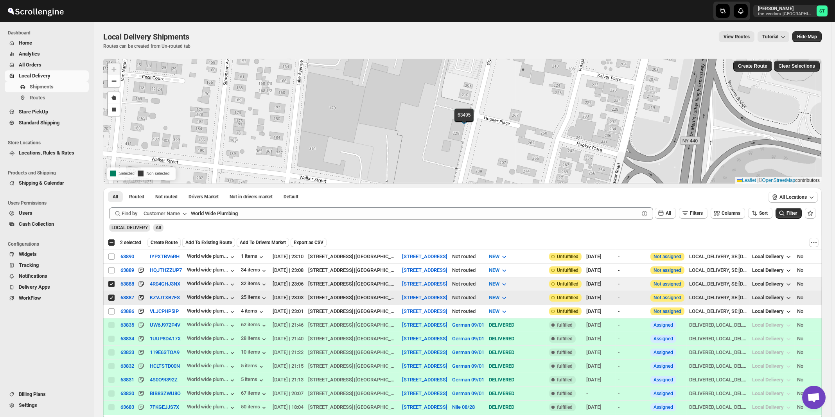
click at [111, 294] on input "Select shipment" at bounding box center [111, 297] width 6 height 6
checkbox input "false"
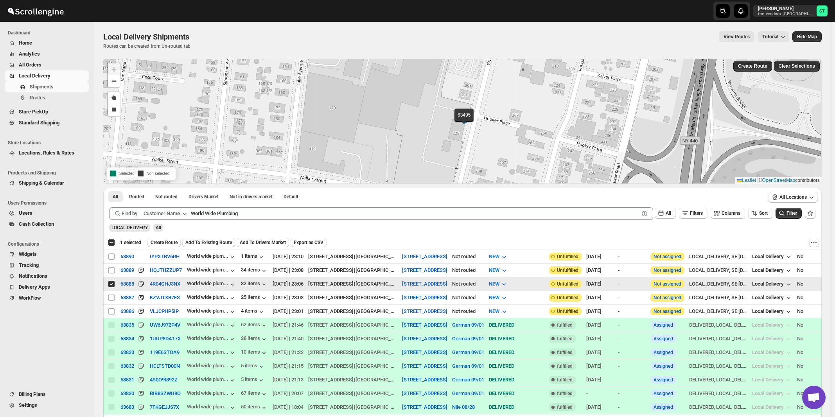
click at [110, 283] on input "Select shipment" at bounding box center [111, 284] width 6 height 6
checkbox input "false"
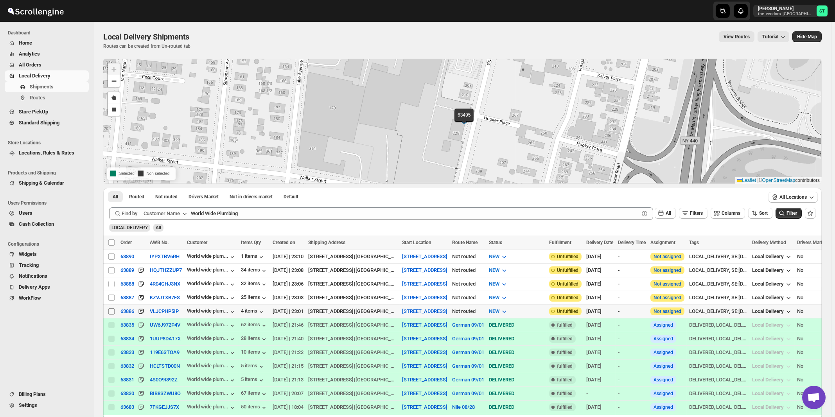
click at [112, 308] on input "Select shipment" at bounding box center [111, 311] width 6 height 6
checkbox input "true"
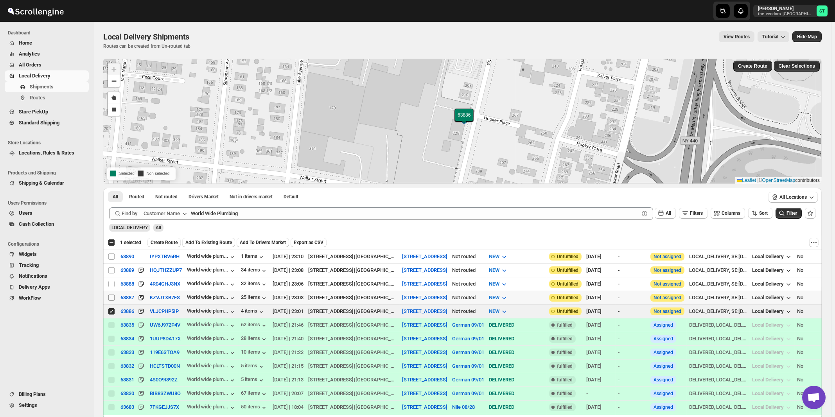
click at [111, 296] on input "Select shipment" at bounding box center [111, 297] width 6 height 6
checkbox input "true"
click at [111, 282] on input "Select shipment" at bounding box center [111, 284] width 6 height 6
checkbox input "true"
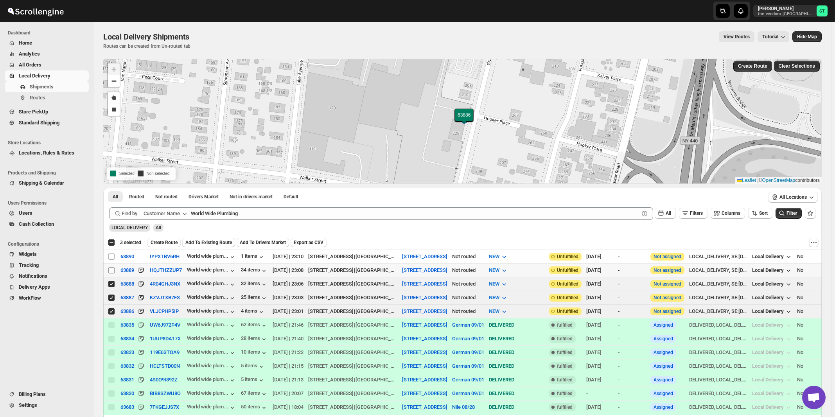
click at [111, 271] on input "Select shipment" at bounding box center [111, 270] width 6 height 6
checkbox input "true"
click at [111, 256] on input "Select shipment" at bounding box center [111, 256] width 6 height 6
checkbox input "true"
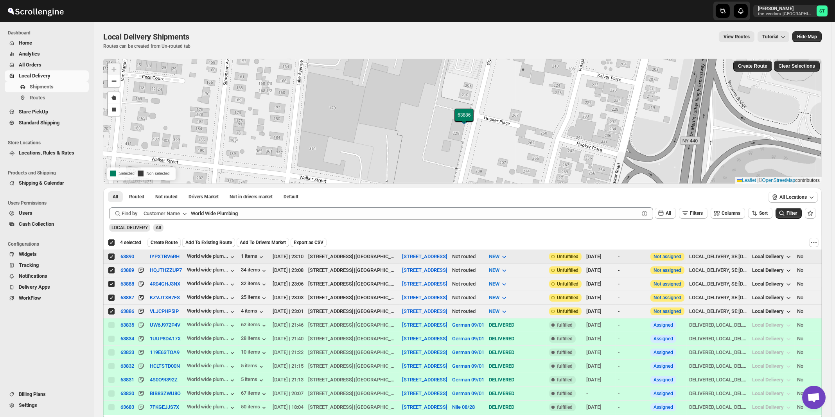
checkbox input "true"
click at [265, 205] on div "All Routed Not routed Drivers Market Not in drivers market Default More Filters…" at bounding box center [433, 196] width 661 height 17
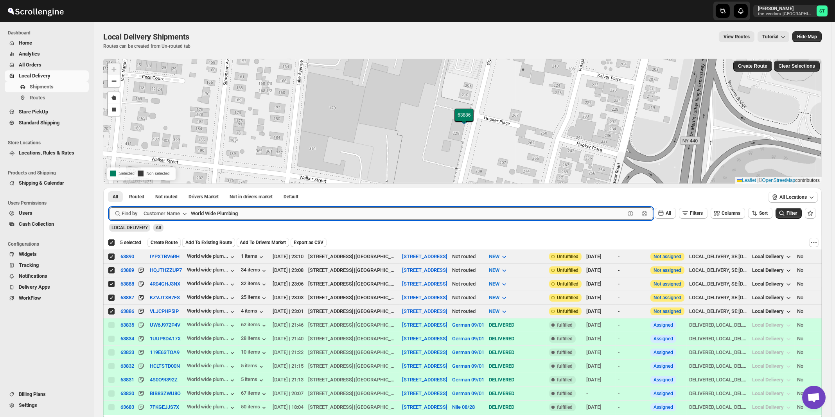
click at [264, 213] on input "World Wide Plumbing" at bounding box center [408, 213] width 434 height 13
paste input "Tzibur Media Group"
type input "Tzibur Media Group"
click at [109, 188] on button "Submit" at bounding box center [120, 192] width 22 height 8
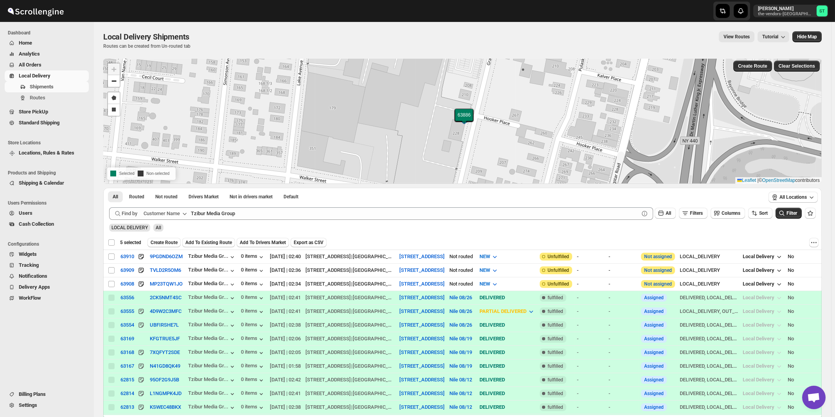
checkbox input "false"
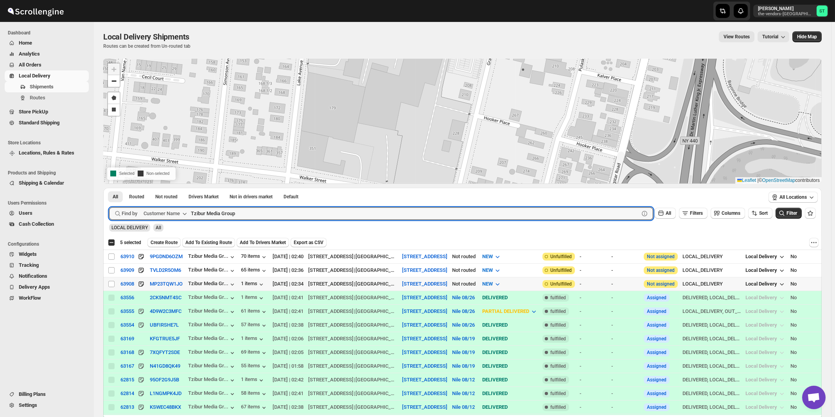
click at [108, 283] on td "Select shipment" at bounding box center [110, 284] width 15 height 14
checkbox input "true"
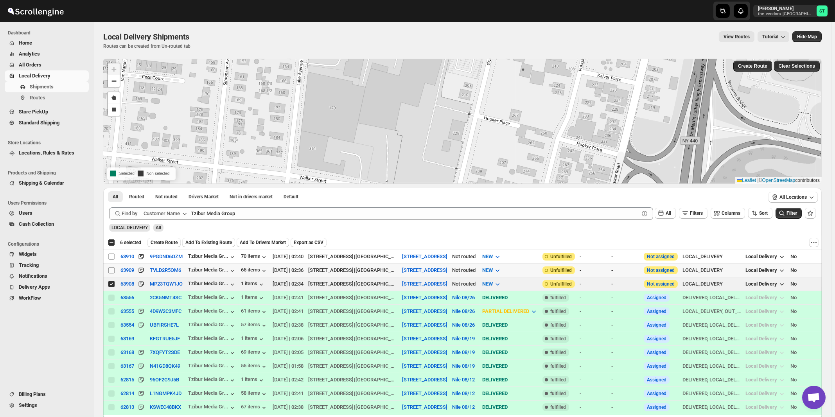
click at [110, 269] on input "Select shipment" at bounding box center [111, 270] width 6 height 6
checkbox input "true"
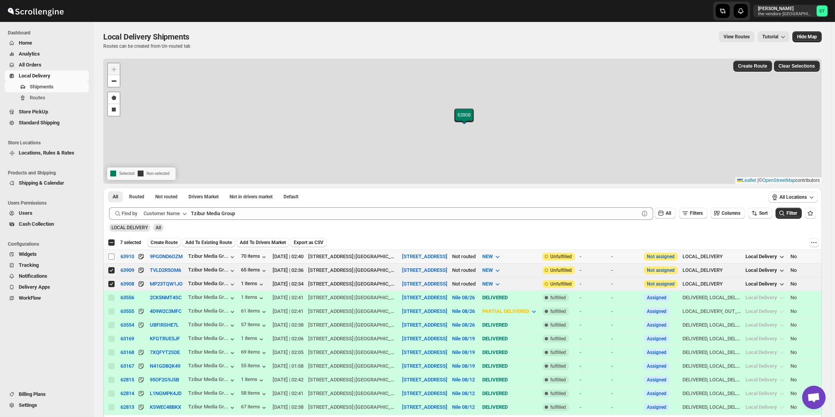
click at [110, 256] on input "Select shipment" at bounding box center [111, 256] width 6 height 6
checkbox input "true"
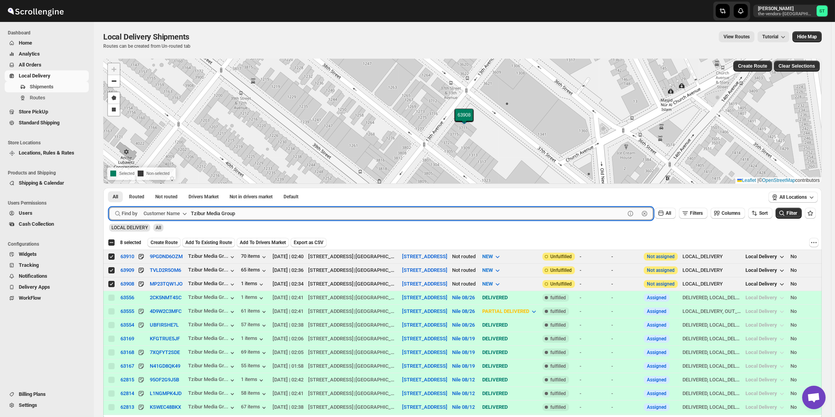
click at [259, 215] on input "Tzibur Media Group" at bounding box center [408, 213] width 434 height 13
paste input "Boro Park Insurance Agency, 6014 -11"
type input "Boro Park Insurance Agency"
click at [109, 188] on button "Submit" at bounding box center [120, 192] width 22 height 8
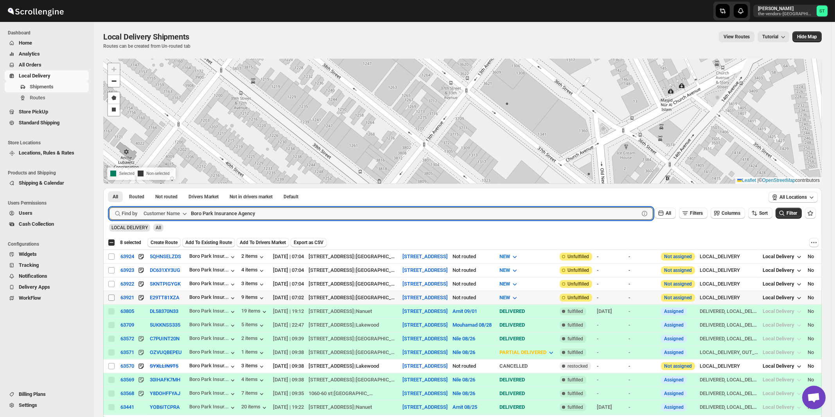
click at [112, 296] on input "Select shipment" at bounding box center [111, 297] width 6 height 6
checkbox input "true"
click at [260, 213] on input "Boro Park Insurance Agency" at bounding box center [408, 213] width 434 height 13
paste input "Hamaspik [STREET_ADDRESS]"
type input "4114"
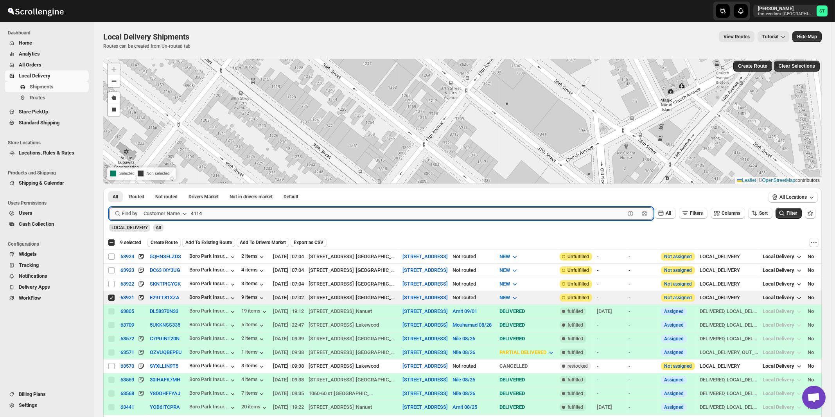
click at [109, 188] on button "Submit" at bounding box center [120, 192] width 22 height 8
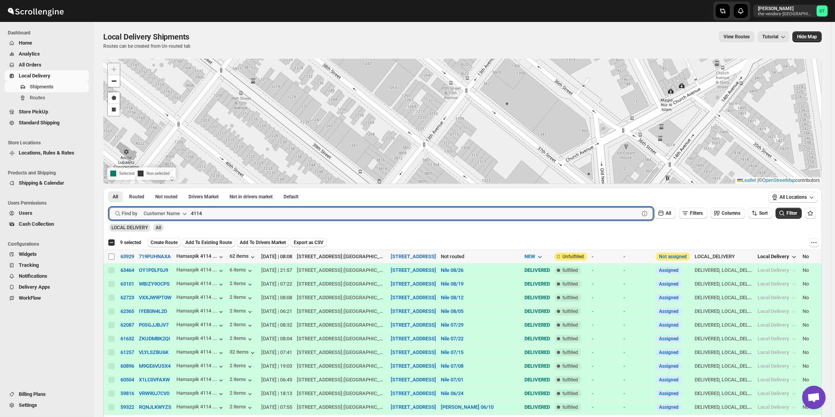
click at [111, 257] on input "Select shipment" at bounding box center [111, 256] width 6 height 6
checkbox input "true"
click at [283, 213] on input "4114" at bounding box center [408, 213] width 434 height 13
paste input "Hamaspik Sipuk"
type input "Hamaspik Sipuk"
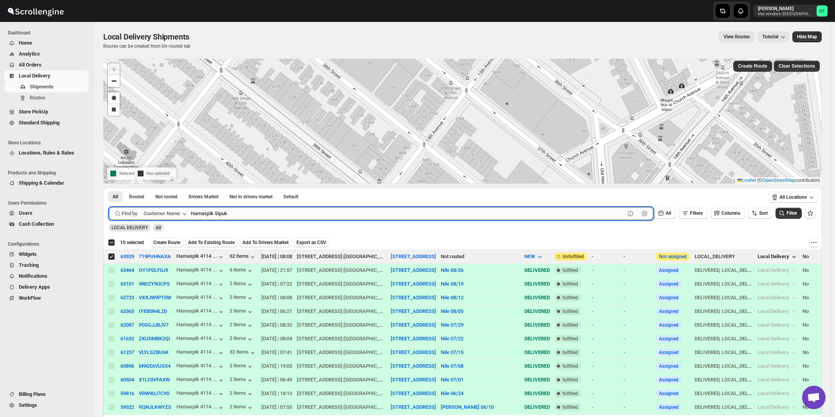
click at [109, 188] on button "Submit" at bounding box center [120, 192] width 22 height 8
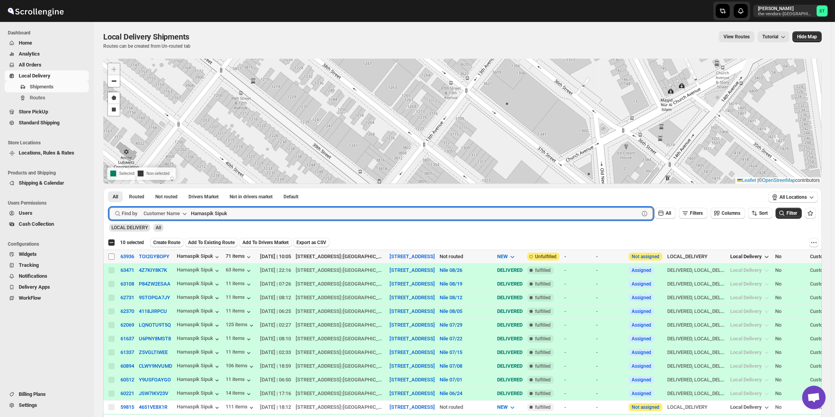
click at [113, 257] on input "Select shipment" at bounding box center [111, 256] width 6 height 6
checkbox input "true"
click at [237, 216] on input "Hamaspik Sipuk" at bounding box center [408, 213] width 434 height 13
paste input "Boro Park Insurance [STREET_ADDRESS]"
type input "Boro Park Insurance"
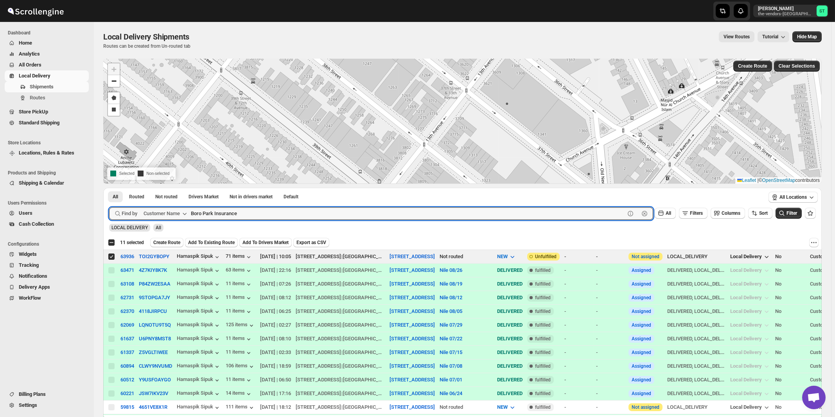
click at [109, 188] on button "Submit" at bounding box center [120, 192] width 22 height 8
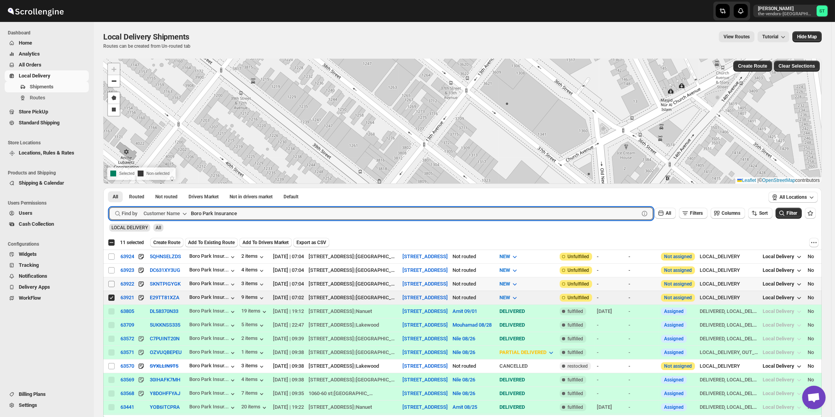
click at [111, 281] on input "Select shipment" at bounding box center [111, 284] width 6 height 6
checkbox input "true"
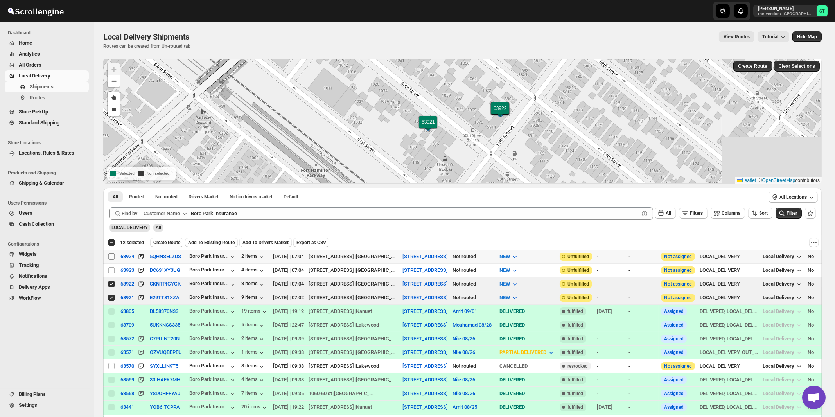
click at [109, 256] on input "Select shipment" at bounding box center [111, 256] width 6 height 6
checkbox input "true"
click at [111, 267] on input "Select shipment" at bounding box center [111, 270] width 6 height 6
checkbox input "true"
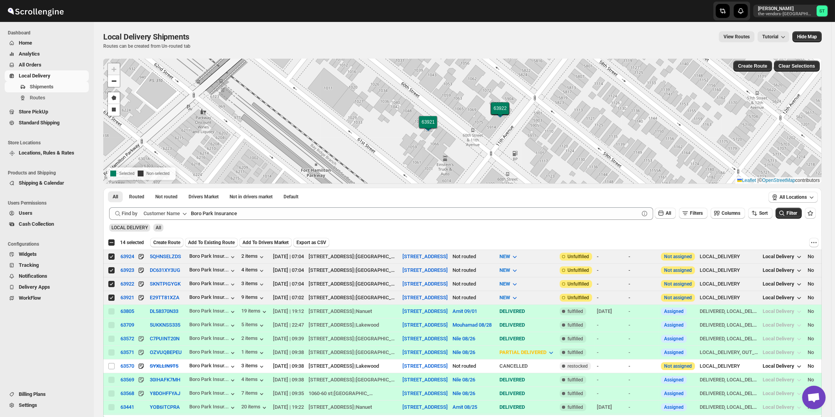
click at [252, 221] on div "LOCAL DELIVERY All" at bounding box center [461, 224] width 710 height 15
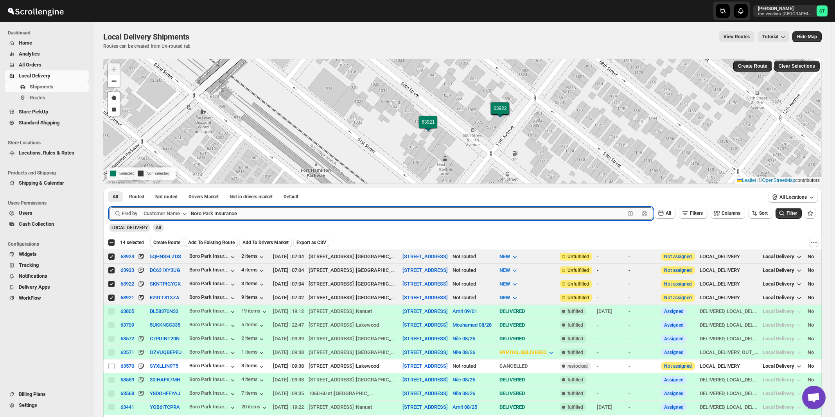
click at [254, 217] on input "Boro Park Insurance" at bounding box center [408, 213] width 434 height 13
paste input "Comprehensive Behavior Supports"
type input "Comprehensive Behavior Supports"
click at [109, 188] on button "Submit" at bounding box center [120, 192] width 22 height 8
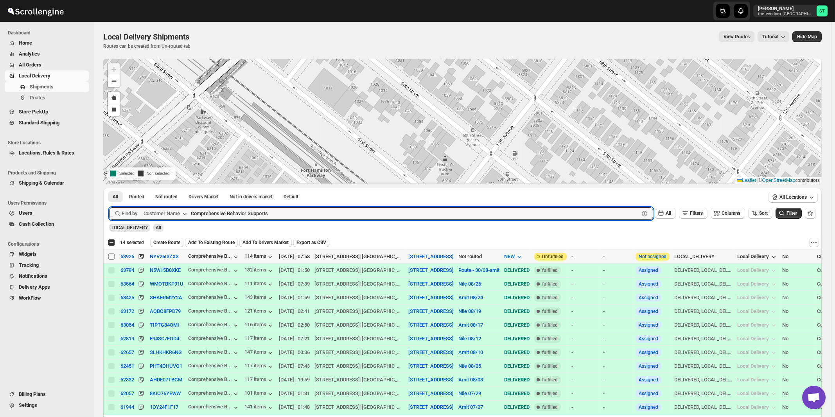
click at [113, 256] on input "Select shipment" at bounding box center [111, 256] width 6 height 6
checkbox input "true"
click at [271, 210] on input "Comprehensive Behavior Supports" at bounding box center [408, 213] width 434 height 13
paste input "are"
type input "Cares"
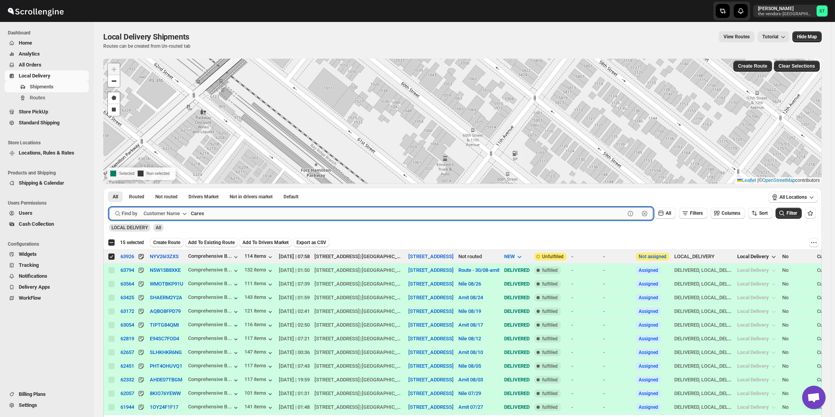
click at [109, 188] on button "Submit" at bounding box center [120, 192] width 22 height 8
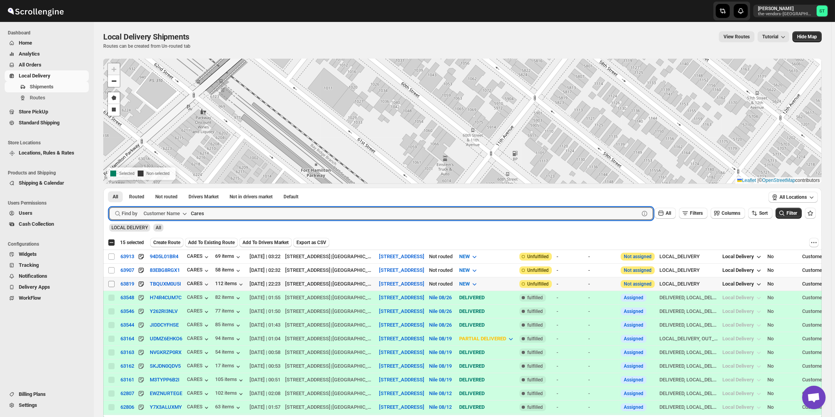
click at [113, 284] on input "Select shipment" at bounding box center [111, 284] width 6 height 6
checkbox input "true"
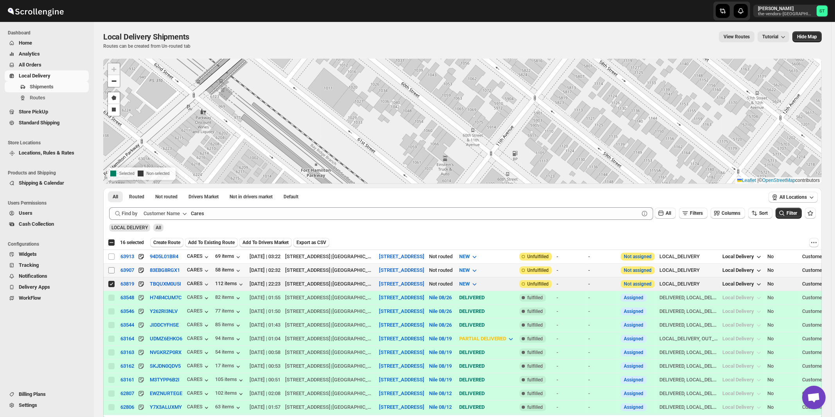
click at [112, 270] on input "Select shipment" at bounding box center [111, 270] width 6 height 6
checkbox input "true"
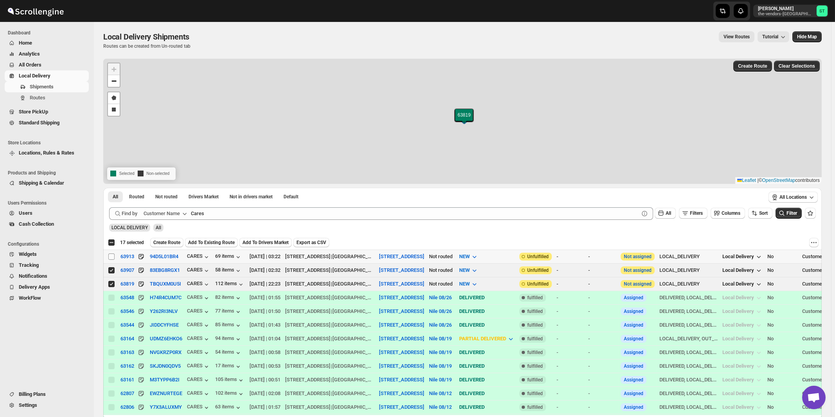
click at [112, 256] on input "Select shipment" at bounding box center [111, 256] width 6 height 6
checkbox input "true"
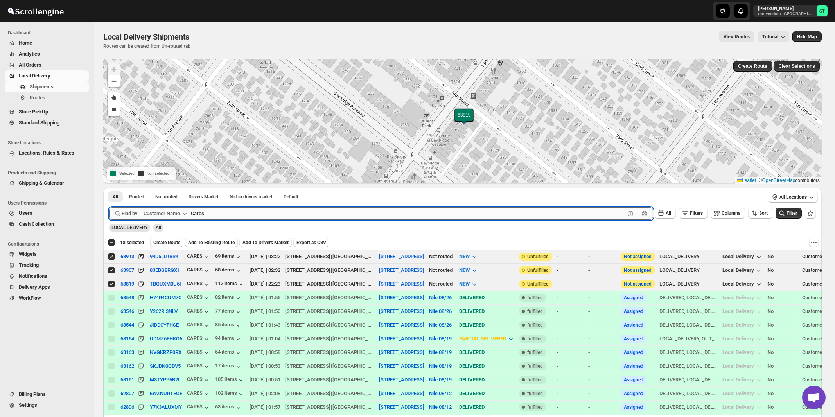
click at [269, 215] on input "Cares" at bounding box center [408, 213] width 434 height 13
paste input "[PERSON_NAME] The Mir"
click at [109, 188] on button "Submit" at bounding box center [120, 192] width 22 height 8
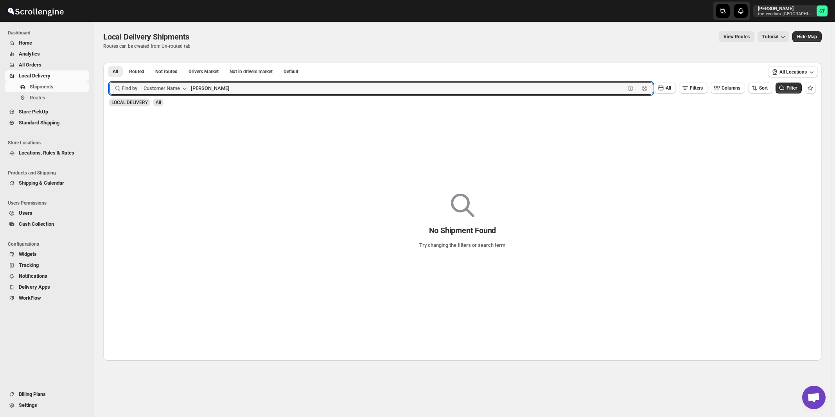
click at [109, 63] on button "Submit" at bounding box center [120, 67] width 22 height 8
type input "[PERSON_NAME]"
click at [109, 63] on button "Submit" at bounding box center [120, 67] width 22 height 8
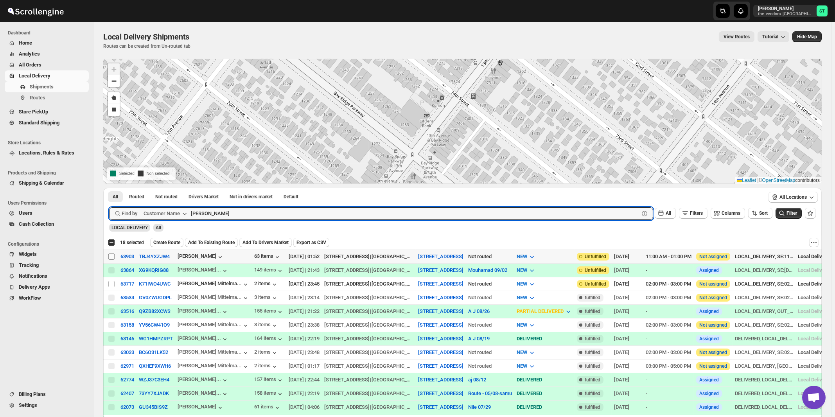
click at [111, 256] on input "Select shipment" at bounding box center [111, 256] width 6 height 6
checkbox input "true"
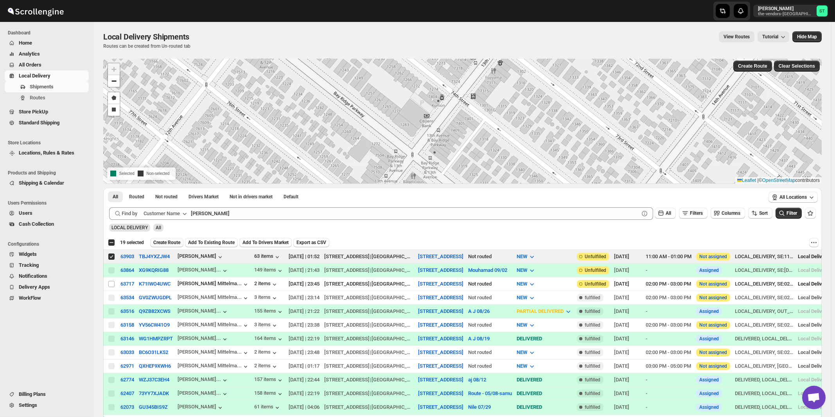
click at [170, 242] on span "Create Route" at bounding box center [166, 242] width 27 height 6
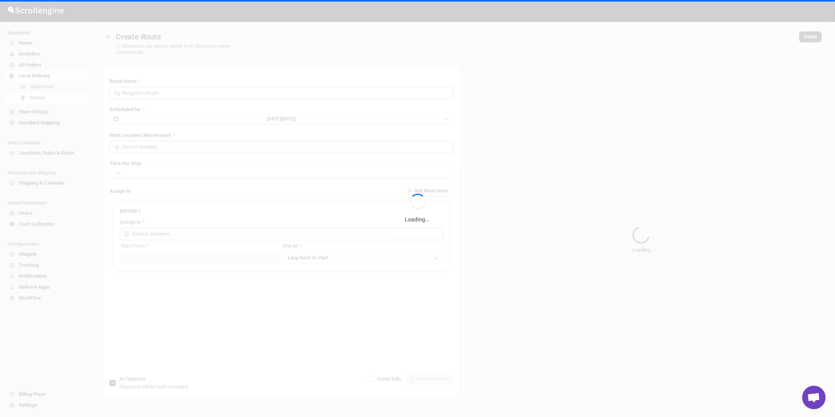
type input "Route - 02/09-1124"
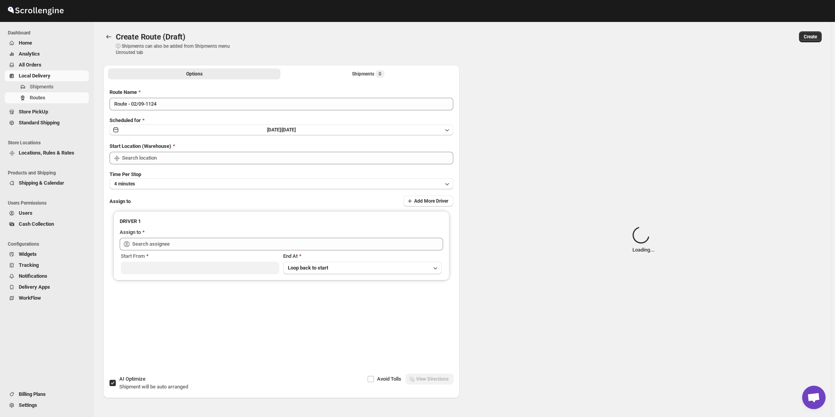
type input "[STREET_ADDRESS]"
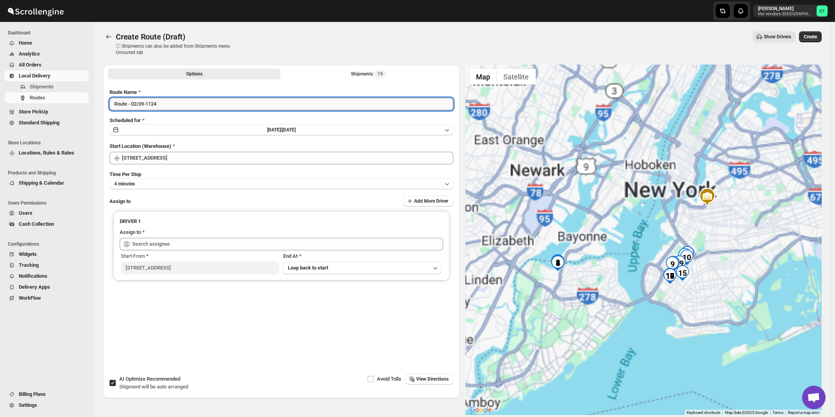
click at [223, 109] on input "Route - 02/09-1124" at bounding box center [281, 104] width 344 height 13
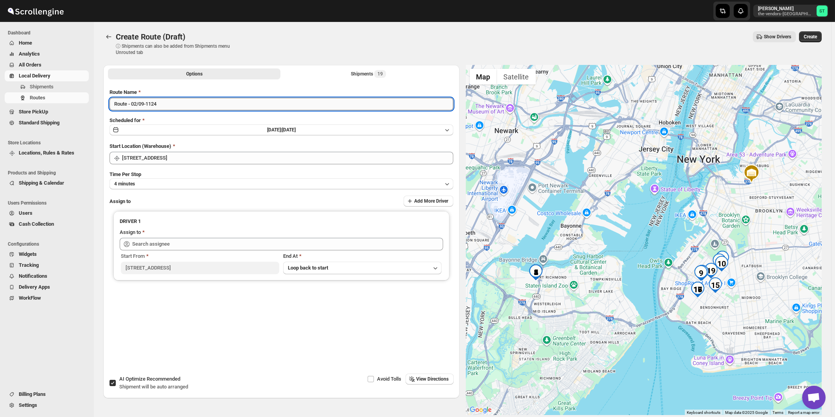
paste input "Nile"
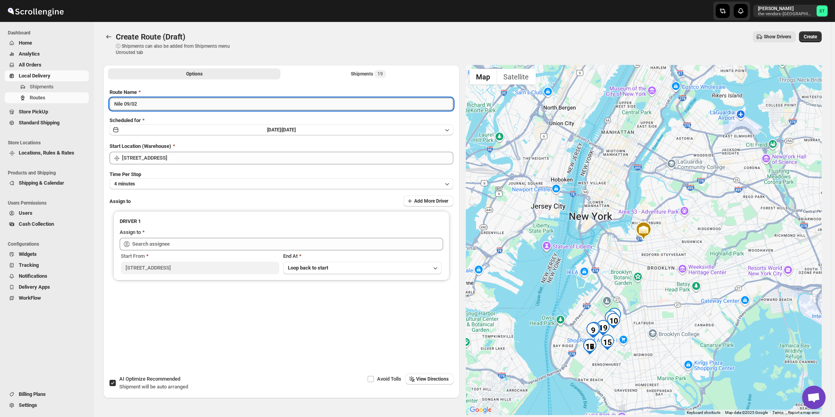
type input "Nile 09/02"
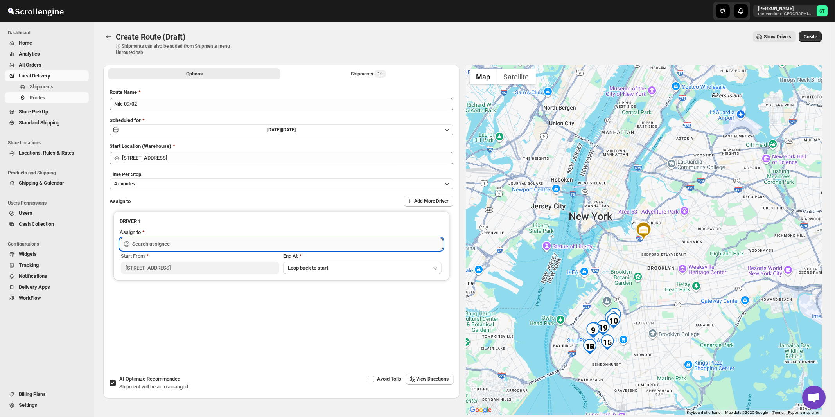
click at [218, 244] on input "text" at bounding box center [287, 244] width 311 height 13
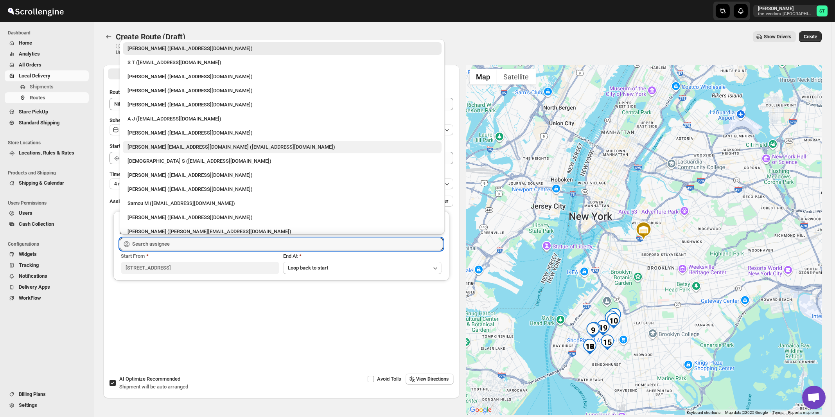
click at [166, 147] on div "[PERSON_NAME] [EMAIL_ADDRESS][DOMAIN_NAME] ([EMAIL_ADDRESS][DOMAIN_NAME])" at bounding box center [281, 147] width 309 height 8
type input "[PERSON_NAME] [EMAIL_ADDRESS][DOMAIN_NAME] ([EMAIL_ADDRESS][DOMAIN_NAME])"
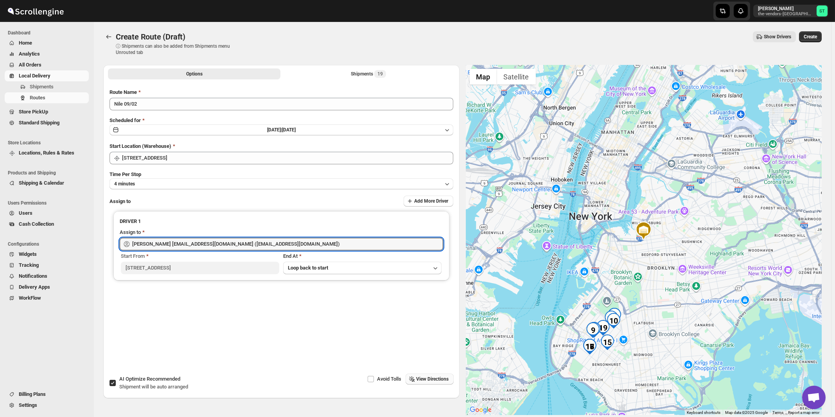
click at [425, 379] on span "View Directions" at bounding box center [432, 379] width 32 height 6
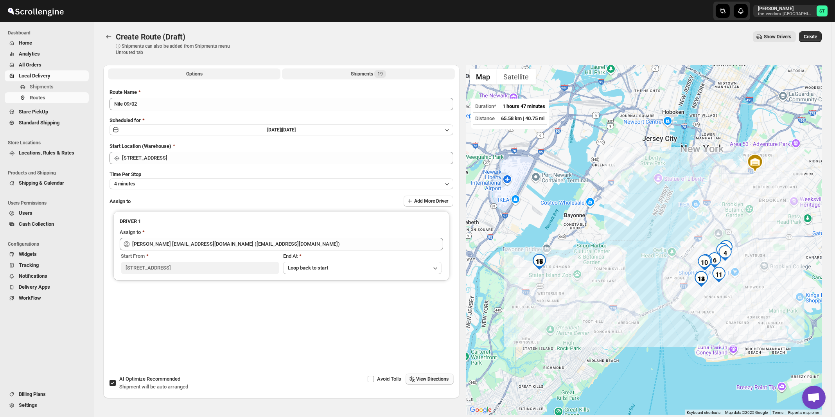
click at [376, 72] on span "19" at bounding box center [380, 74] width 12 height 8
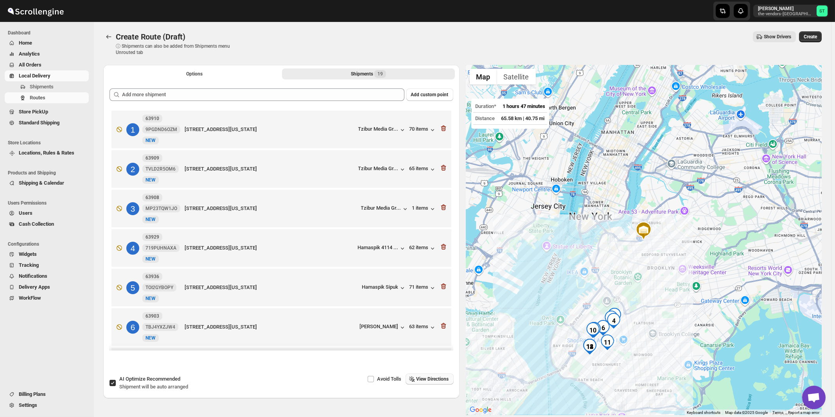
click at [158, 377] on span "Recommended" at bounding box center [164, 379] width 34 height 6
click at [116, 380] on input "AI Optimize Recommended Shipment will be auto arranged" at bounding box center [112, 383] width 6 height 6
checkbox input "false"
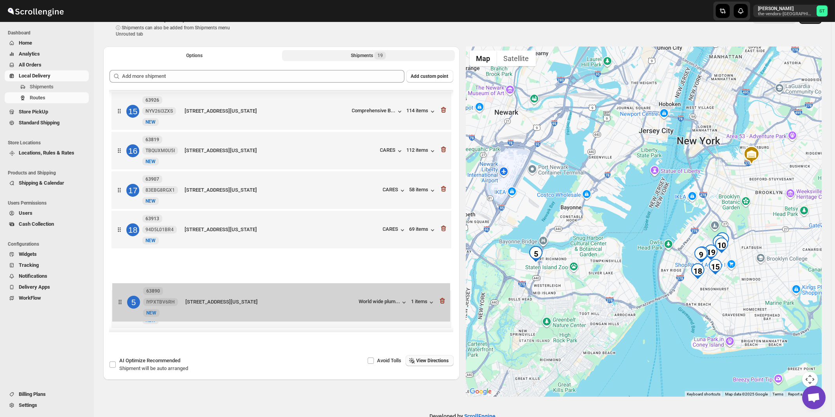
scroll to position [524, 0]
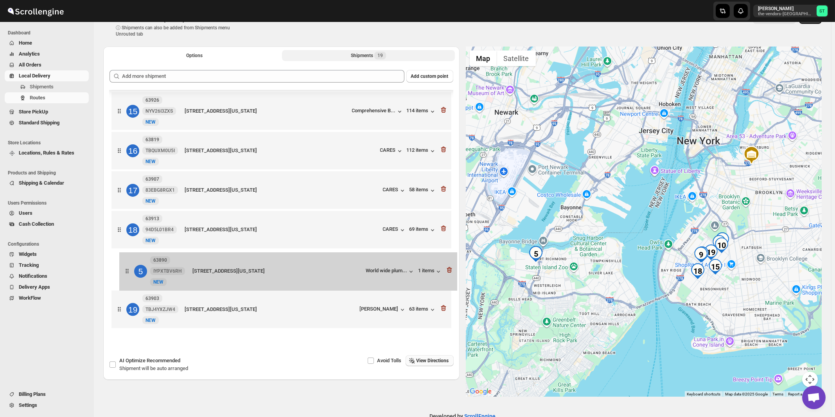
drag, startPoint x: 326, startPoint y: 207, endPoint x: 333, endPoint y: 274, distance: 67.7
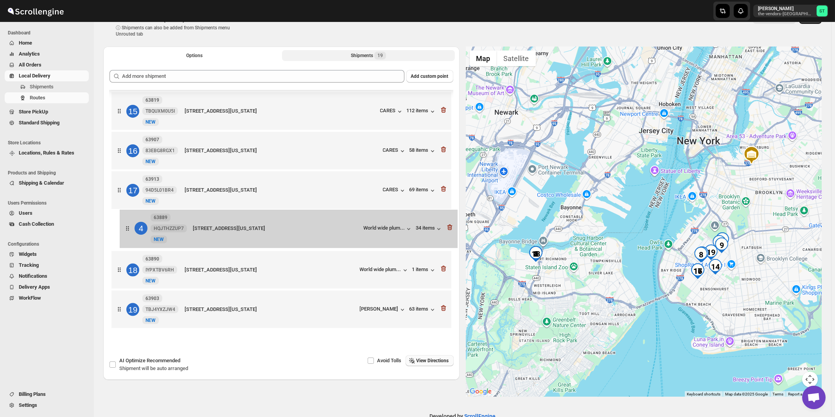
drag, startPoint x: 328, startPoint y: 234, endPoint x: 337, endPoint y: 233, distance: 9.0
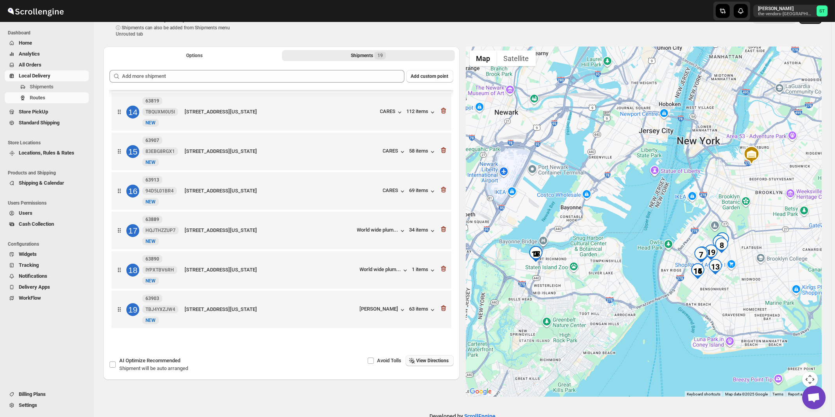
click at [442, 364] on span "View Directions" at bounding box center [432, 360] width 32 height 6
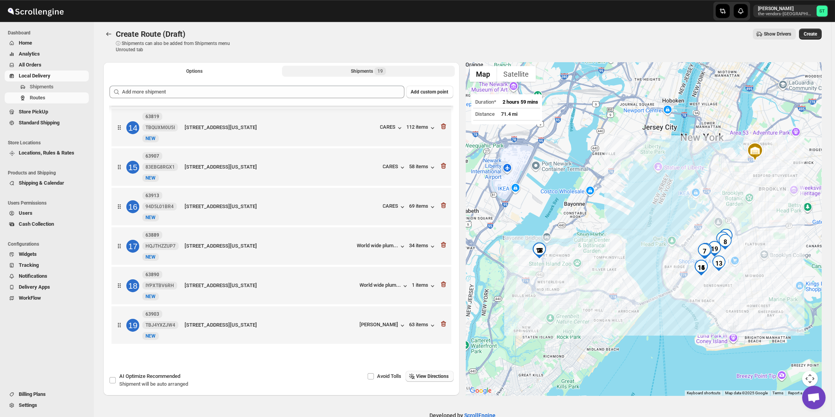
scroll to position [0, 0]
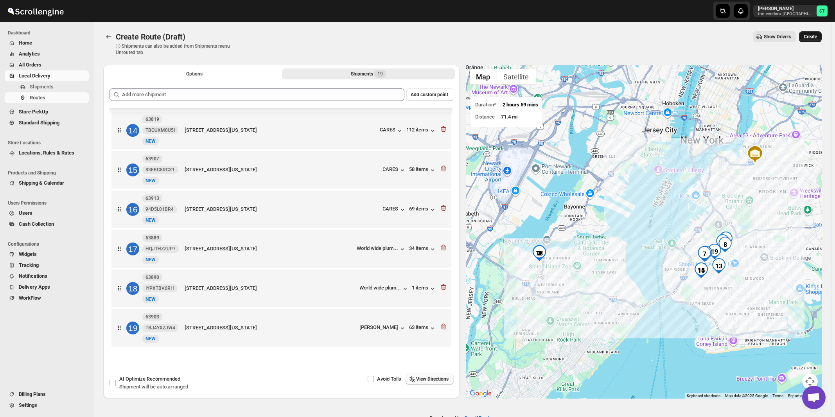
click at [817, 37] on span "Create" at bounding box center [809, 37] width 13 height 6
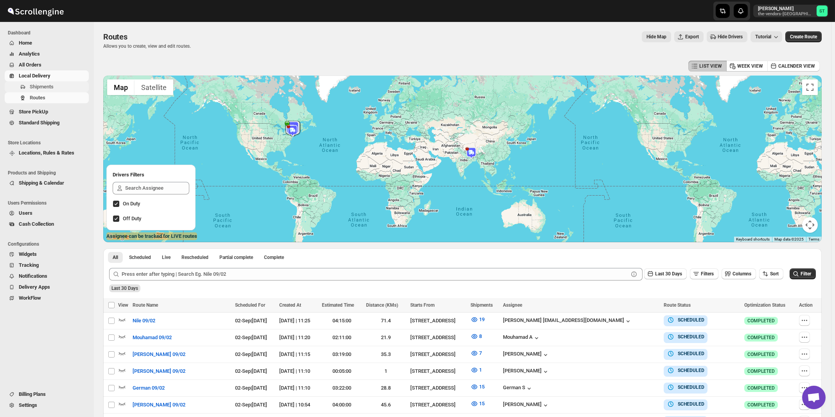
click at [48, 86] on span "Shipments" at bounding box center [42, 87] width 24 height 6
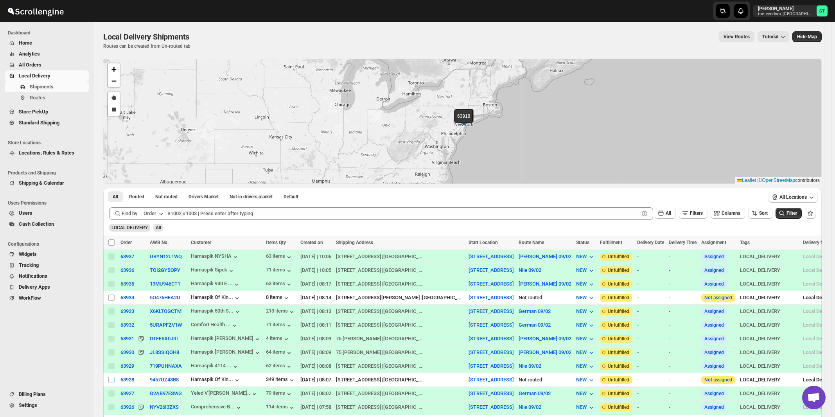
click at [165, 214] on icon "button" at bounding box center [161, 214] width 8 height 8
click at [168, 270] on div "Customer Name" at bounding box center [155, 272] width 36 height 8
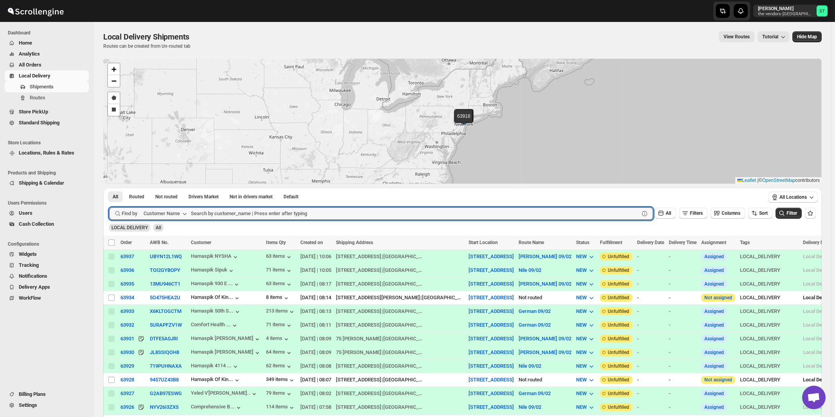
paste input "P&G Brokerage [GEOGRAPHIC_DATA]"
type input "P&G Brokerage [GEOGRAPHIC_DATA]"
click at [109, 188] on button "Submit" at bounding box center [120, 192] width 22 height 8
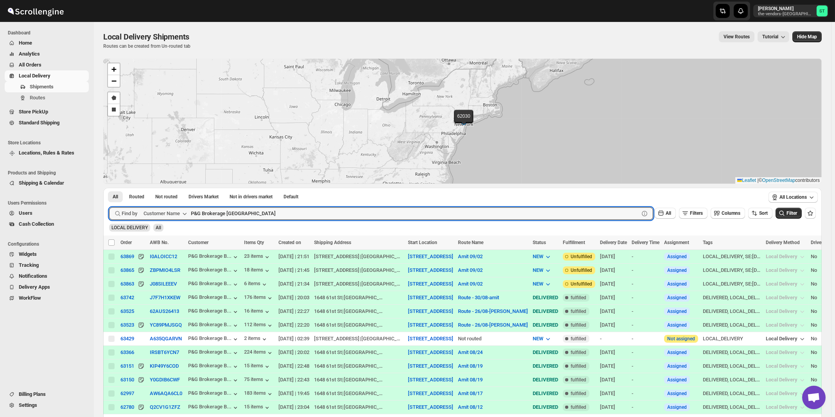
click at [173, 214] on div "Customer Name" at bounding box center [161, 214] width 36 height 8
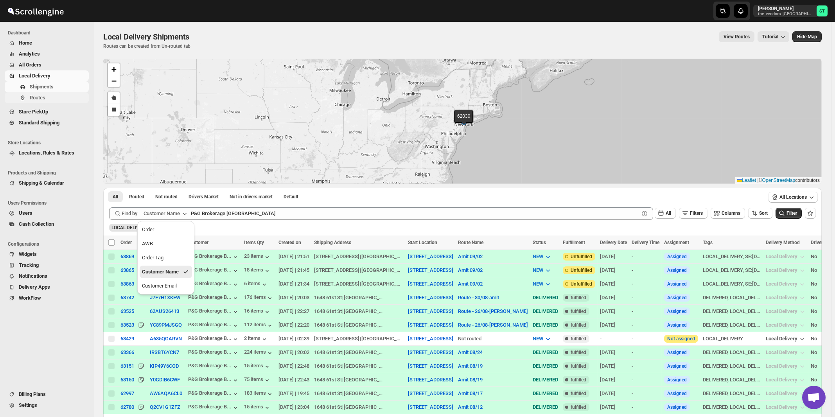
click at [43, 96] on span "Routes" at bounding box center [38, 98] width 16 height 6
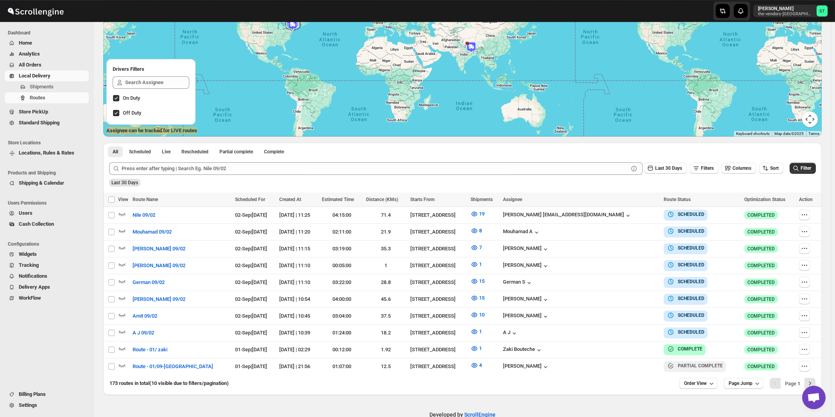
scroll to position [117, 0]
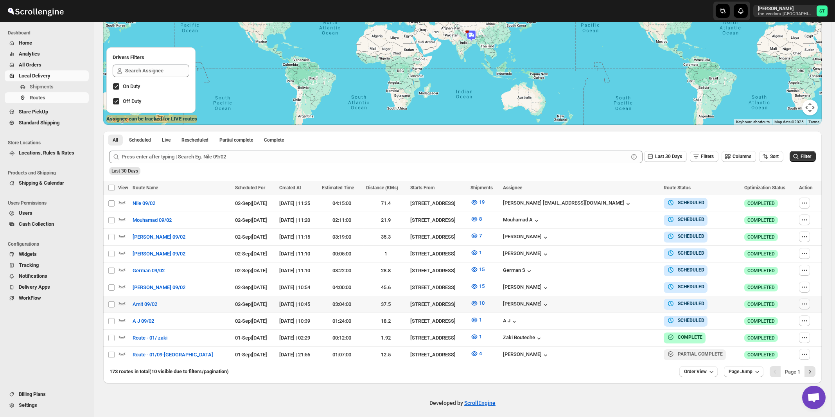
click at [805, 300] on icon "button" at bounding box center [804, 304] width 8 height 8
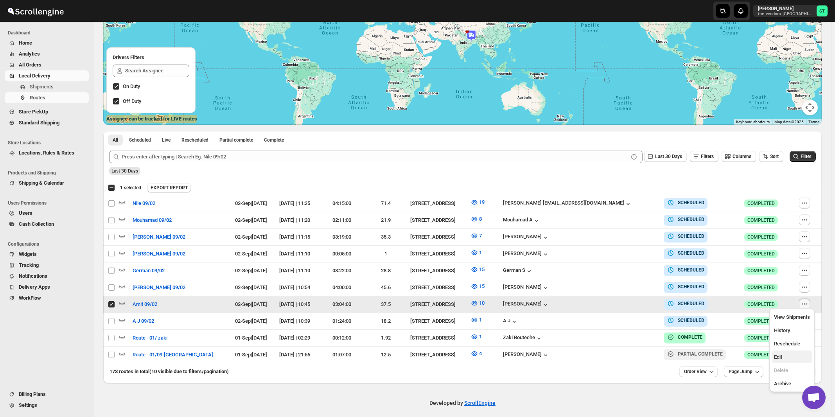
click at [787, 358] on span "Edit" at bounding box center [792, 357] width 36 height 8
checkbox input "false"
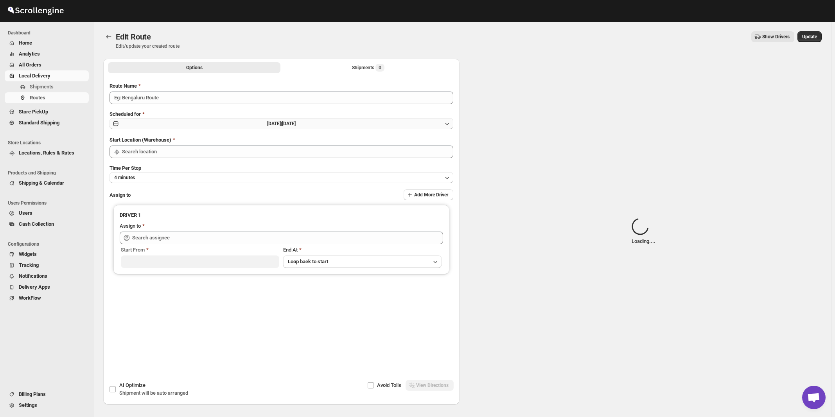
type input "Amit 09/02"
type input "[STREET_ADDRESS]"
type input "[PERSON_NAME] ([EMAIL_ADDRESS][DOMAIN_NAME])"
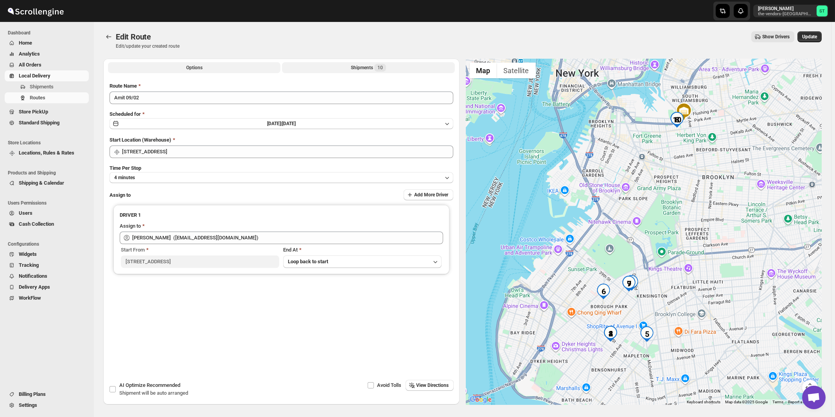
click at [372, 68] on div "Shipments 10" at bounding box center [368, 68] width 35 height 8
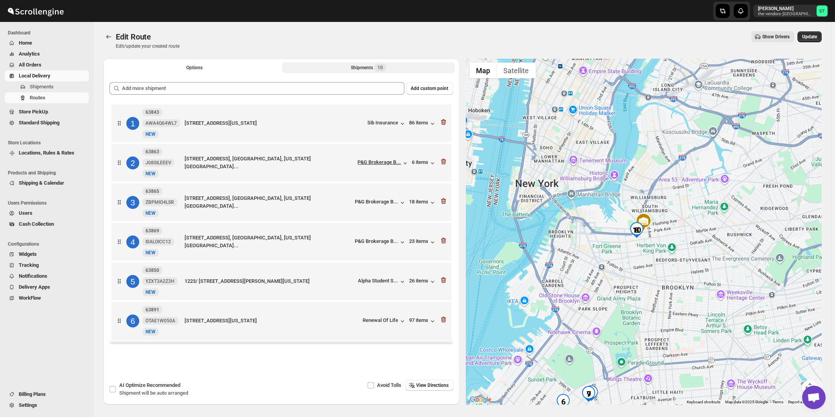
click at [402, 165] on icon "button" at bounding box center [405, 163] width 8 height 8
click at [376, 165] on div "P&G Brokerage B..." at bounding box center [379, 162] width 43 height 6
click at [322, 177] on div "2 63863 J08SILEEEV New NEW [STREET_ADDRESS], [GEOGRAPHIC_DATA][US_STATE]... P&G…" at bounding box center [279, 161] width 335 height 33
click at [40, 87] on span "Shipments" at bounding box center [42, 87] width 24 height 6
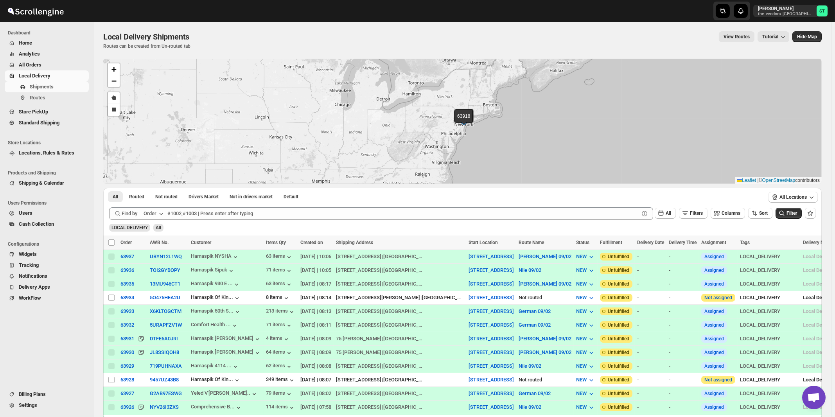
click at [159, 214] on icon "button" at bounding box center [161, 214] width 8 height 8
click at [32, 63] on span "All Orders" at bounding box center [30, 65] width 23 height 6
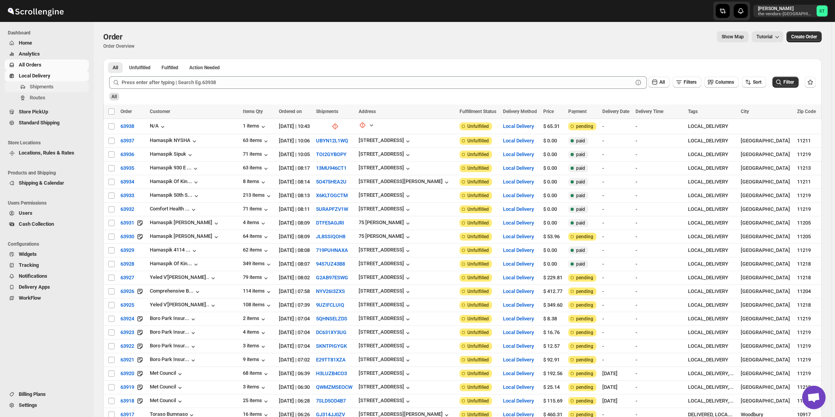
click at [41, 88] on span "Shipments" at bounding box center [42, 87] width 24 height 6
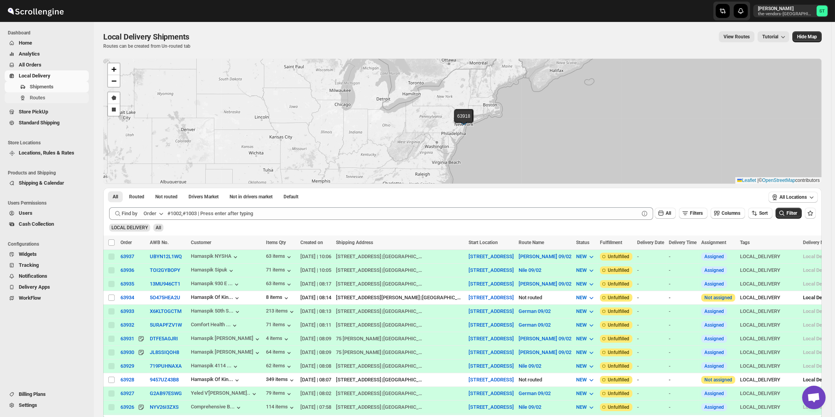
click at [46, 96] on span "Routes" at bounding box center [58, 98] width 57 height 8
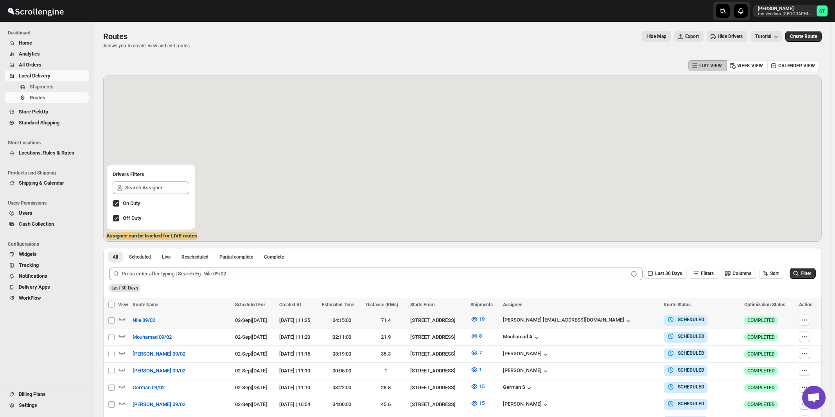
scroll to position [117, 0]
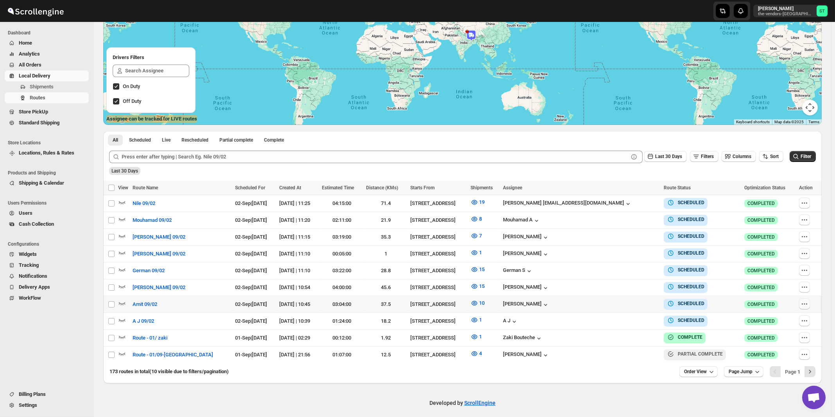
click at [804, 300] on icon "button" at bounding box center [804, 304] width 8 height 8
checkbox input "true"
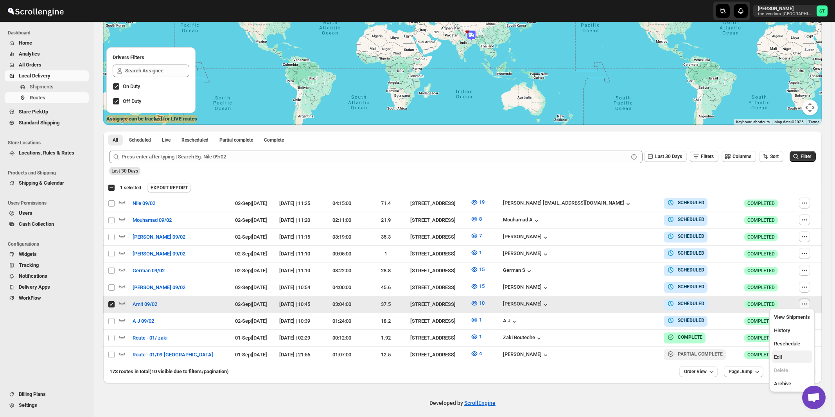
click at [785, 358] on span "Edit" at bounding box center [792, 357] width 36 height 8
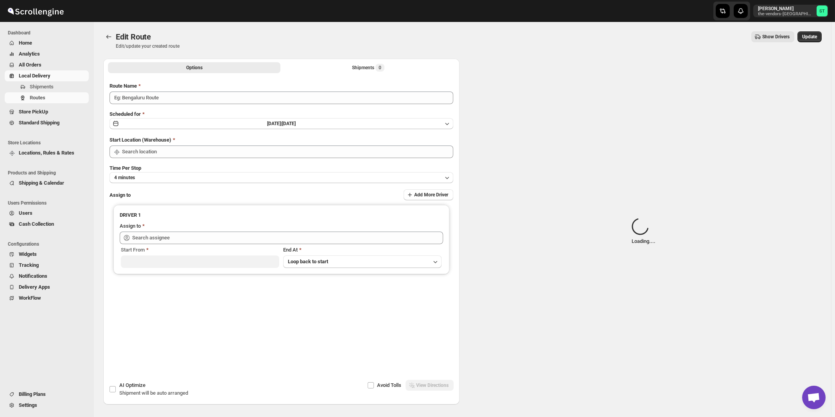
type input "Amit 09/02"
type input "[STREET_ADDRESS]"
type input "[PERSON_NAME] ([EMAIL_ADDRESS][DOMAIN_NAME])"
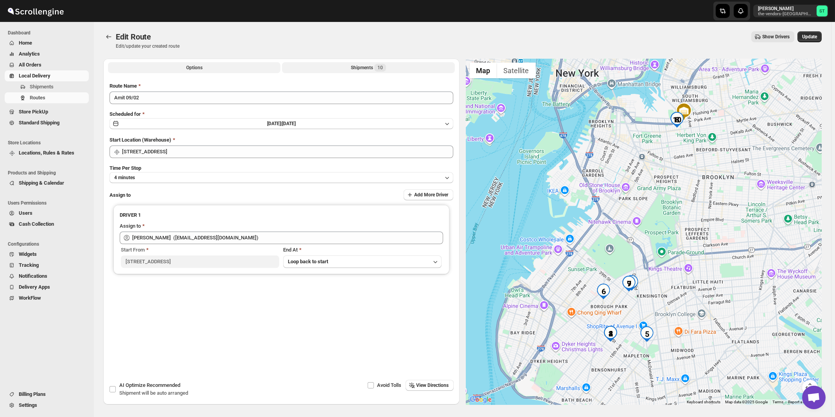
click at [372, 70] on div "Shipments 10" at bounding box center [368, 68] width 35 height 8
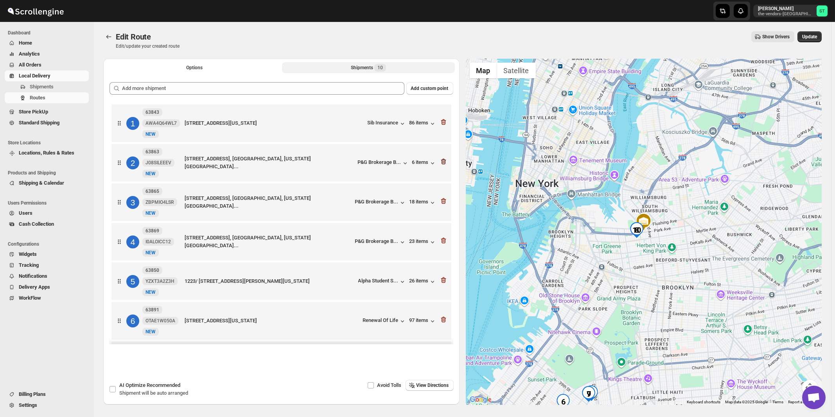
click at [443, 165] on icon "button" at bounding box center [443, 162] width 5 height 6
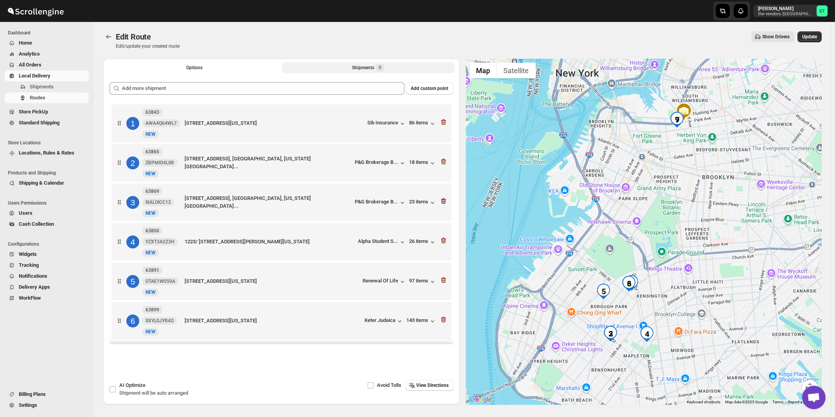
click at [444, 204] on icon "button" at bounding box center [443, 201] width 8 height 8
click at [434, 385] on span "View Directions" at bounding box center [432, 385] width 32 height 6
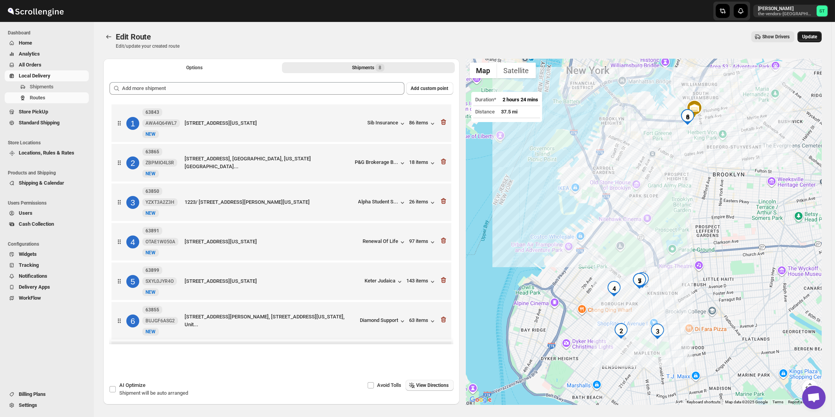
click at [814, 37] on span "Update" at bounding box center [809, 37] width 15 height 6
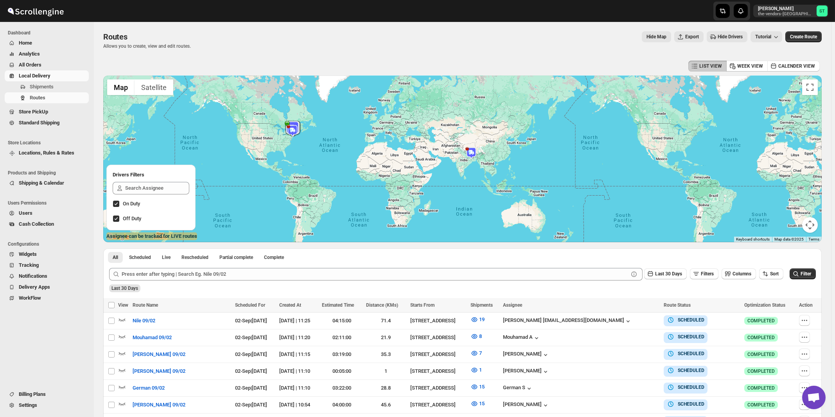
scroll to position [84, 0]
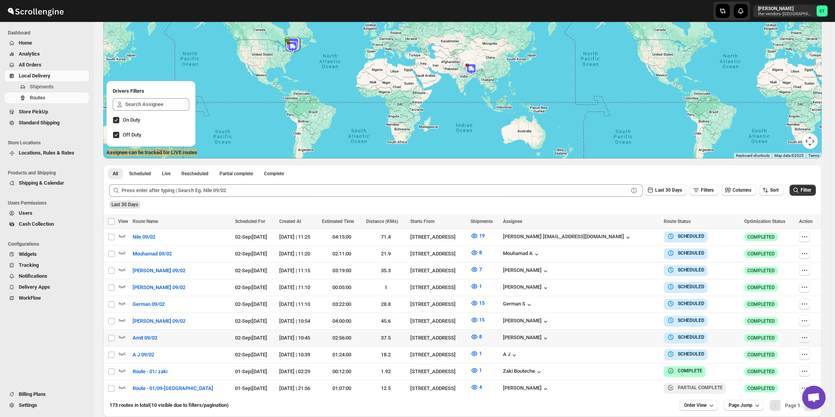
click at [804, 337] on icon "button" at bounding box center [804, 337] width 1 height 1
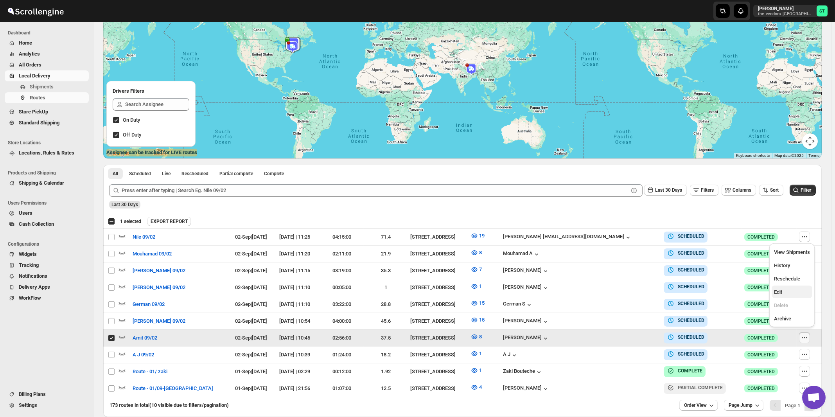
click at [782, 294] on span "Edit" at bounding box center [778, 292] width 8 height 6
checkbox input "false"
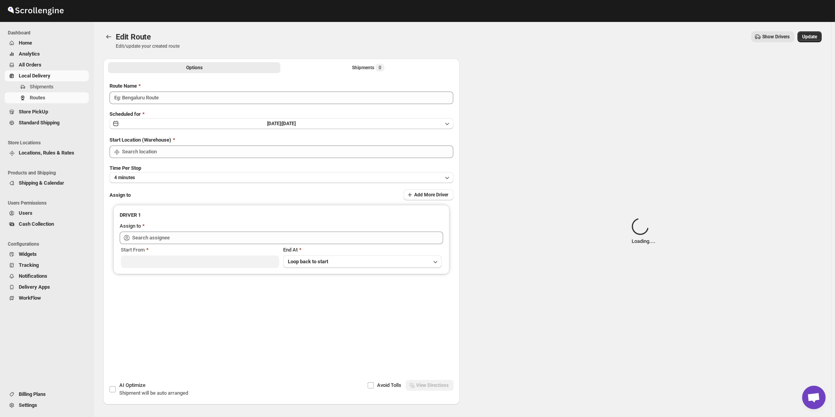
type input "Amit 09/02"
type input "[STREET_ADDRESS]"
type input "[PERSON_NAME] ([EMAIL_ADDRESS][DOMAIN_NAME])"
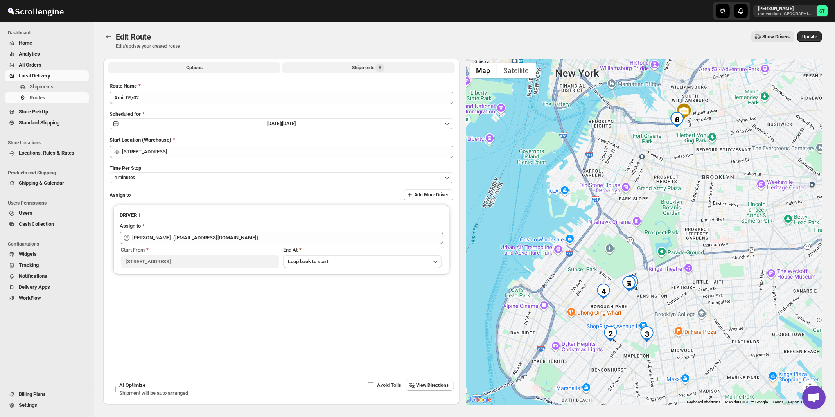
click at [367, 68] on div "Shipments 8" at bounding box center [368, 68] width 32 height 8
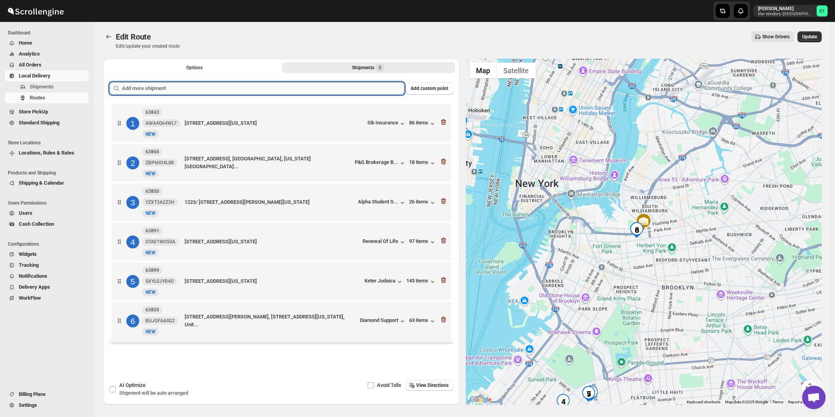
click at [202, 85] on input "text" at bounding box center [263, 88] width 282 height 13
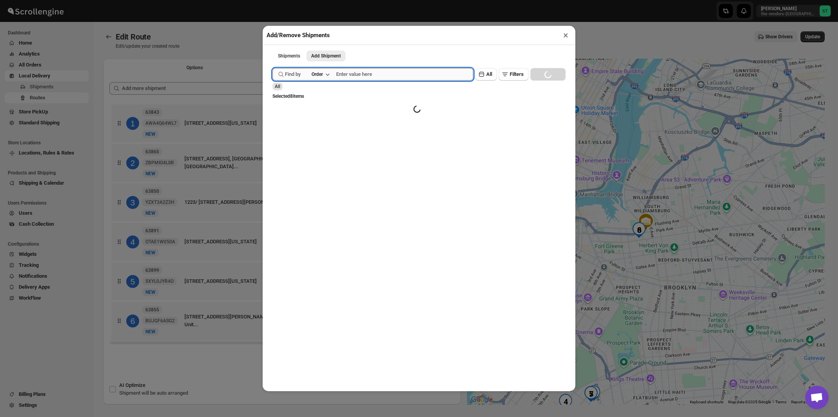
click at [354, 77] on input "text" at bounding box center [404, 74] width 137 height 13
type input "63862"
click at [272, 0] on button "Submit" at bounding box center [283, 4] width 22 height 8
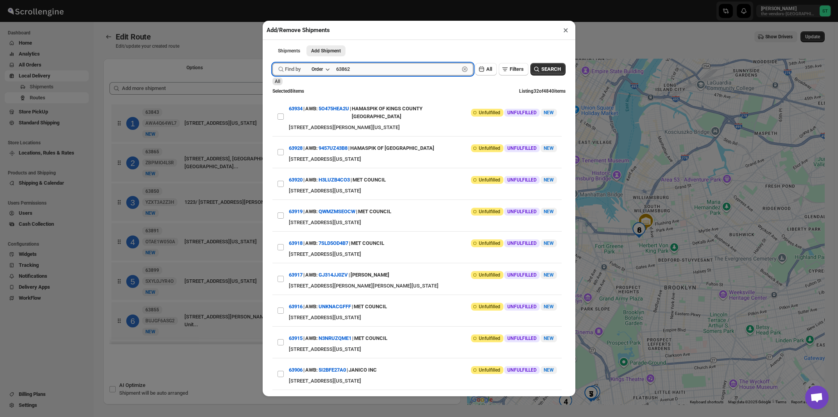
click at [272, 0] on button "Submit" at bounding box center [283, 4] width 22 height 8
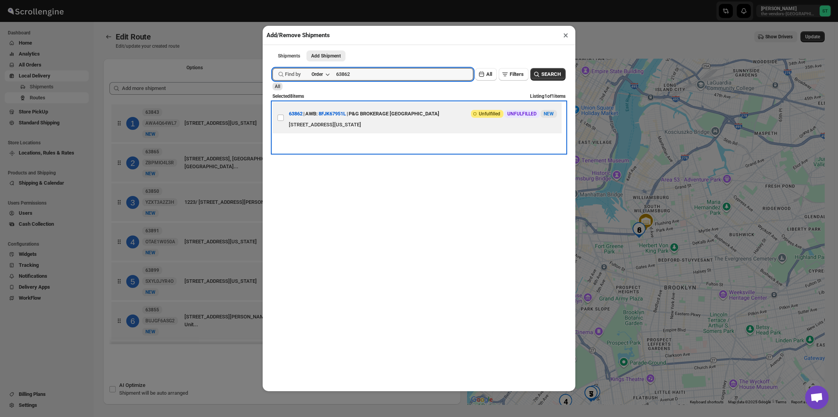
click at [375, 114] on div "P&G BROKERAGE [GEOGRAPHIC_DATA]" at bounding box center [394, 114] width 91 height 14
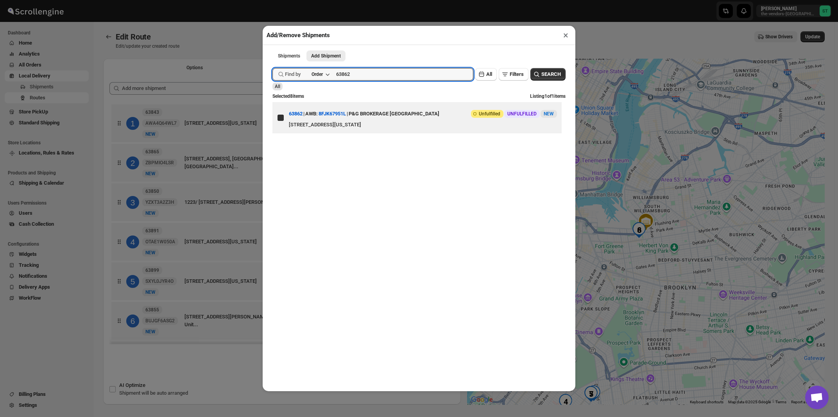
checkbox input "true"
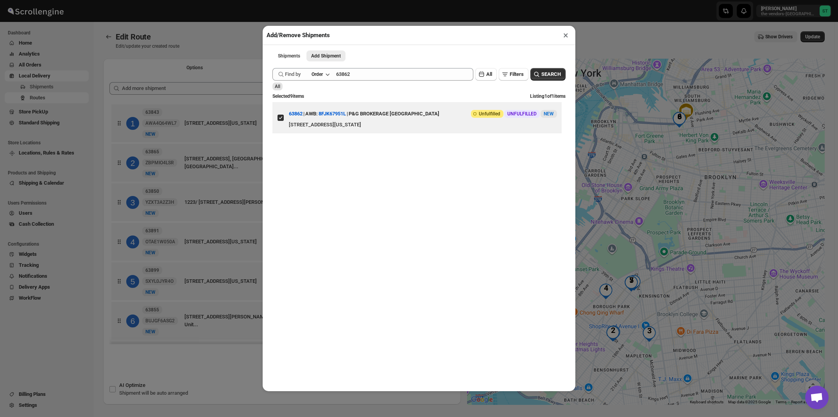
click at [566, 37] on button "×" at bounding box center [565, 35] width 11 height 11
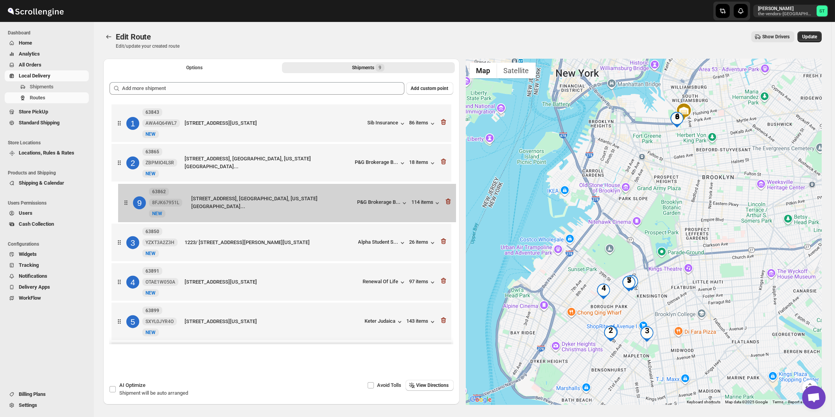
drag, startPoint x: 337, startPoint y: 297, endPoint x: 346, endPoint y: 201, distance: 96.2
click at [346, 201] on div "1 63843 AWA4Q64WL7 New [GEOGRAPHIC_DATA][STREET_ADDRESS][US_STATE] Sib Insuranc…" at bounding box center [281, 282] width 344 height 360
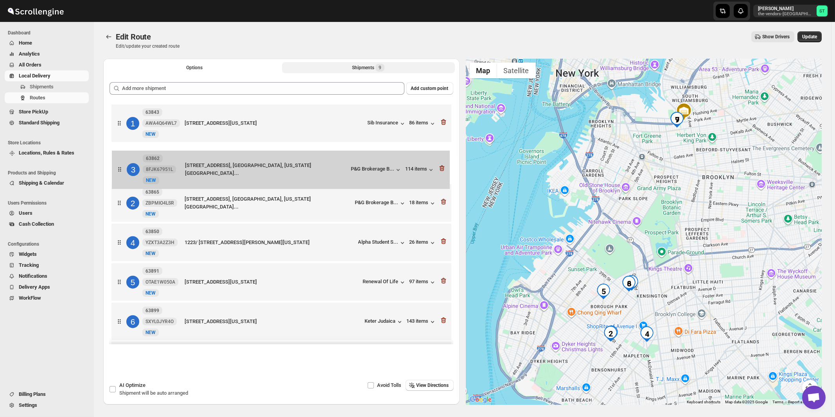
drag, startPoint x: 346, startPoint y: 212, endPoint x: 347, endPoint y: 176, distance: 36.4
click at [347, 176] on div "1 63843 AWA4Q64WL7 New [GEOGRAPHIC_DATA][STREET_ADDRESS][US_STATE] Sib Insuranc…" at bounding box center [281, 282] width 344 height 360
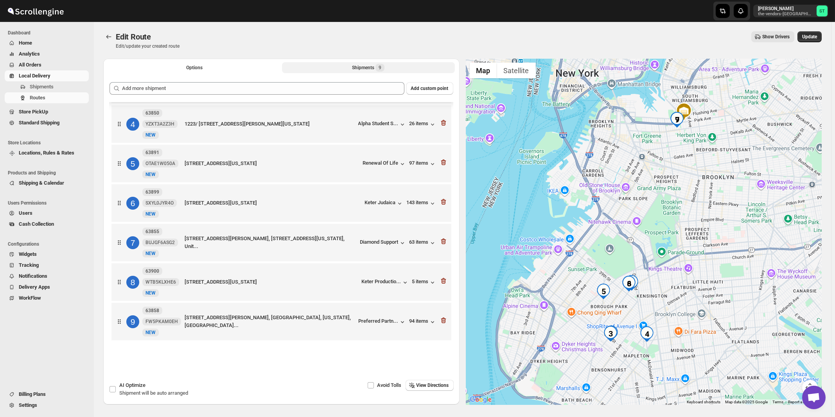
scroll to position [27, 0]
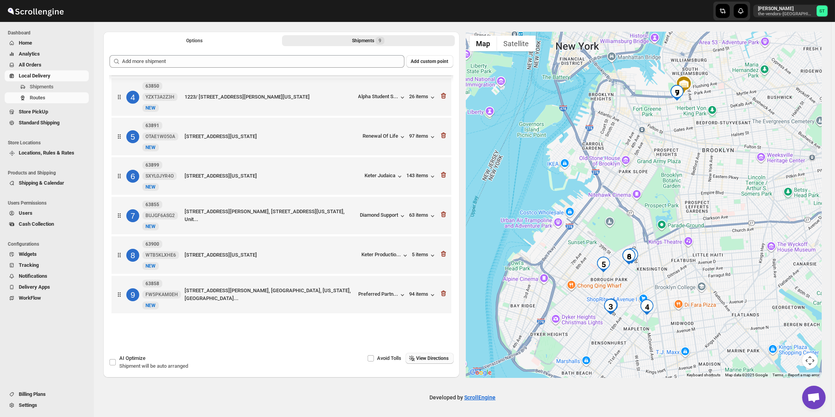
click at [426, 361] on span "View Directions" at bounding box center [432, 358] width 32 height 6
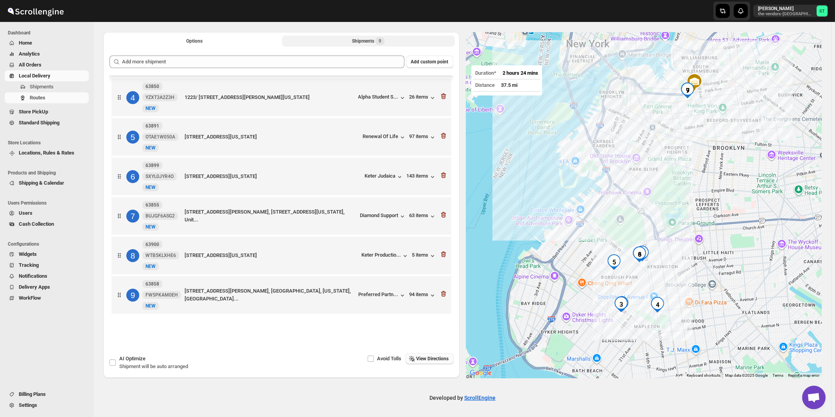
scroll to position [0, 0]
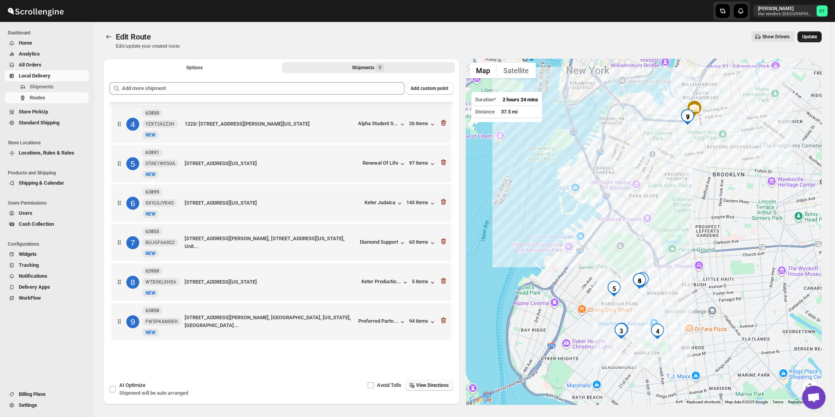
click at [815, 38] on span "Update" at bounding box center [809, 37] width 15 height 6
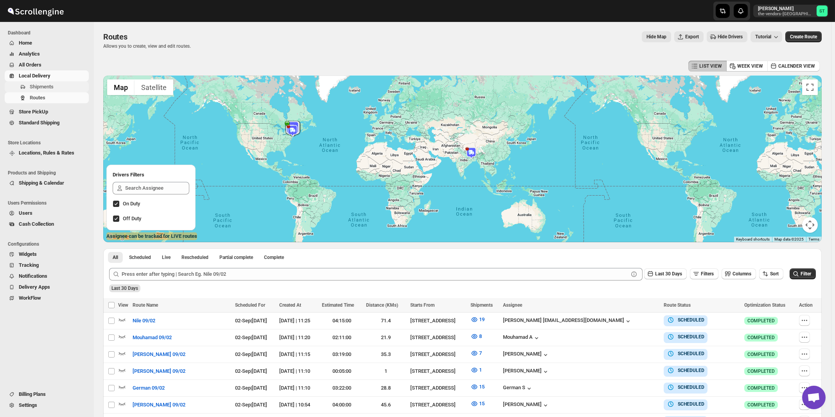
click at [41, 88] on span "Shipments" at bounding box center [42, 87] width 24 height 6
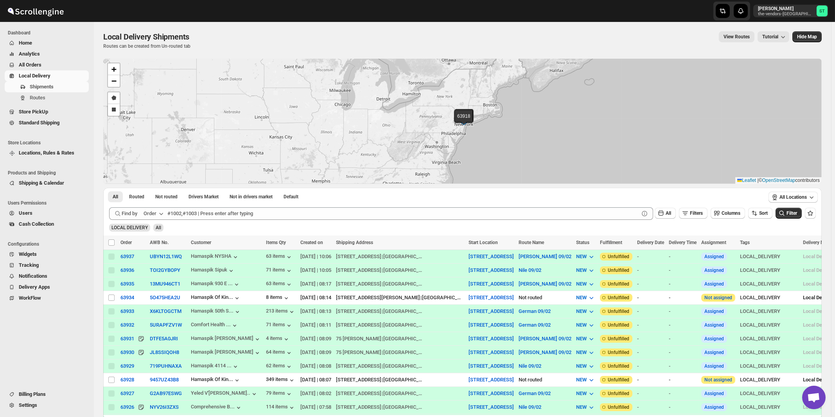
click at [156, 214] on div "Order" at bounding box center [149, 214] width 13 height 8
click at [156, 267] on button "Customer Name" at bounding box center [154, 271] width 41 height 13
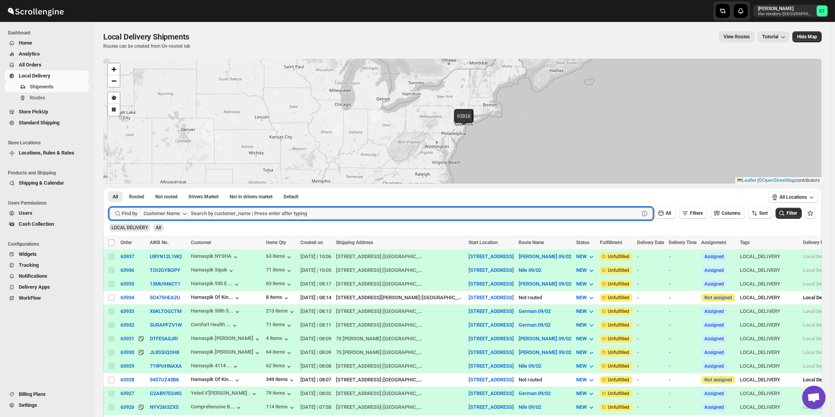
paste input "Apex Group"
type input "Apex Group"
click at [109, 188] on button "Submit" at bounding box center [120, 192] width 22 height 8
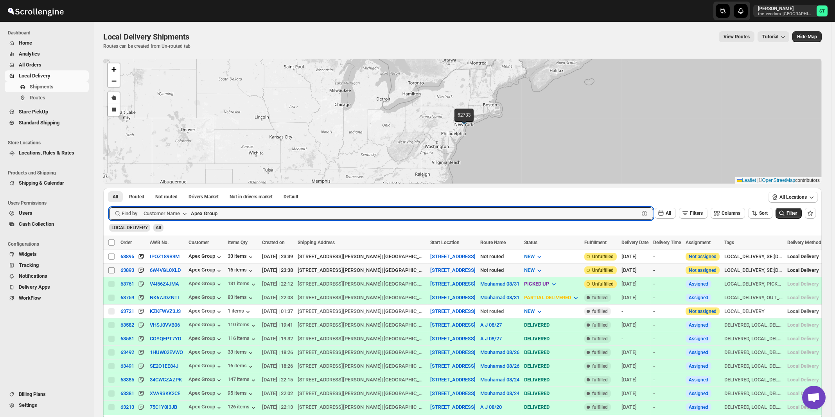
click at [111, 271] on input "Select shipment" at bounding box center [111, 270] width 6 height 6
checkbox input "true"
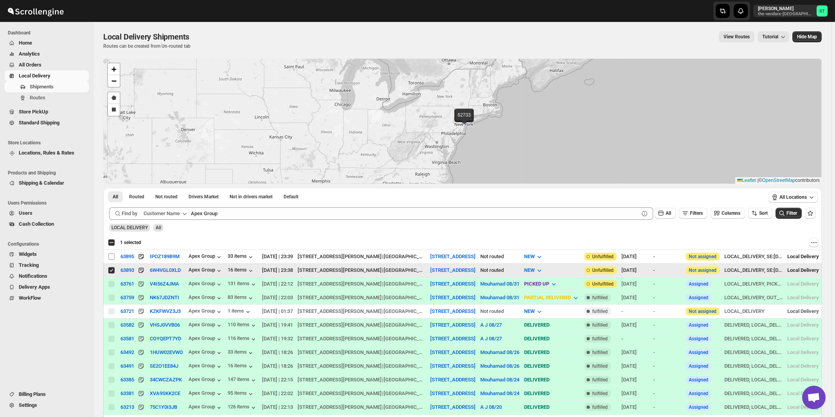
click at [112, 256] on input "Select shipment" at bounding box center [111, 256] width 6 height 6
checkbox input "true"
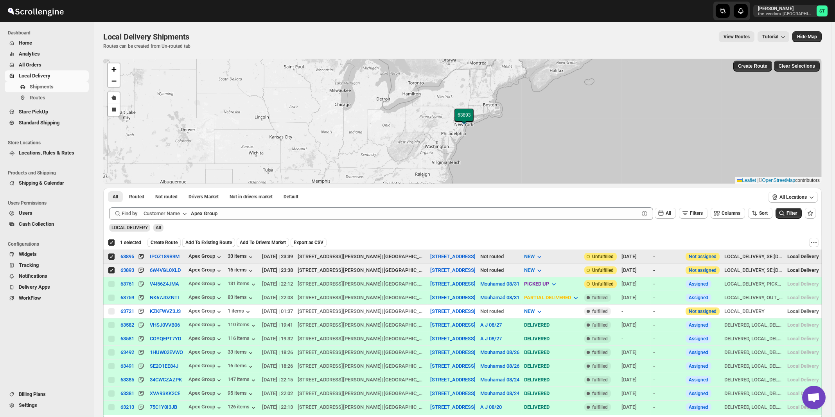
checkbox input "true"
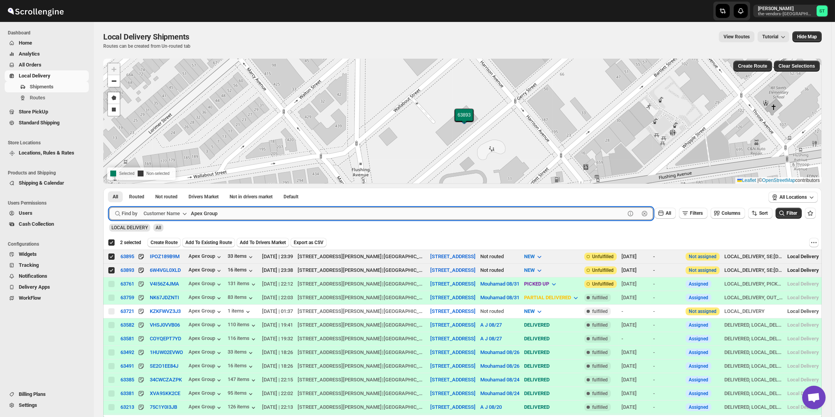
click at [254, 217] on input "Apex Group" at bounding box center [408, 213] width 434 height 13
paste input "Hamaspik Of [GEOGRAPHIC_DATA]"
type input "Hamaspik Of [GEOGRAPHIC_DATA]"
click at [109, 188] on button "Submit" at bounding box center [120, 192] width 22 height 8
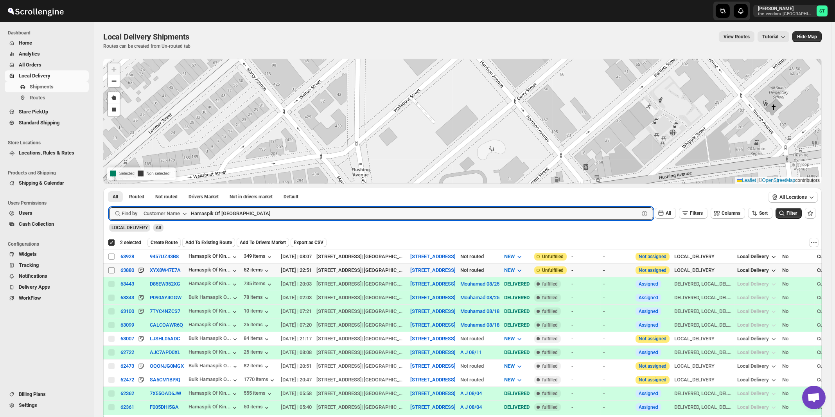
click at [110, 268] on input "Select shipment" at bounding box center [111, 270] width 6 height 6
checkbox input "true"
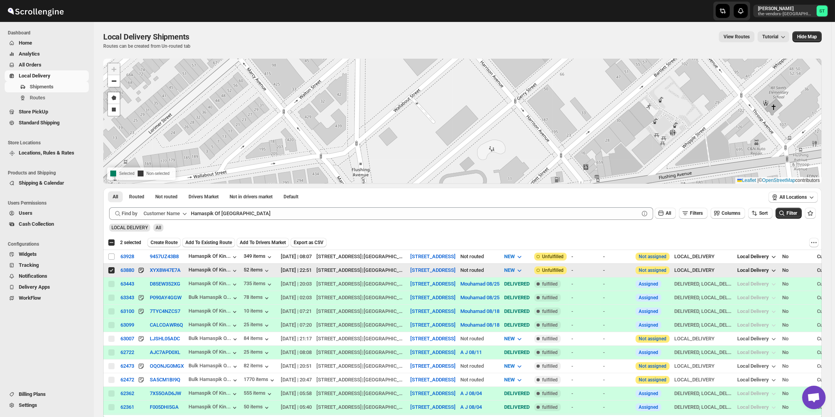
checkbox input "false"
click at [109, 256] on input "Select shipment" at bounding box center [111, 256] width 6 height 6
checkbox input "true"
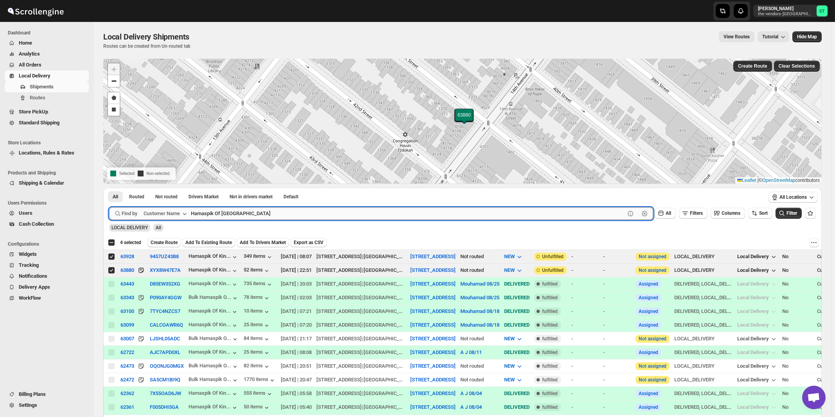
click at [330, 215] on input "Hamaspik Of [GEOGRAPHIC_DATA]" at bounding box center [408, 213] width 434 height 13
paste input "Summation Financial Services Five Towns"
type input "Summation Financial Services Five Towns"
click at [109, 188] on button "Submit" at bounding box center [120, 192] width 22 height 8
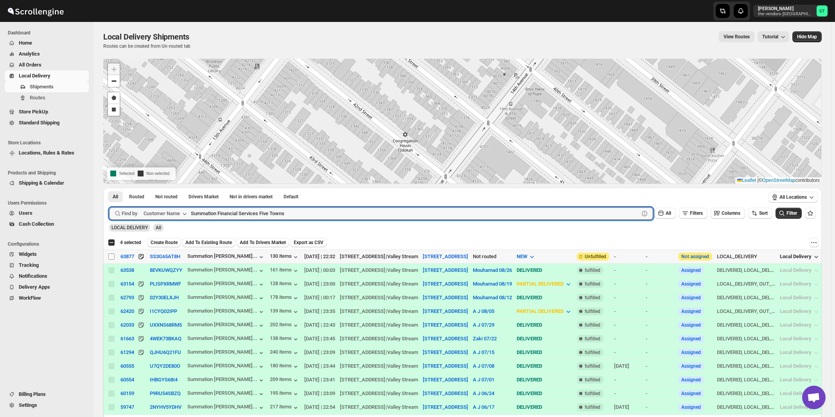
click at [112, 257] on input "Select shipment" at bounding box center [111, 256] width 6 height 6
checkbox input "true"
click at [302, 214] on input "Summation Financial Services Five Towns" at bounding box center [408, 213] width 434 height 13
paste input "Bayrock Insurance Agency LLC"
type input "Bayrock Insurance Agency LLC"
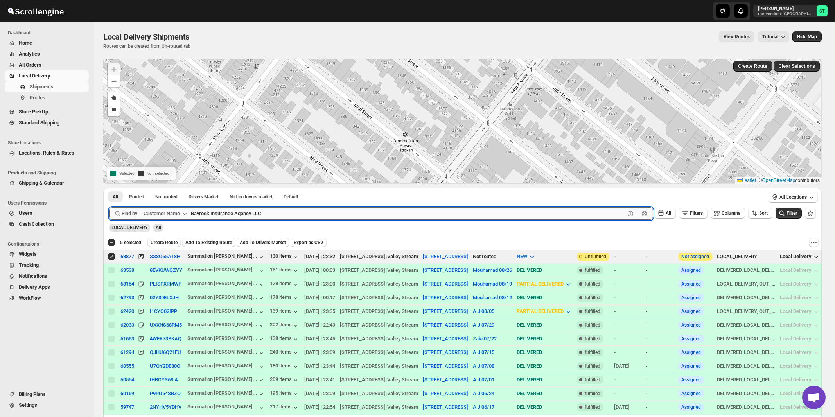
click at [109, 188] on button "Submit" at bounding box center [120, 192] width 22 height 8
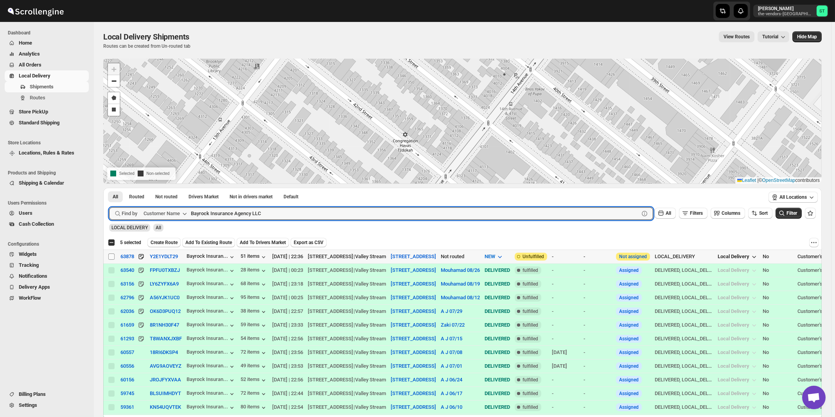
click at [113, 256] on input "Select shipment" at bounding box center [111, 256] width 6 height 6
checkbox input "true"
click at [295, 213] on input "Bayrock Insurance Agency LLC" at bounding box center [408, 213] width 434 height 13
paste input "Hamaspik Five Towns"
click at [109, 188] on button "Submit" at bounding box center [120, 192] width 22 height 8
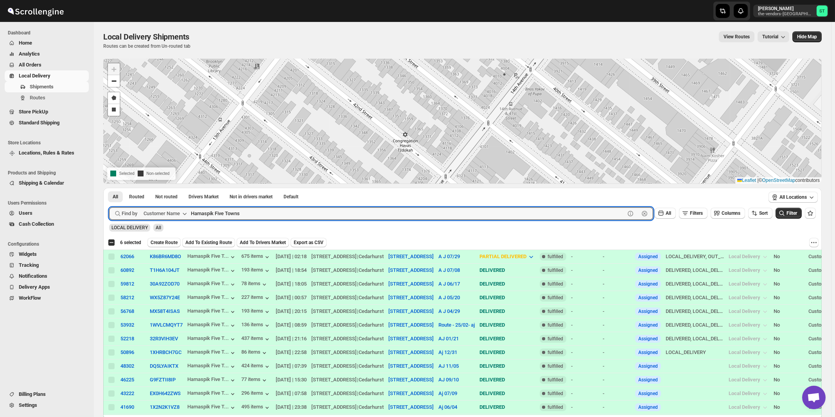
paste input "Aladdin Packaging LLC"
type input "Aladdin Packaging LLC"
click at [109, 188] on button "Submit" at bounding box center [120, 192] width 22 height 8
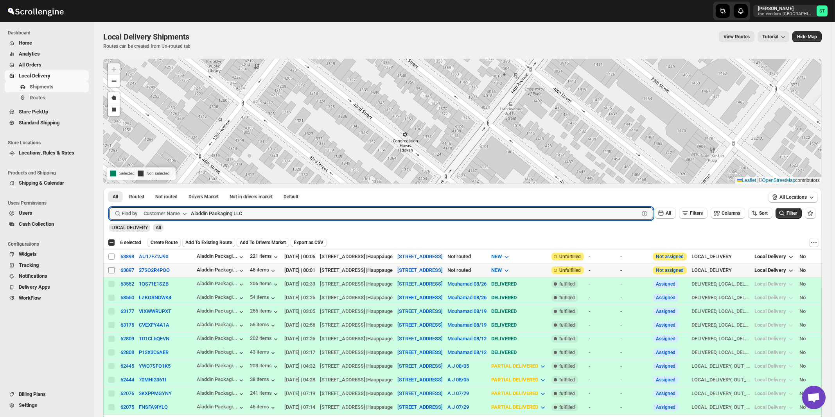
click at [112, 271] on input "Select shipment" at bounding box center [111, 270] width 6 height 6
checkbox input "true"
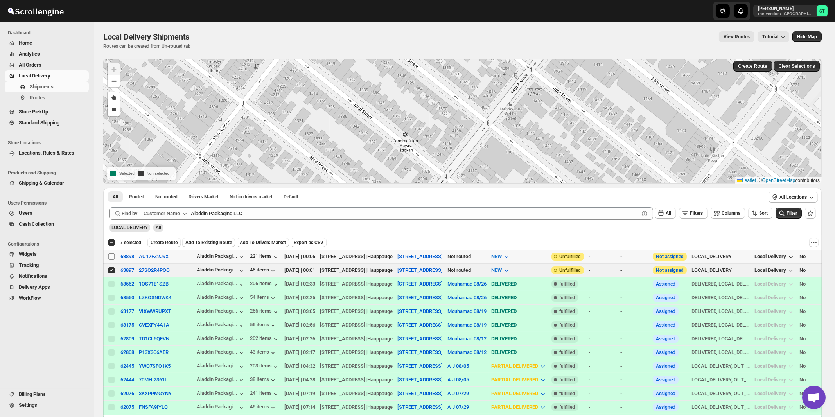
click at [111, 257] on input "Select shipment" at bounding box center [111, 256] width 6 height 6
checkbox input "true"
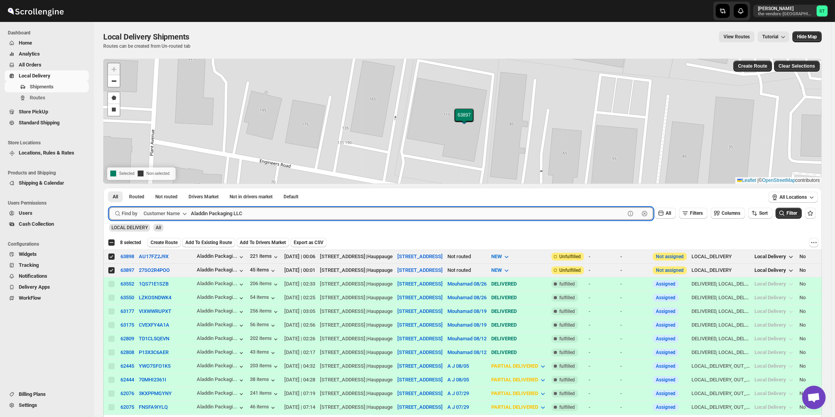
click at [376, 209] on input "Aladdin Packaging LLC" at bounding box center [408, 213] width 434 height 13
paste input "Velocity [GEOGRAPHIC_DATA]"
click at [109, 188] on button "Submit" at bounding box center [120, 192] width 22 height 8
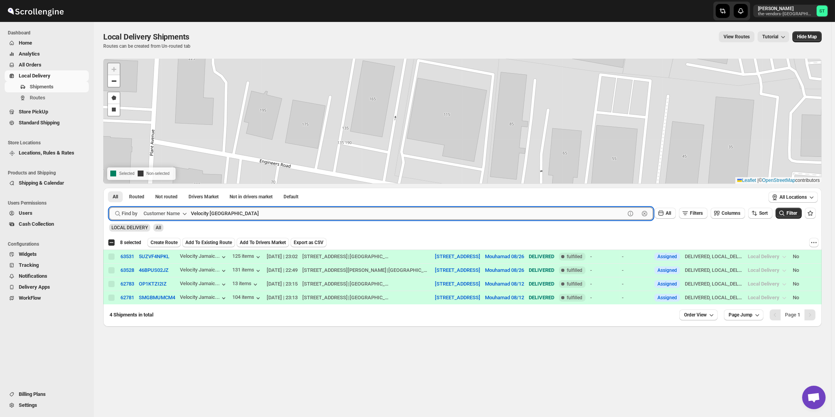
paste input "Toraso Bumnaso"
click at [109, 188] on button "Submit" at bounding box center [120, 192] width 22 height 8
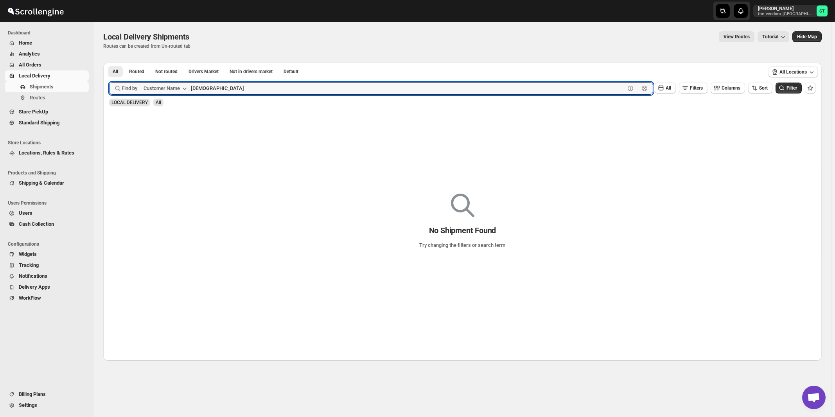
type input "[DEMOGRAPHIC_DATA]"
click at [109, 63] on button "Submit" at bounding box center [120, 67] width 22 height 8
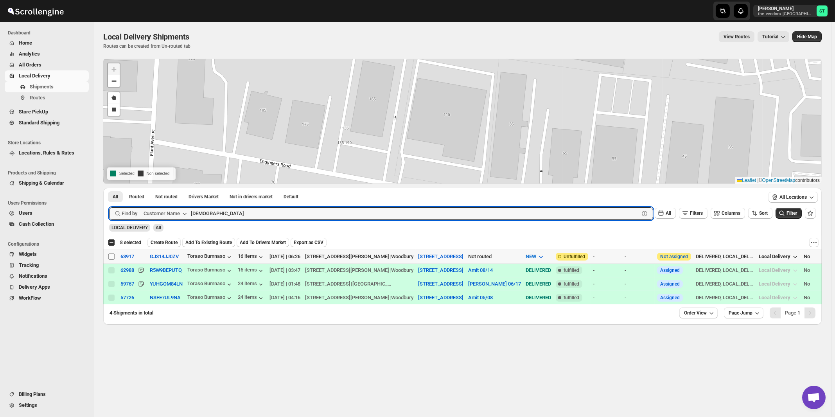
click at [111, 256] on input "Select shipment" at bounding box center [111, 256] width 6 height 6
checkbox input "true"
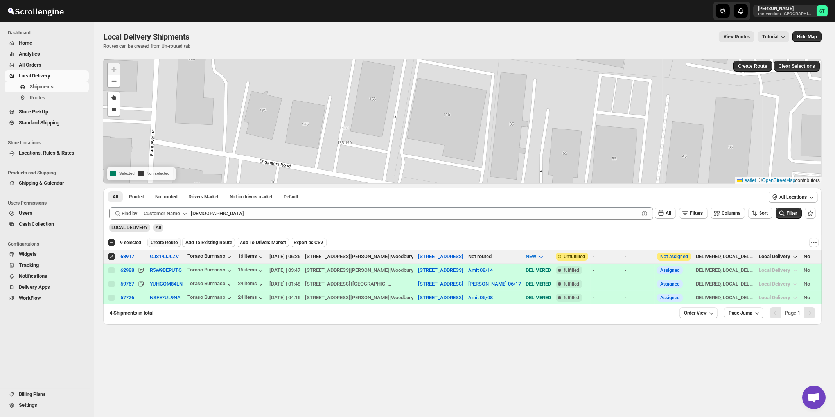
click at [161, 241] on span "Create Route" at bounding box center [164, 242] width 27 height 6
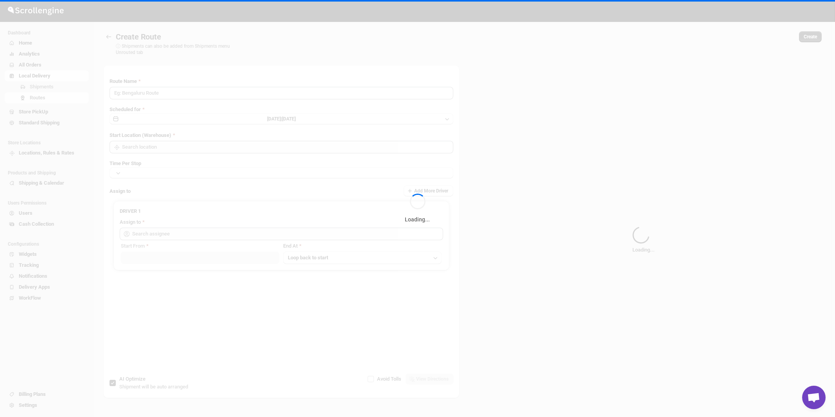
type input "Route - 02/09-1140"
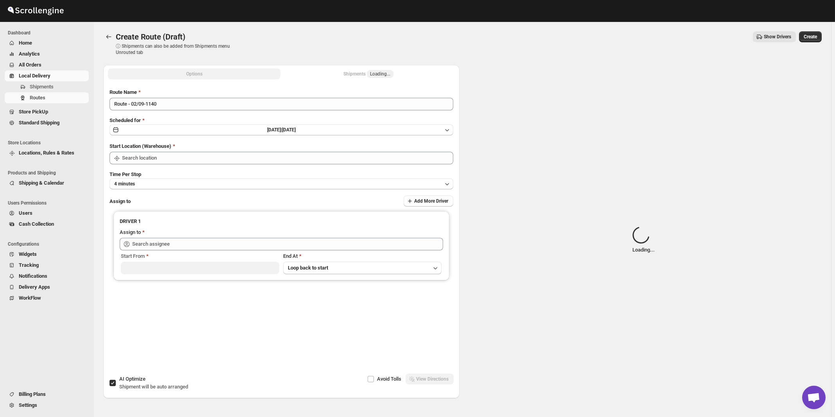
type input "[STREET_ADDRESS]"
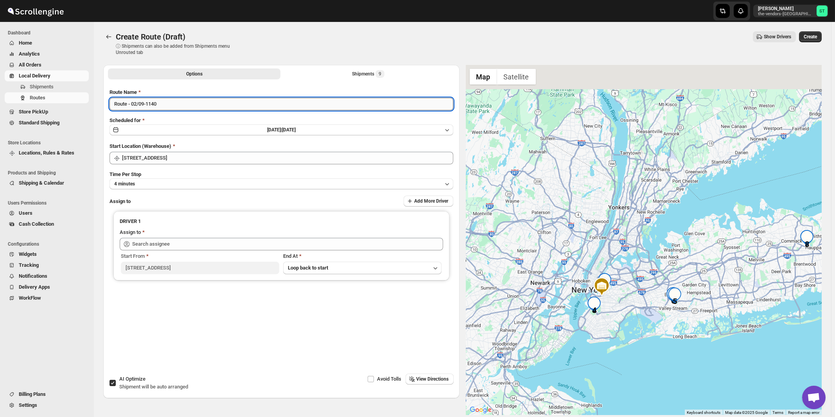
click at [206, 102] on input "Route - 02/09-1140" at bounding box center [281, 104] width 344 height 13
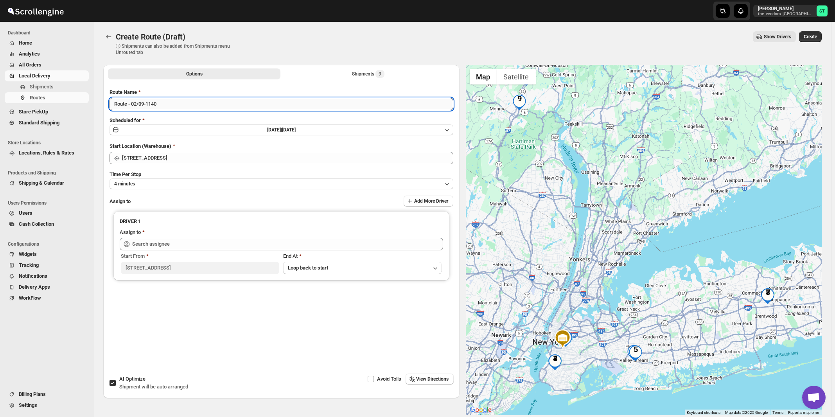
paste input "Zaki"
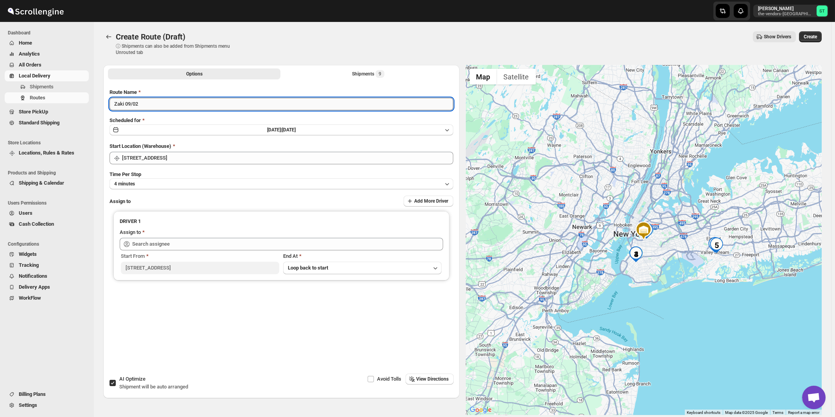
type input "Zaki 09/02"
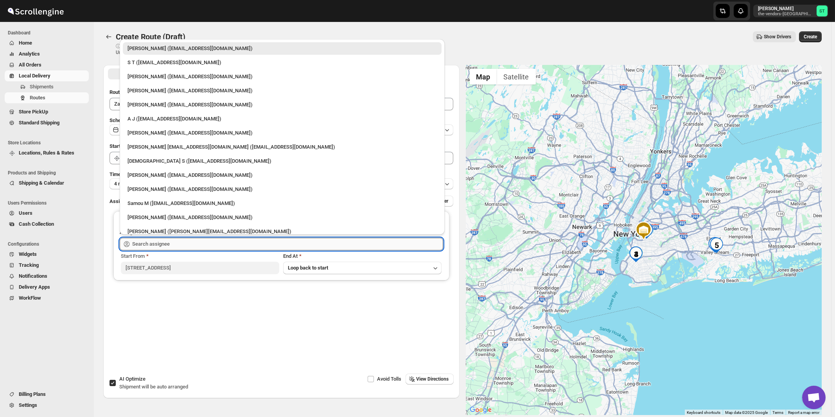
click at [182, 245] on input "text" at bounding box center [287, 244] width 311 height 13
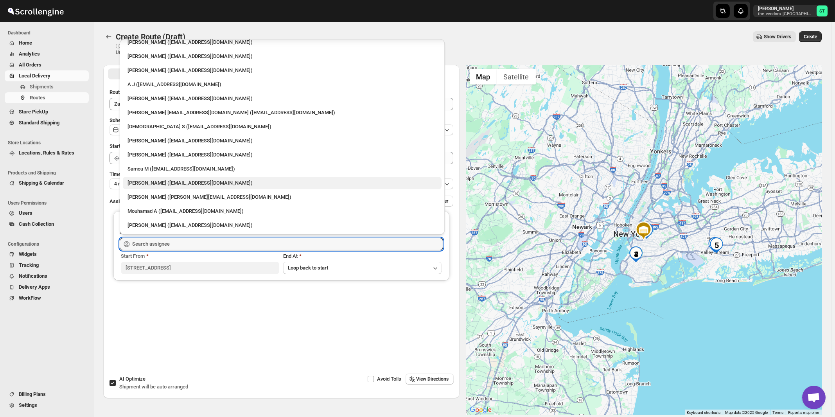
click at [159, 185] on div "[PERSON_NAME] ([EMAIL_ADDRESS][DOMAIN_NAME])" at bounding box center [281, 183] width 309 height 8
type input "[PERSON_NAME] ([EMAIL_ADDRESS][DOMAIN_NAME])"
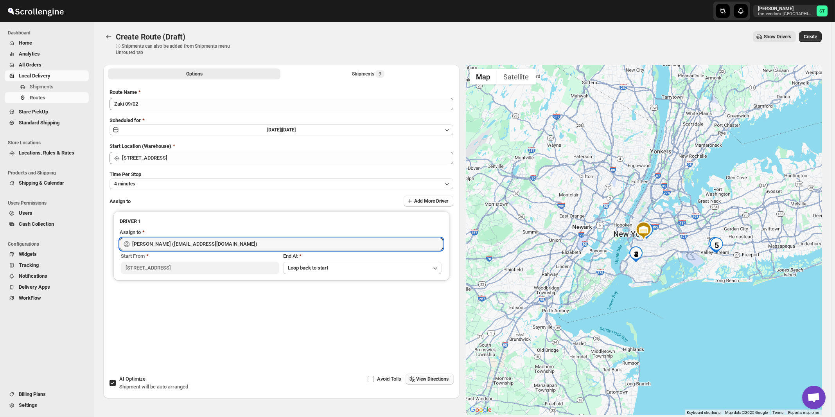
click at [432, 380] on span "View Directions" at bounding box center [432, 379] width 32 height 6
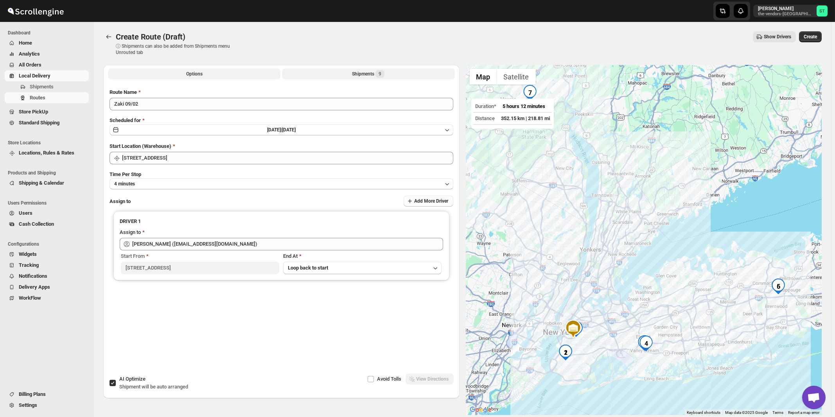
click at [376, 74] on div "Shipments 9" at bounding box center [368, 74] width 32 height 8
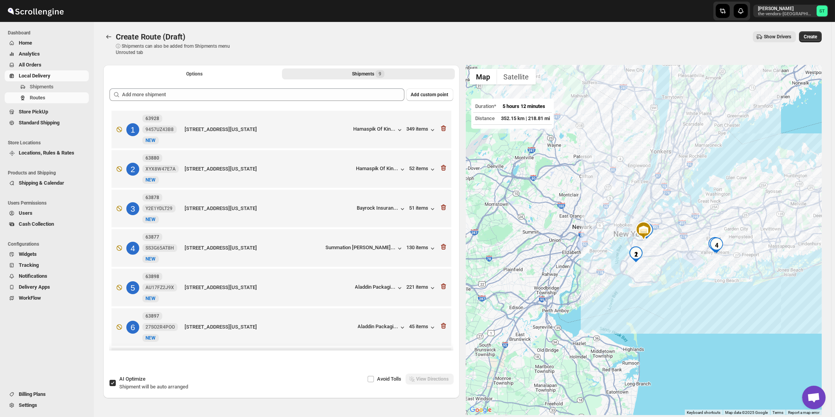
click at [145, 382] on span "AI Optimize" at bounding box center [132, 379] width 26 height 6
click at [116, 382] on input "AI Optimize Shipment will be auto arranged" at bounding box center [112, 383] width 6 height 6
checkbox input "false"
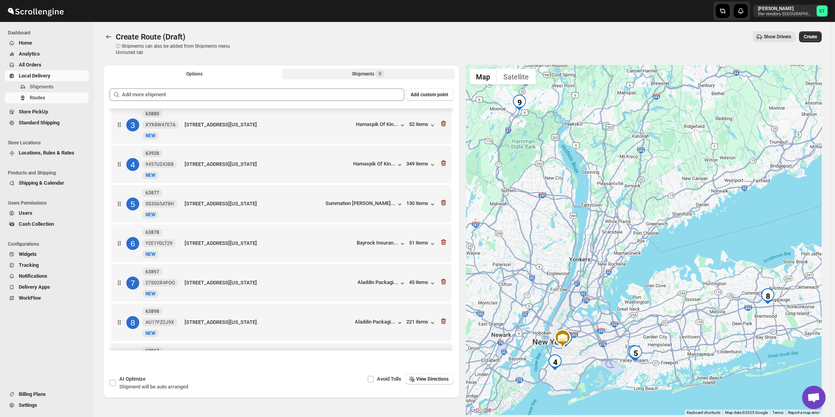
scroll to position [123, 0]
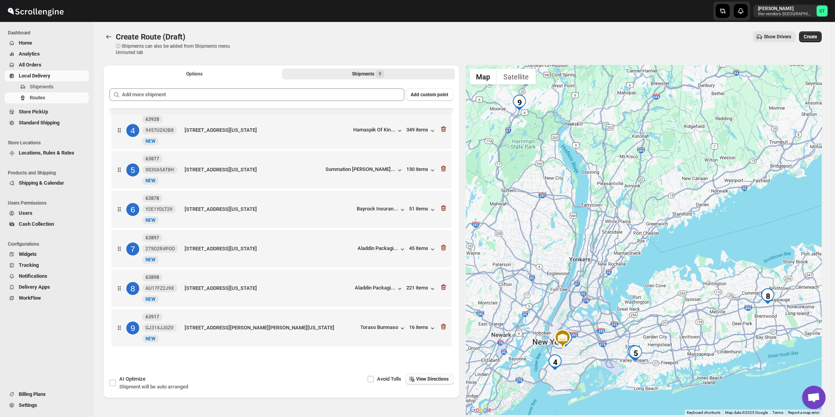
click at [430, 382] on span "View Directions" at bounding box center [432, 379] width 32 height 6
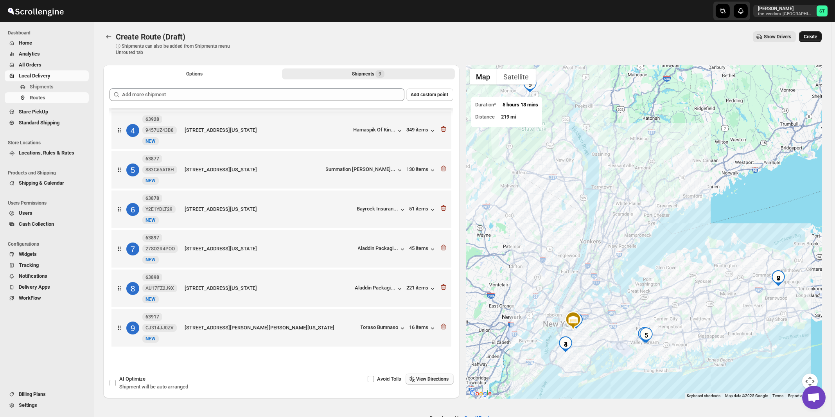
click at [815, 38] on span "Create" at bounding box center [809, 37] width 13 height 6
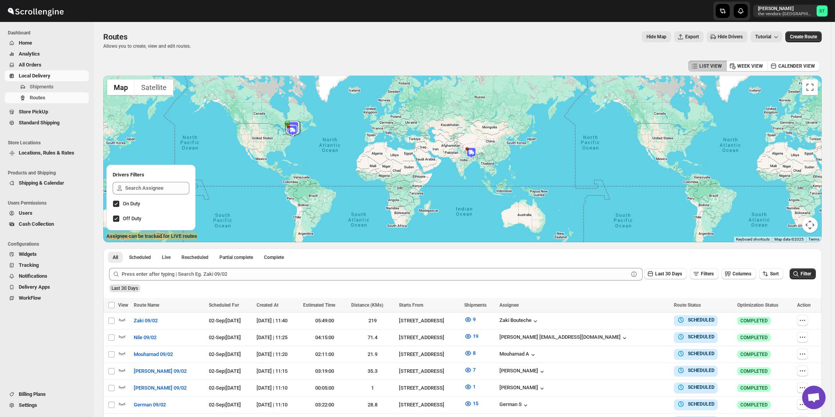
scroll to position [117, 0]
